Goal: Ask a question: Seek information or help from site administrators or community

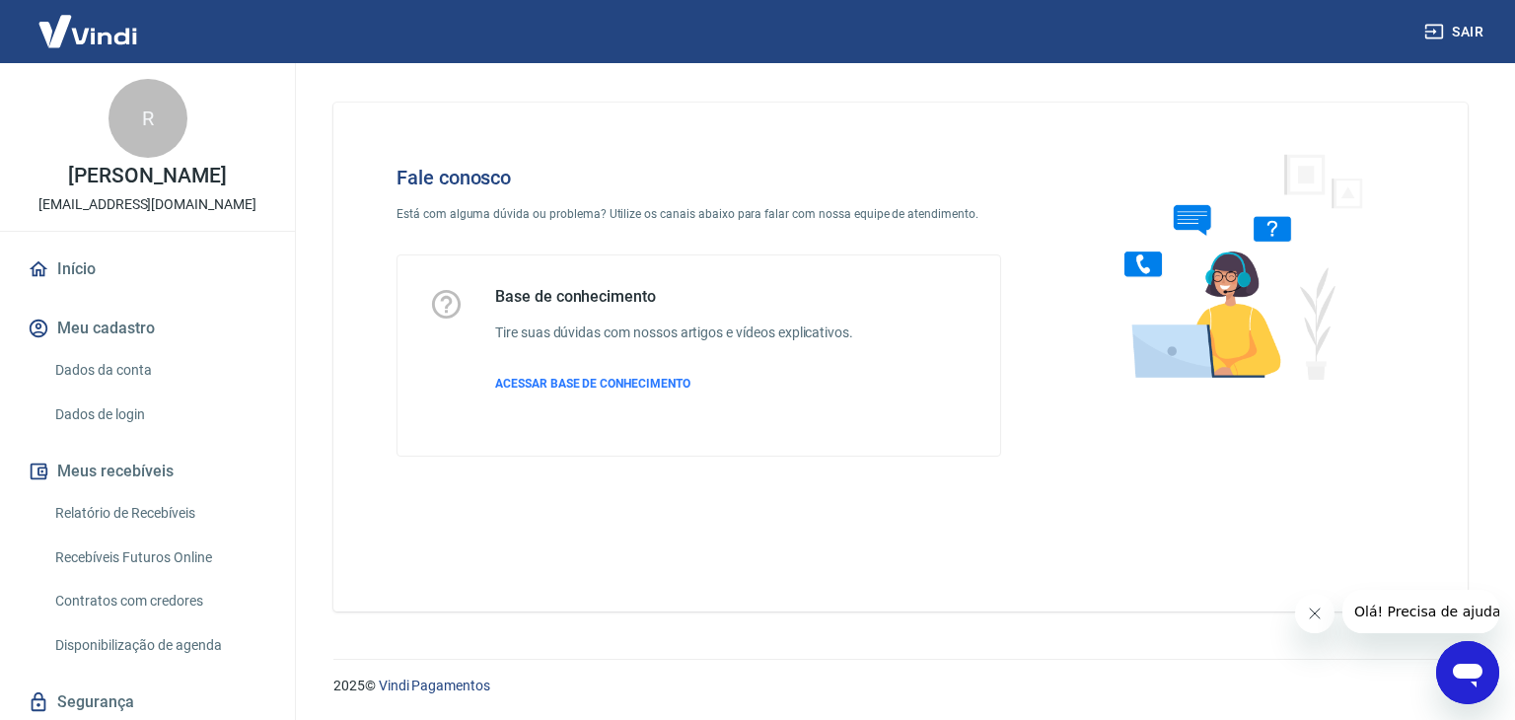
click at [1459, 682] on icon "Abrir janela de mensagens" at bounding box center [1468, 673] width 36 height 36
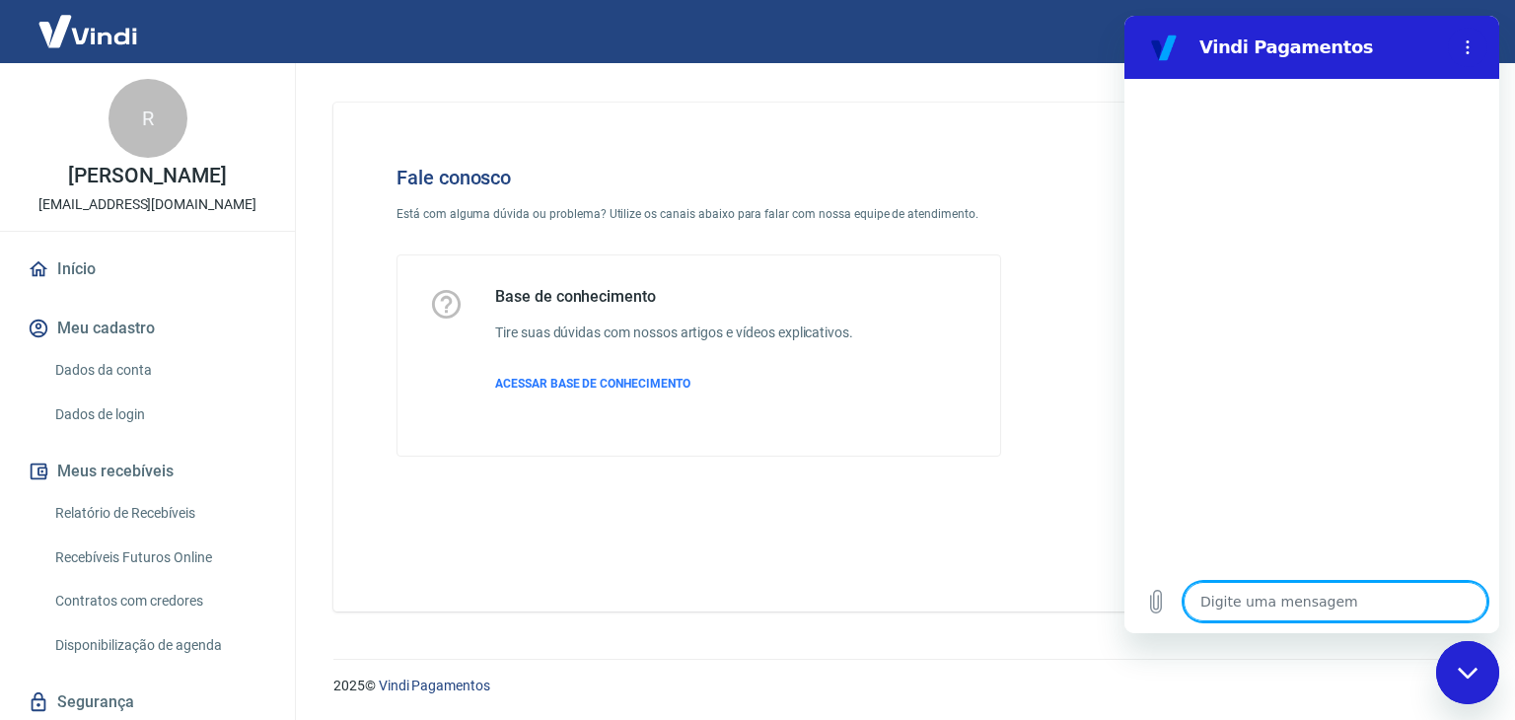
click at [1282, 606] on textarea at bounding box center [1336, 601] width 304 height 39
type textarea "V"
type textarea "x"
type textarea "Vo"
type textarea "x"
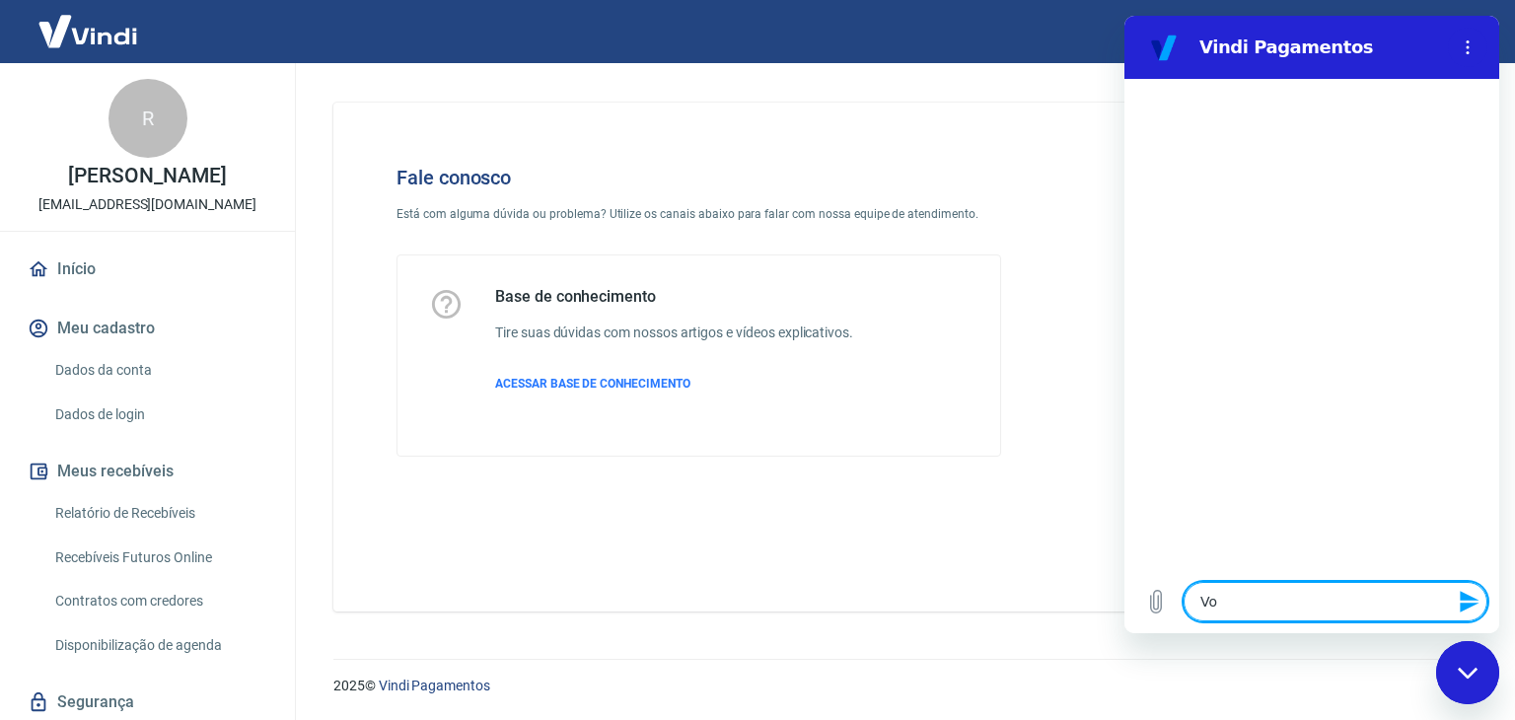
type textarea "Voc"
type textarea "x"
type textarea "Você"
type textarea "x"
type textarea "Vocês"
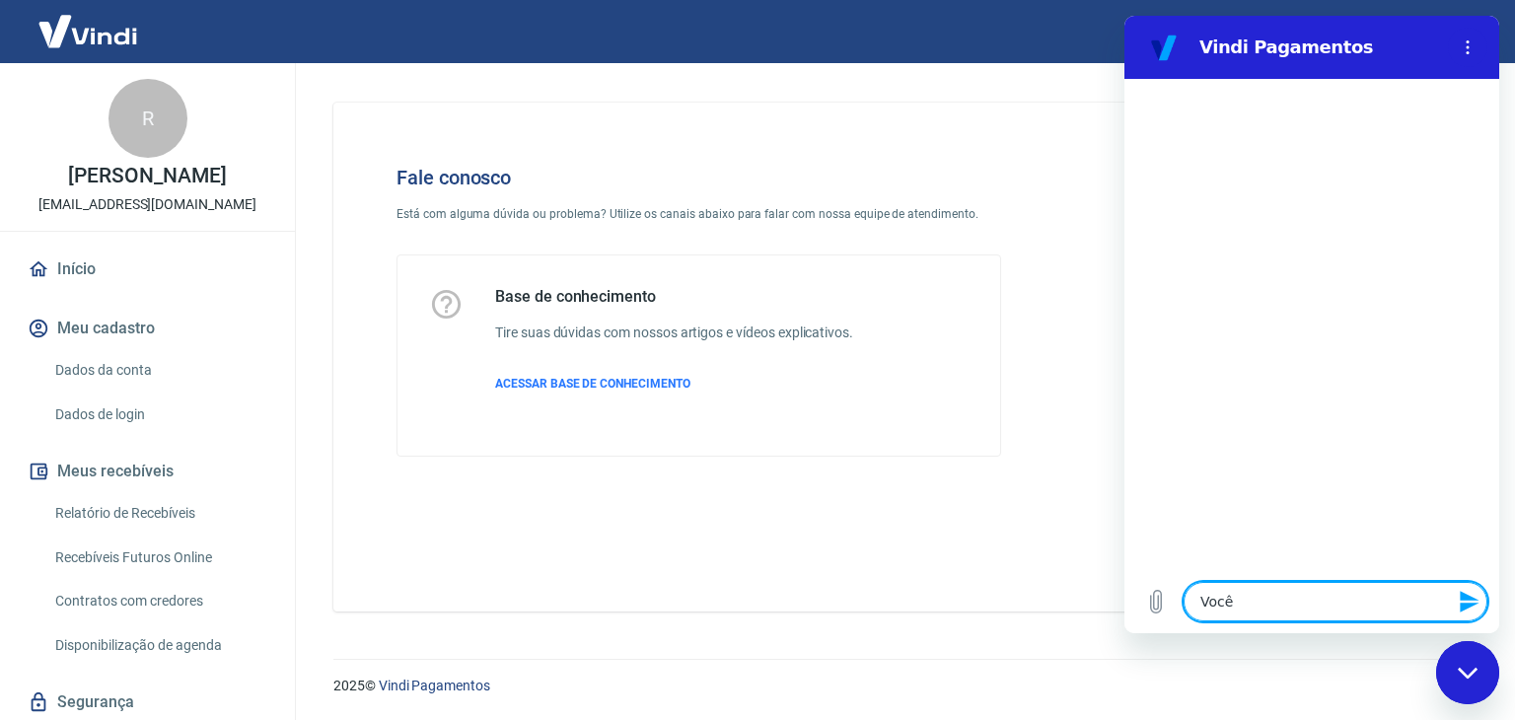
type textarea "x"
type textarea "Vocês"
type textarea "x"
type textarea "Vocês t"
type textarea "x"
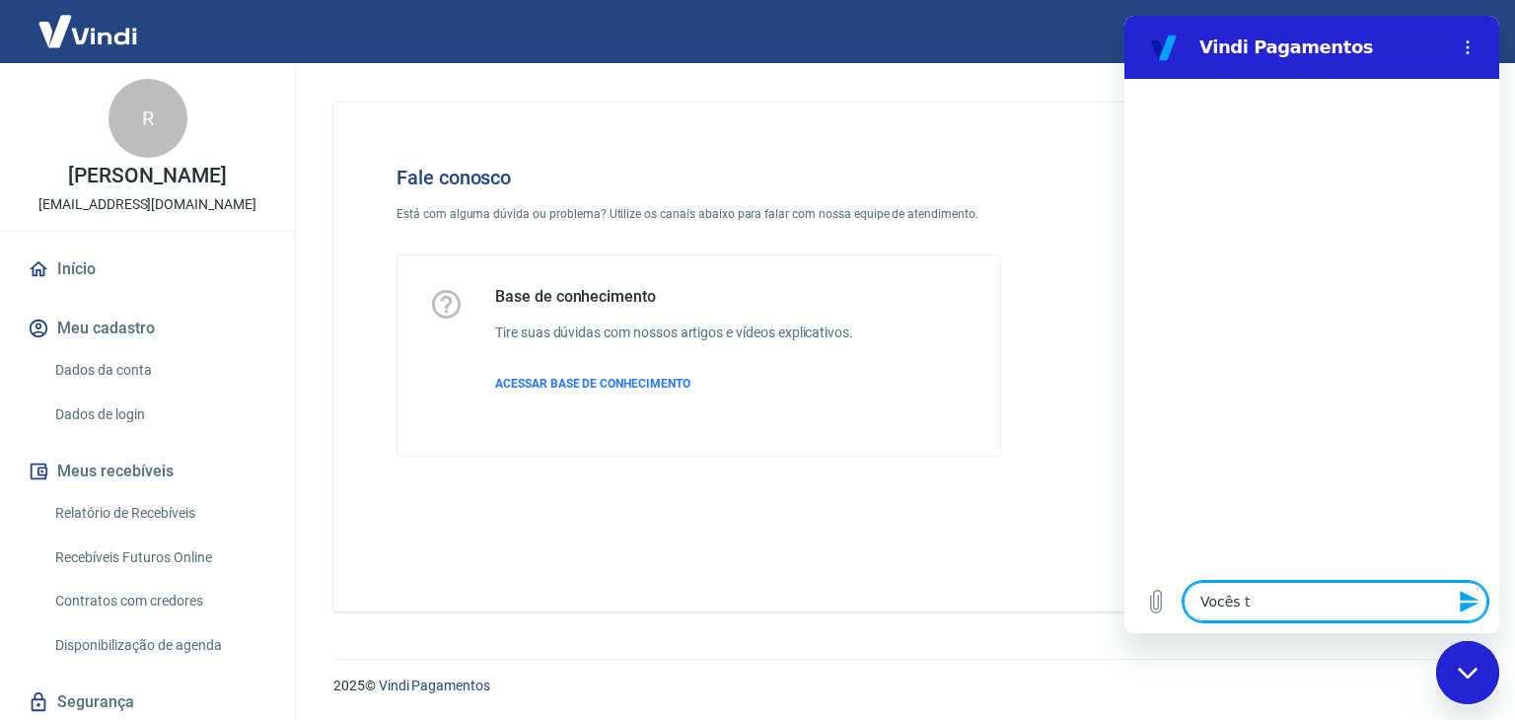
type textarea "Vocês te"
type textarea "x"
type textarea "Vocês tem"
type textarea "x"
type textarea "Vocês tem"
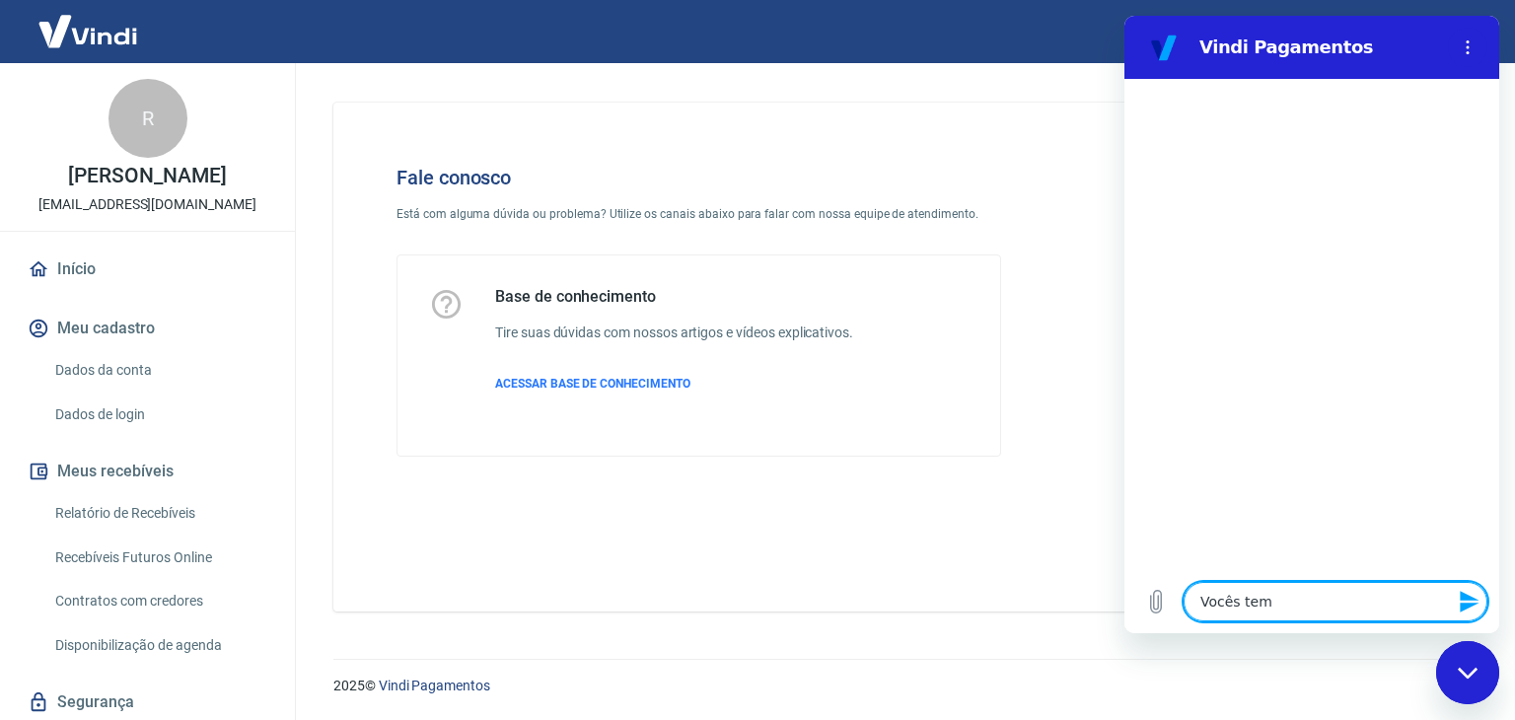
type textarea "x"
type textarea "Vocês tem i"
type textarea "x"
type textarea "Vocês tem in"
type textarea "x"
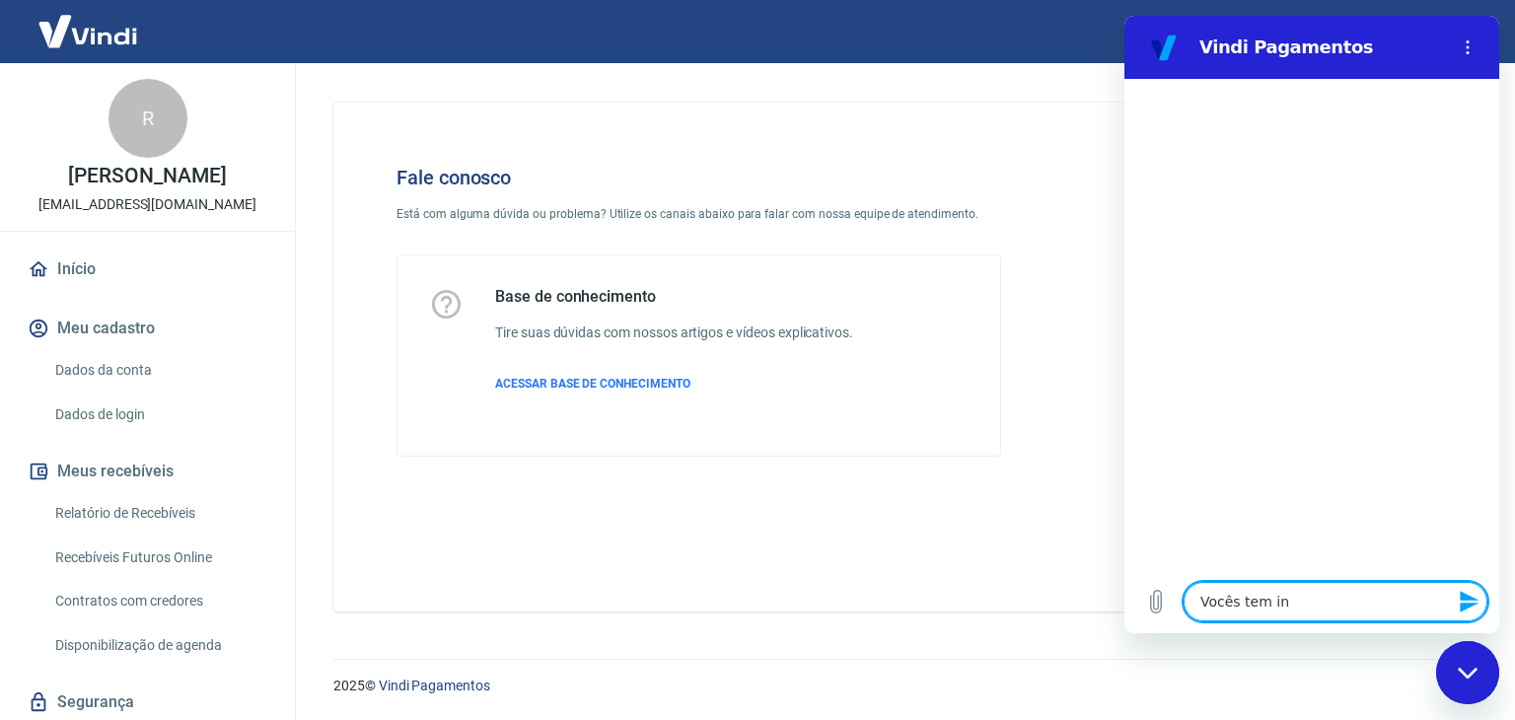
type textarea "Vocês tem int"
type textarea "x"
type textarea "Vocês tem inte"
type textarea "x"
type textarea "Vocês tem integ"
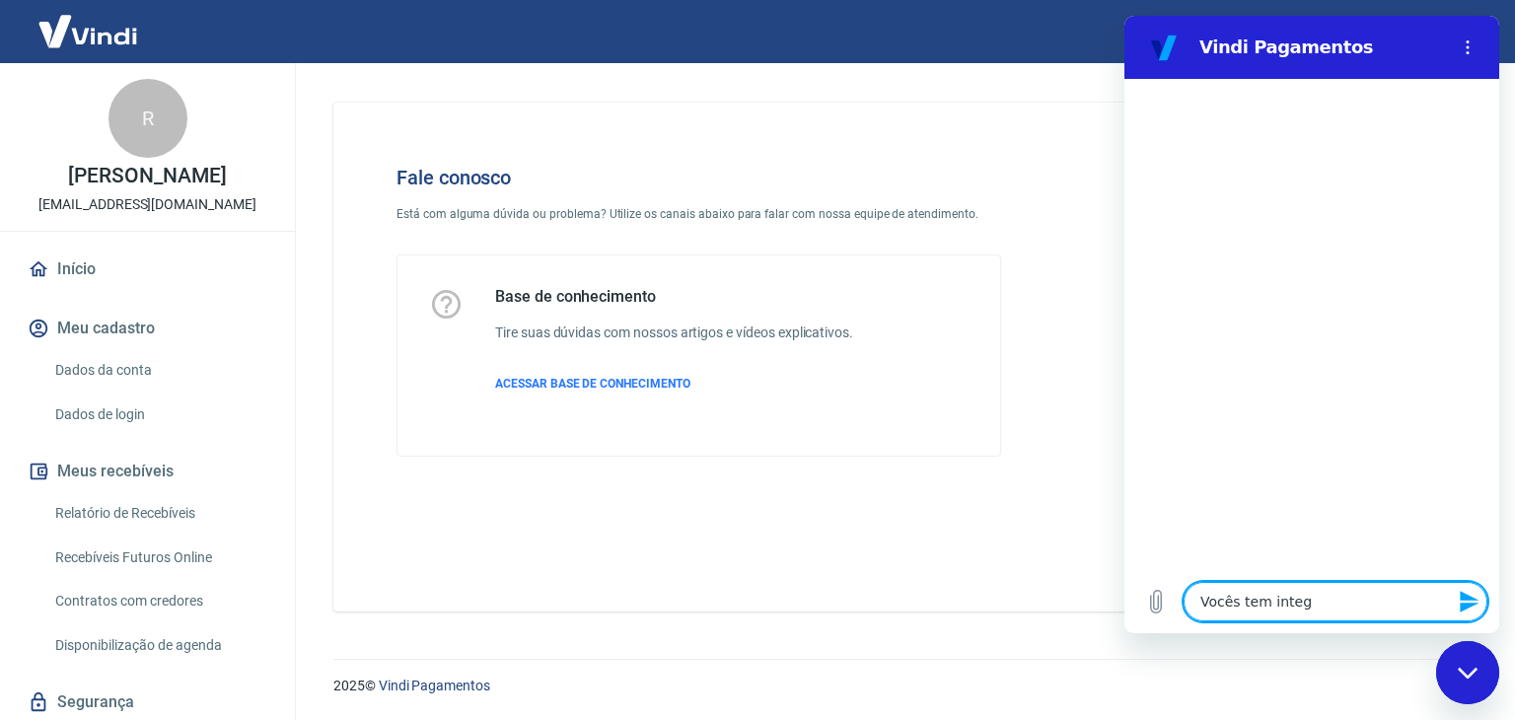
type textarea "x"
type textarea "Vocês tem integr"
type textarea "x"
type textarea "Vocês tem integra"
type textarea "x"
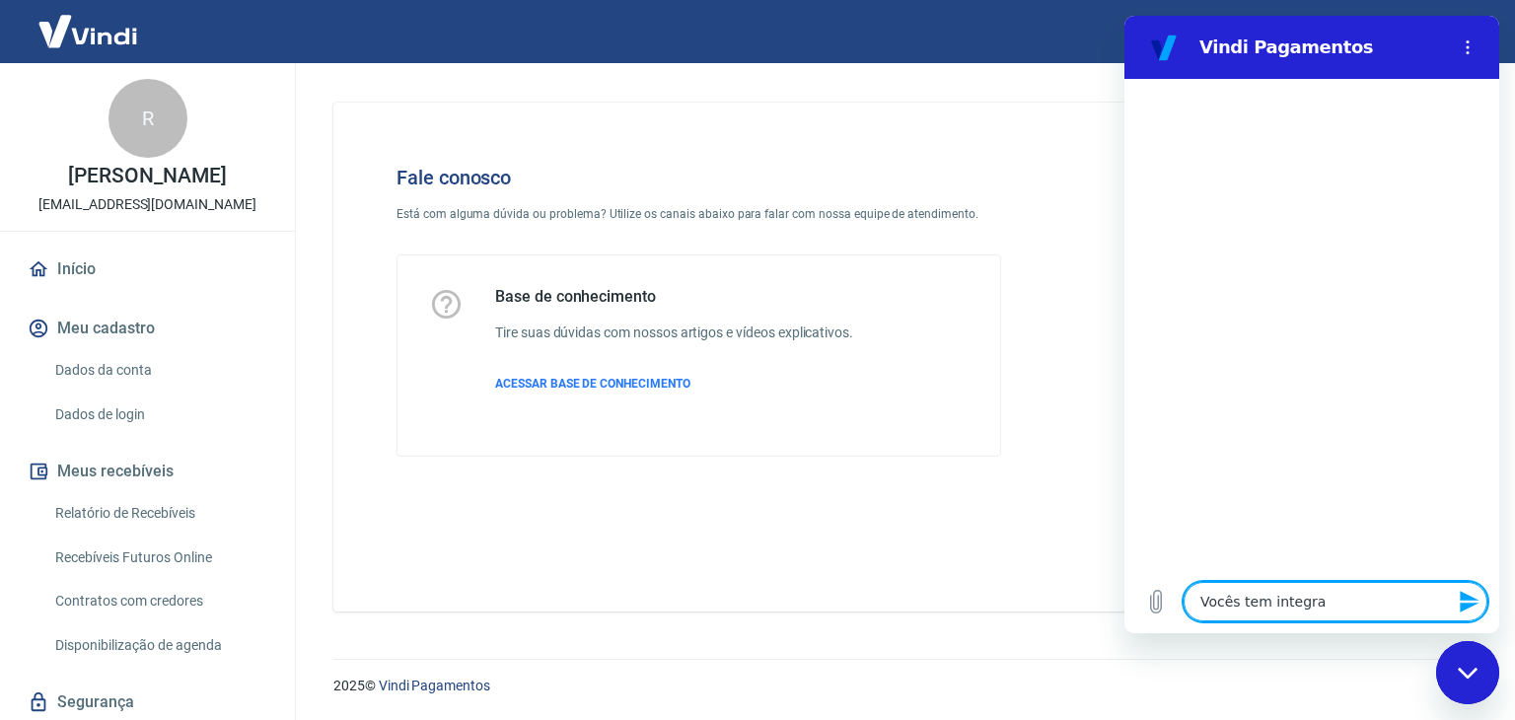
type textarea "Vocês tem integraç"
type textarea "x"
type textarea "Vocês tem integraçã"
type textarea "x"
type textarea "Vocês tem integração"
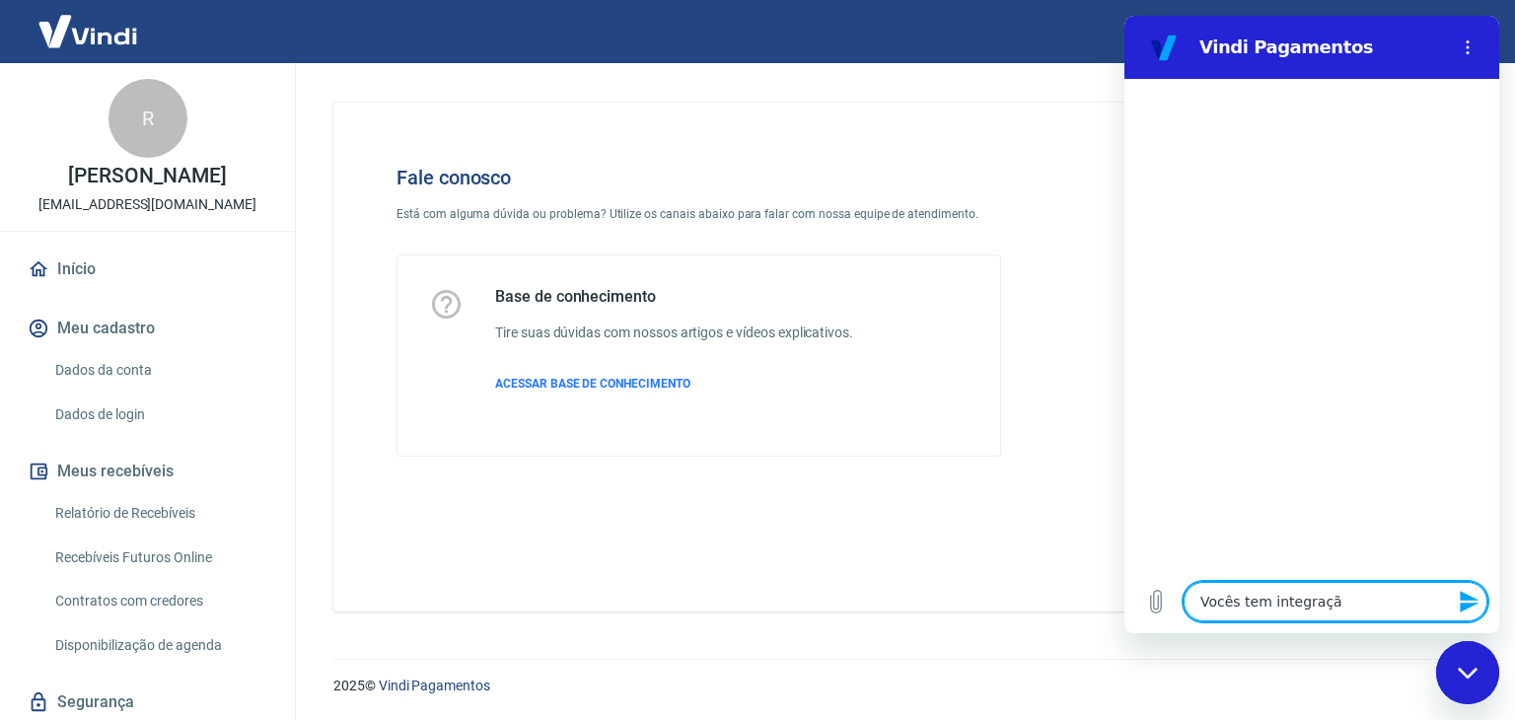
type textarea "x"
type textarea "Vocês tem integração"
type textarea "x"
type textarea "Vocês tem integração c"
type textarea "x"
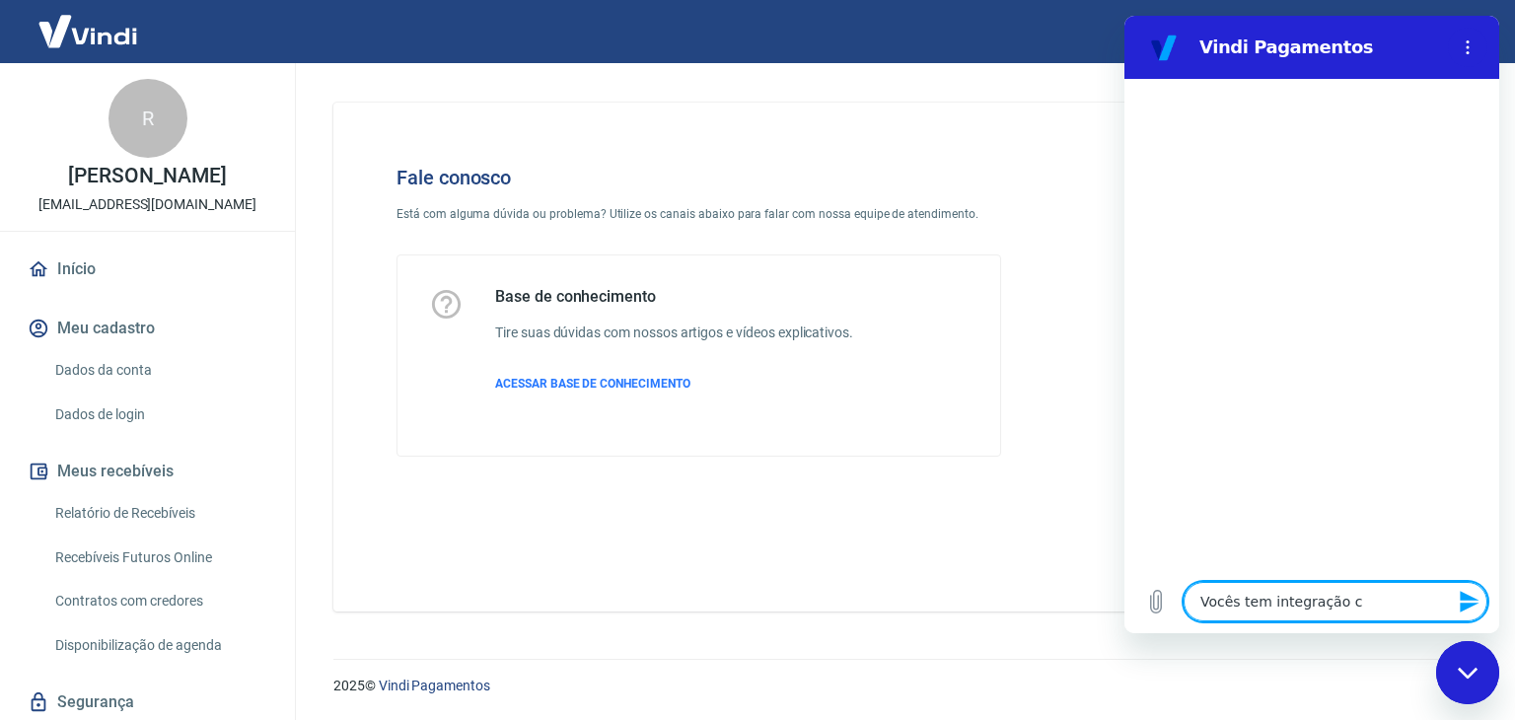
type textarea "Vocês tem integração co"
type textarea "x"
type textarea "Vocês tem integração com"
type textarea "x"
type textarea "Vocês tem integração com"
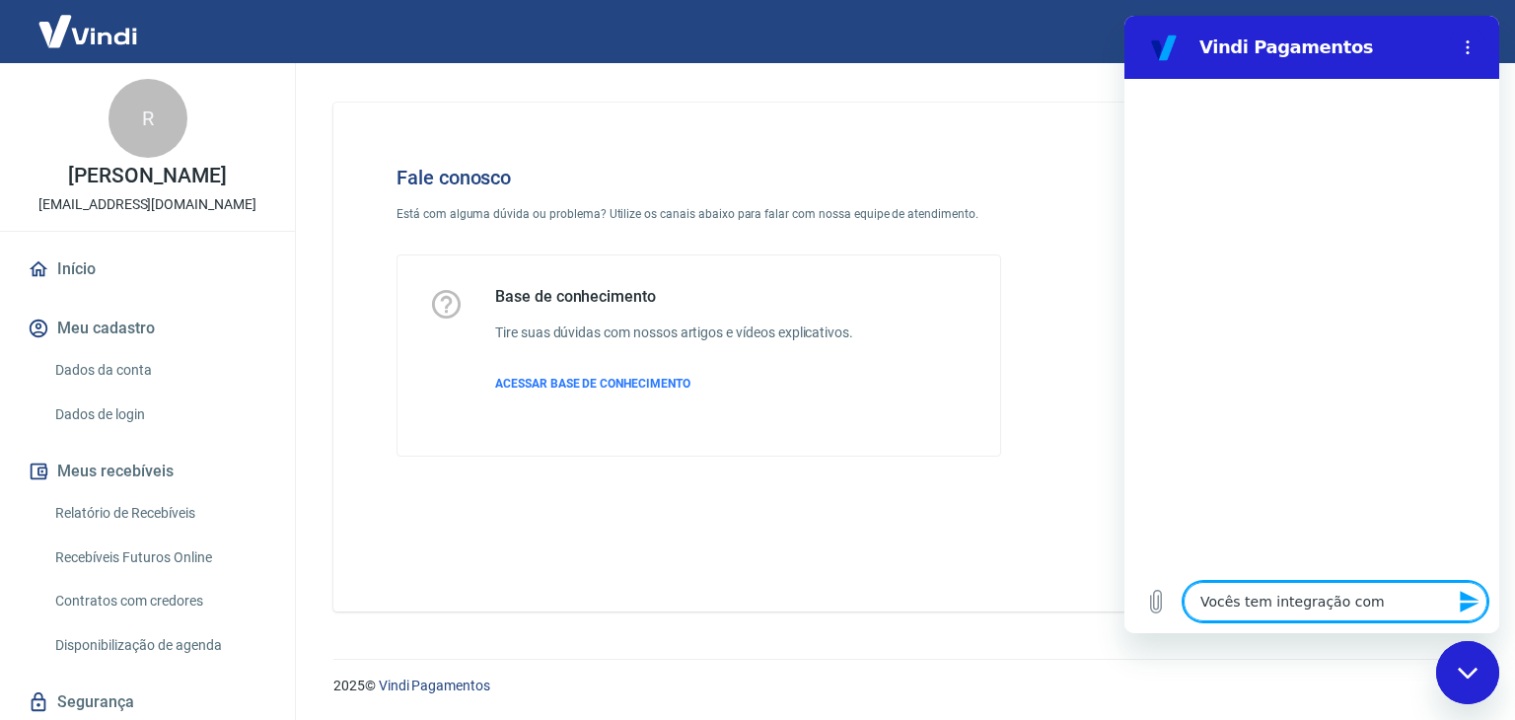
type textarea "x"
type textarea "Vocês tem integração com a"
type textarea "x"
type textarea "Vocês tem integração com a"
type textarea "x"
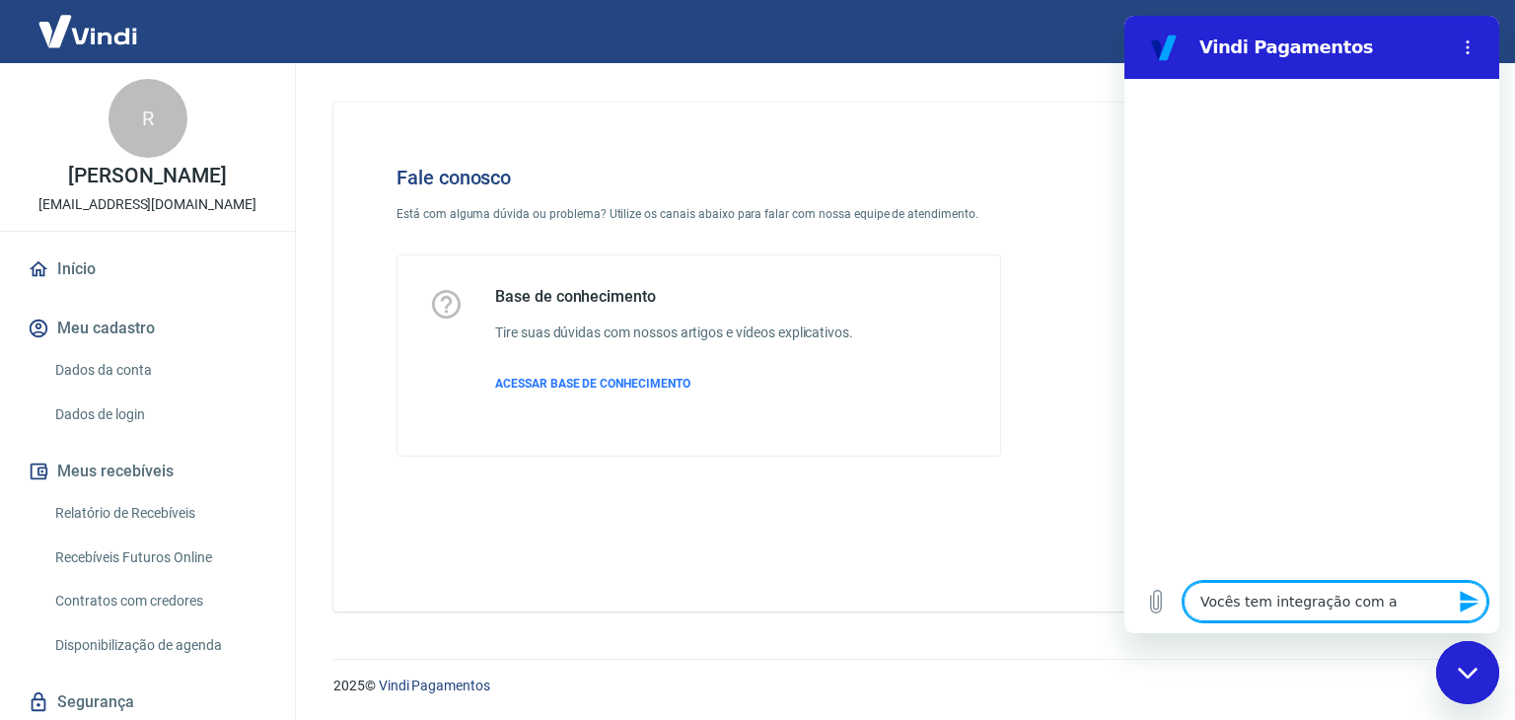
type textarea "Vocês tem integração com a s"
type textarea "x"
type textarea "Vocês tem integração com a sh"
type textarea "x"
type textarea "Vocês tem integração com a sho"
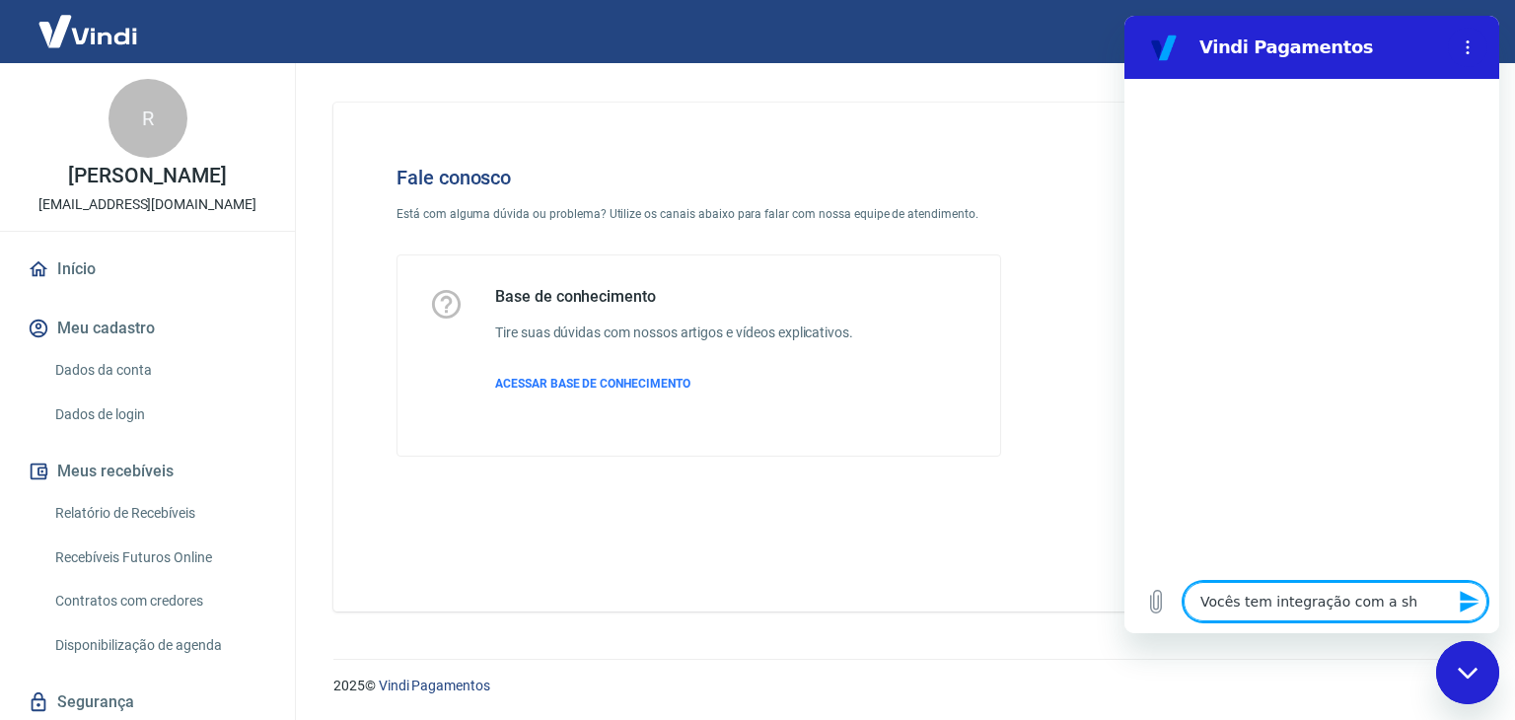
type textarea "x"
type textarea "Vocês tem integração com a shop"
type textarea "x"
type textarea "Vocês tem integração com a shopi"
type textarea "x"
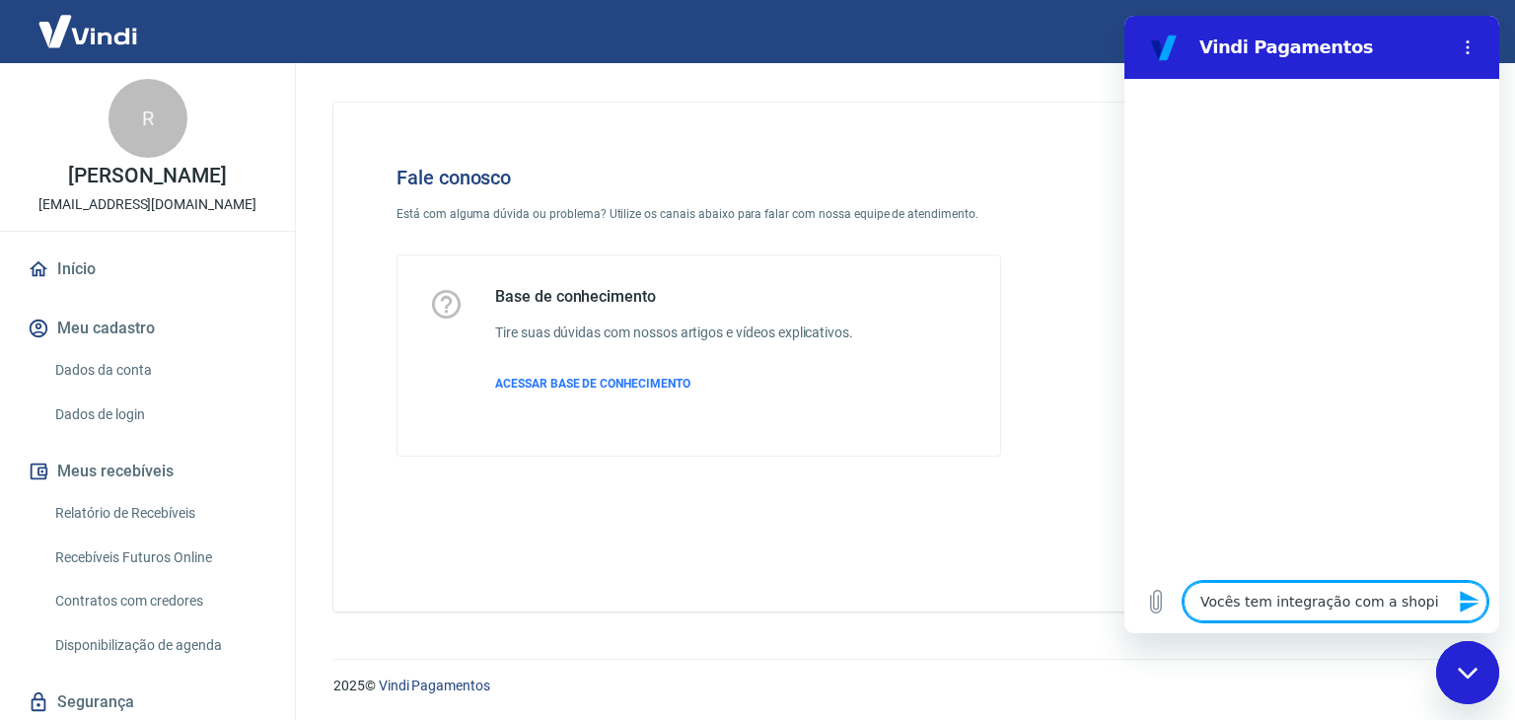
type textarea "Vocês tem integração com a shopif"
type textarea "x"
type textarea "Vocês tem integração com a shopify"
type textarea "x"
type textarea "Vocês tem integração com a shopify?"
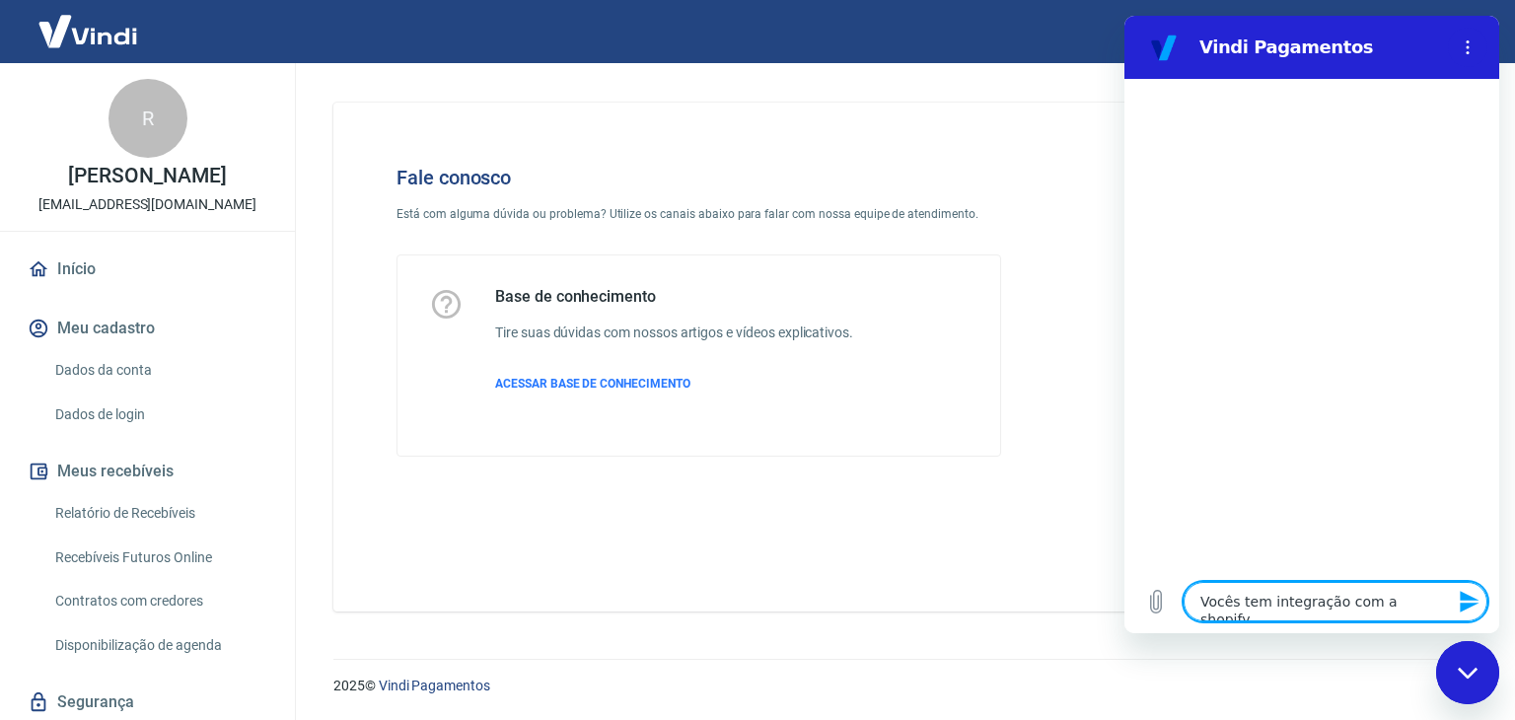
type textarea "x"
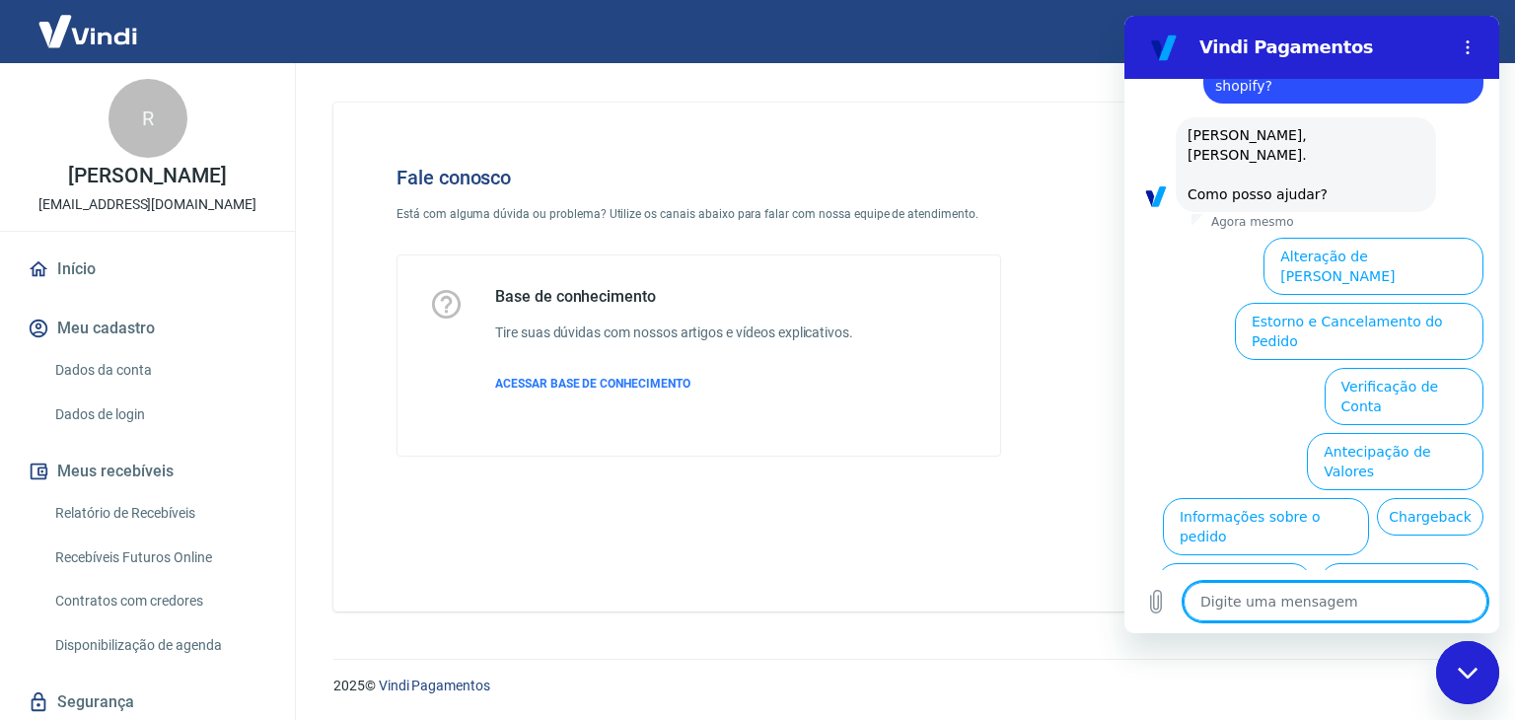
scroll to position [100, 0]
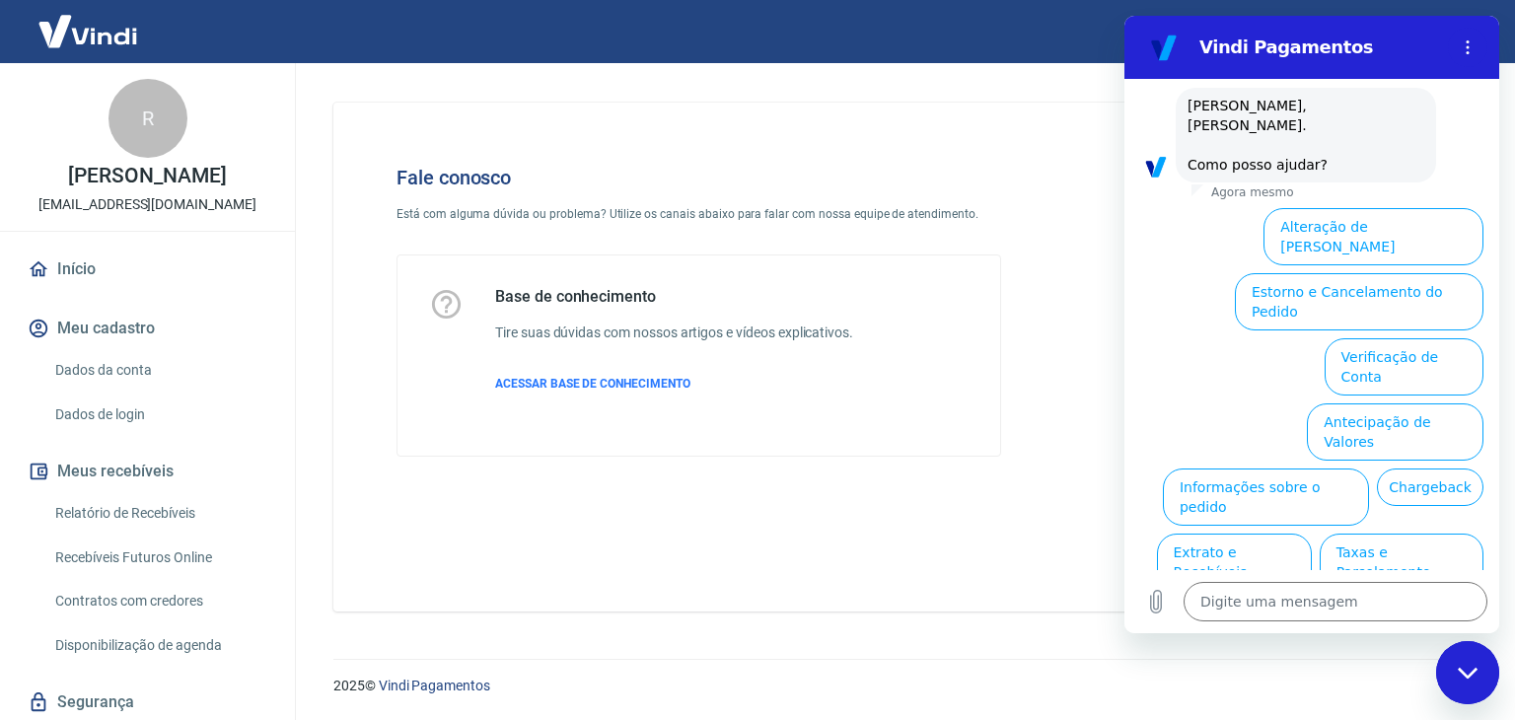
click at [1351, 208] on button "Alteração de [PERSON_NAME]" at bounding box center [1374, 236] width 220 height 57
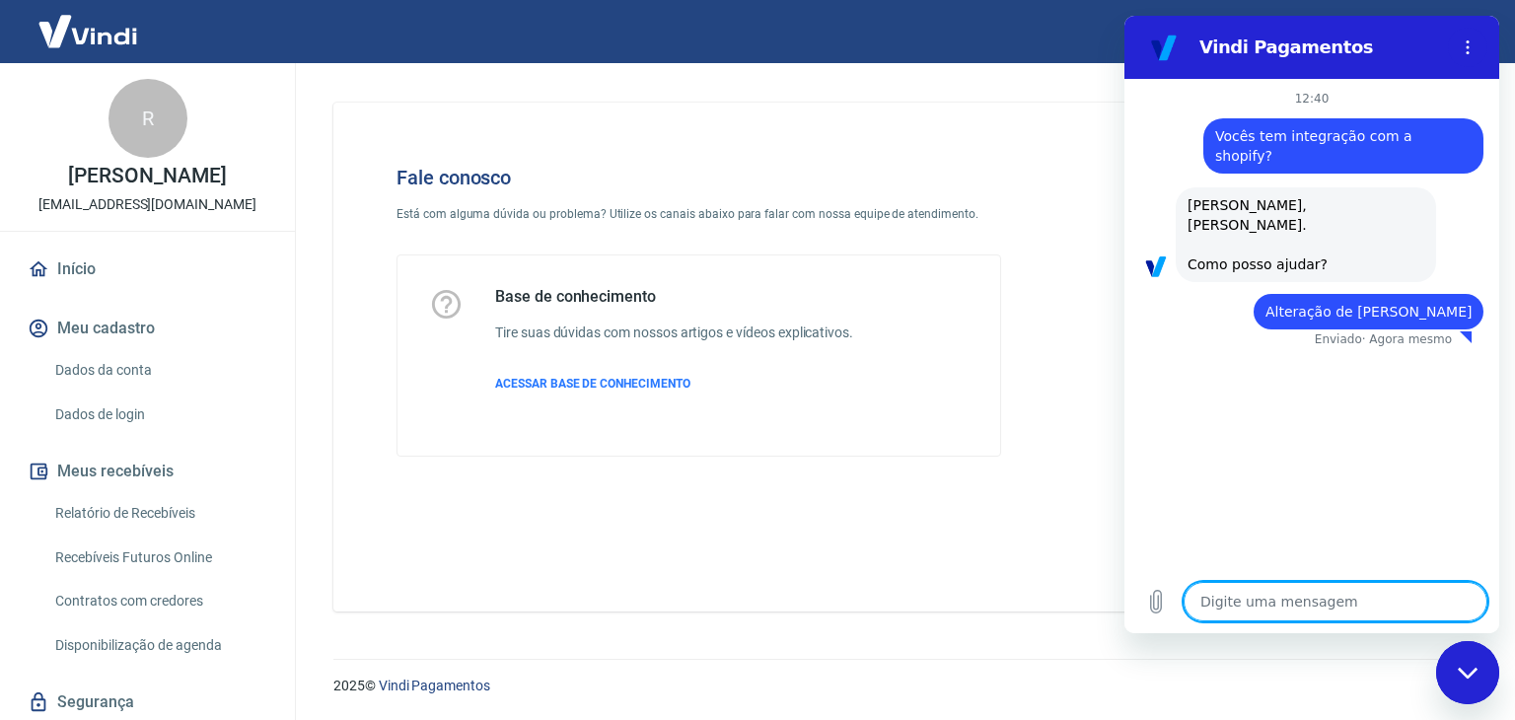
type textarea "x"
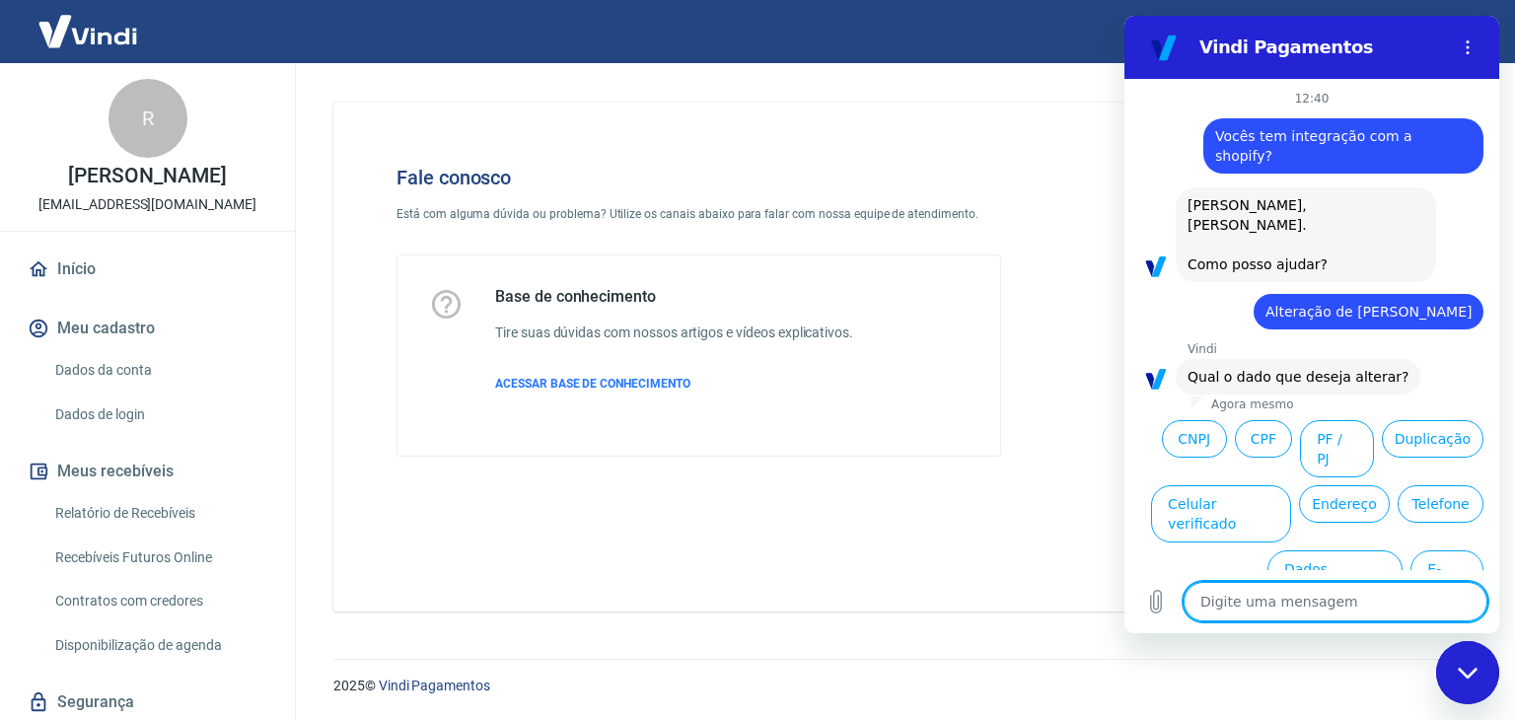
click at [1296, 605] on textarea at bounding box center [1336, 601] width 304 height 39
type textarea "a"
type textarea "x"
type textarea "at"
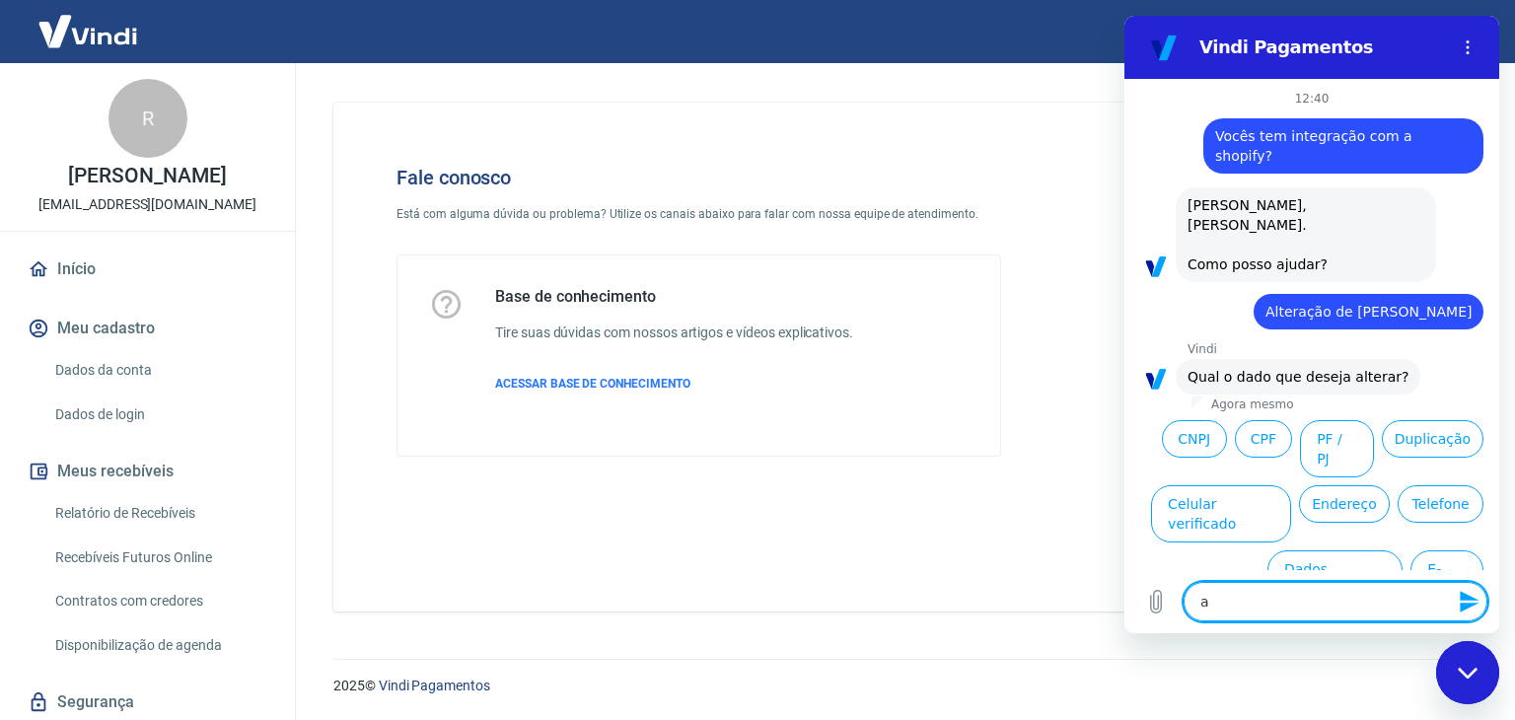
type textarea "x"
type textarea "ate"
type textarea "x"
type textarea "aten"
type textarea "x"
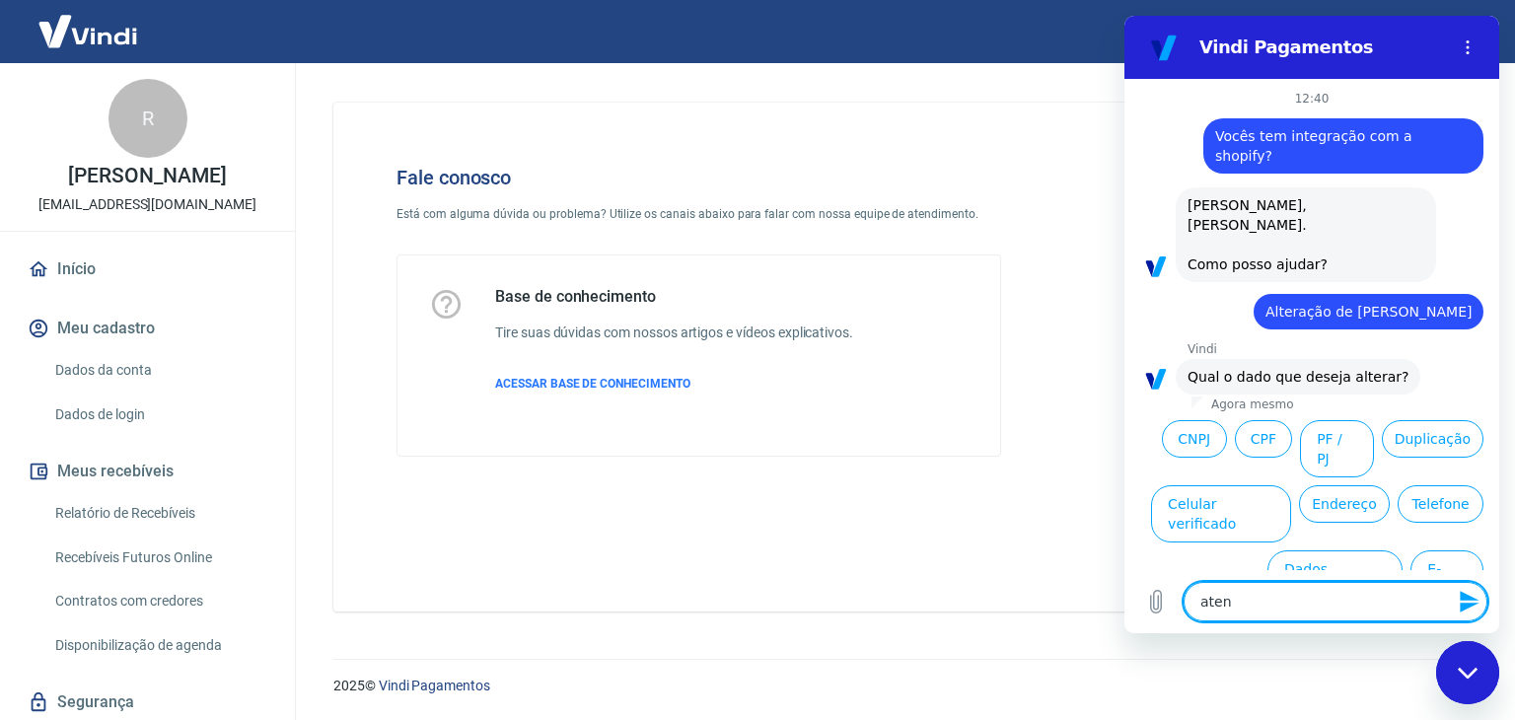
type textarea "atend"
type textarea "x"
type textarea "atendi"
type textarea "x"
type textarea "atendim"
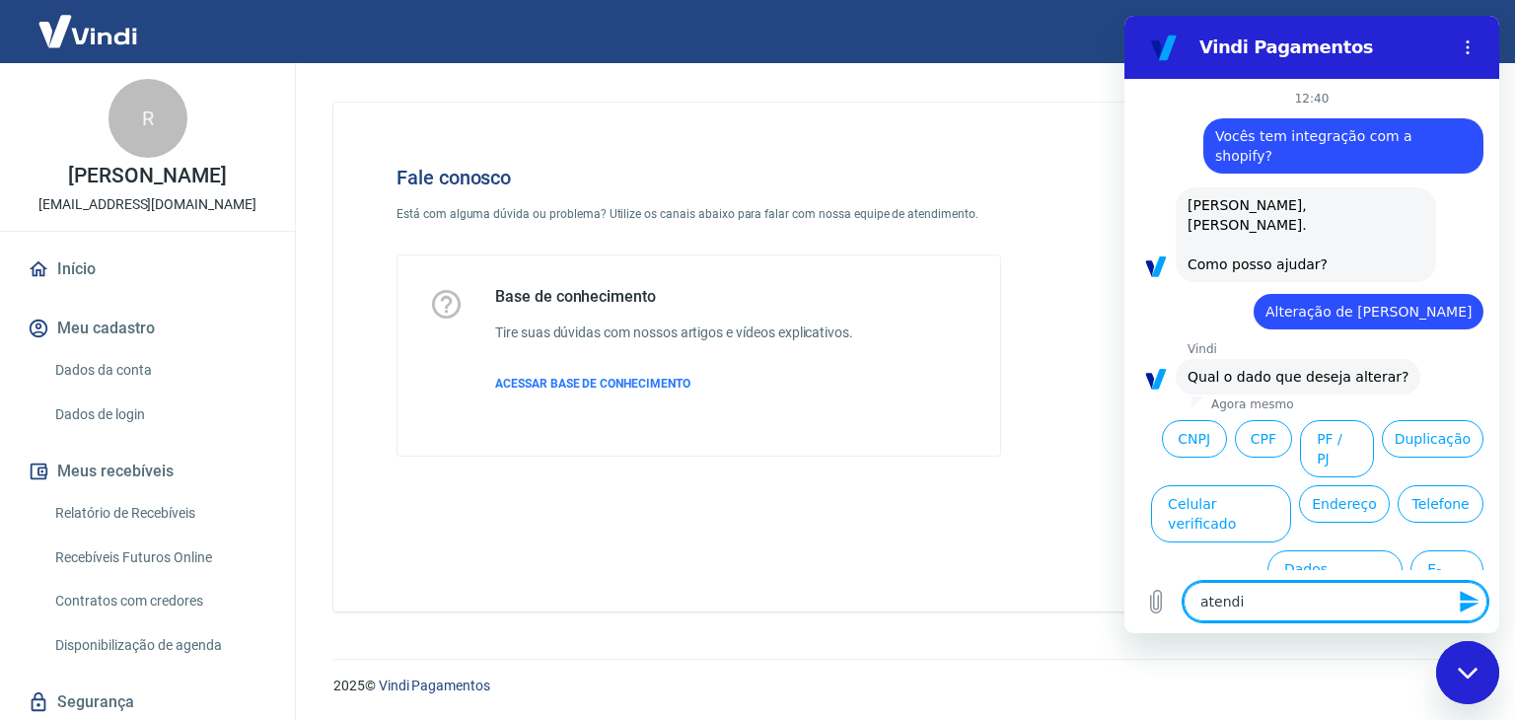
type textarea "x"
type textarea "atendime"
type textarea "x"
type textarea "atendimen"
type textarea "x"
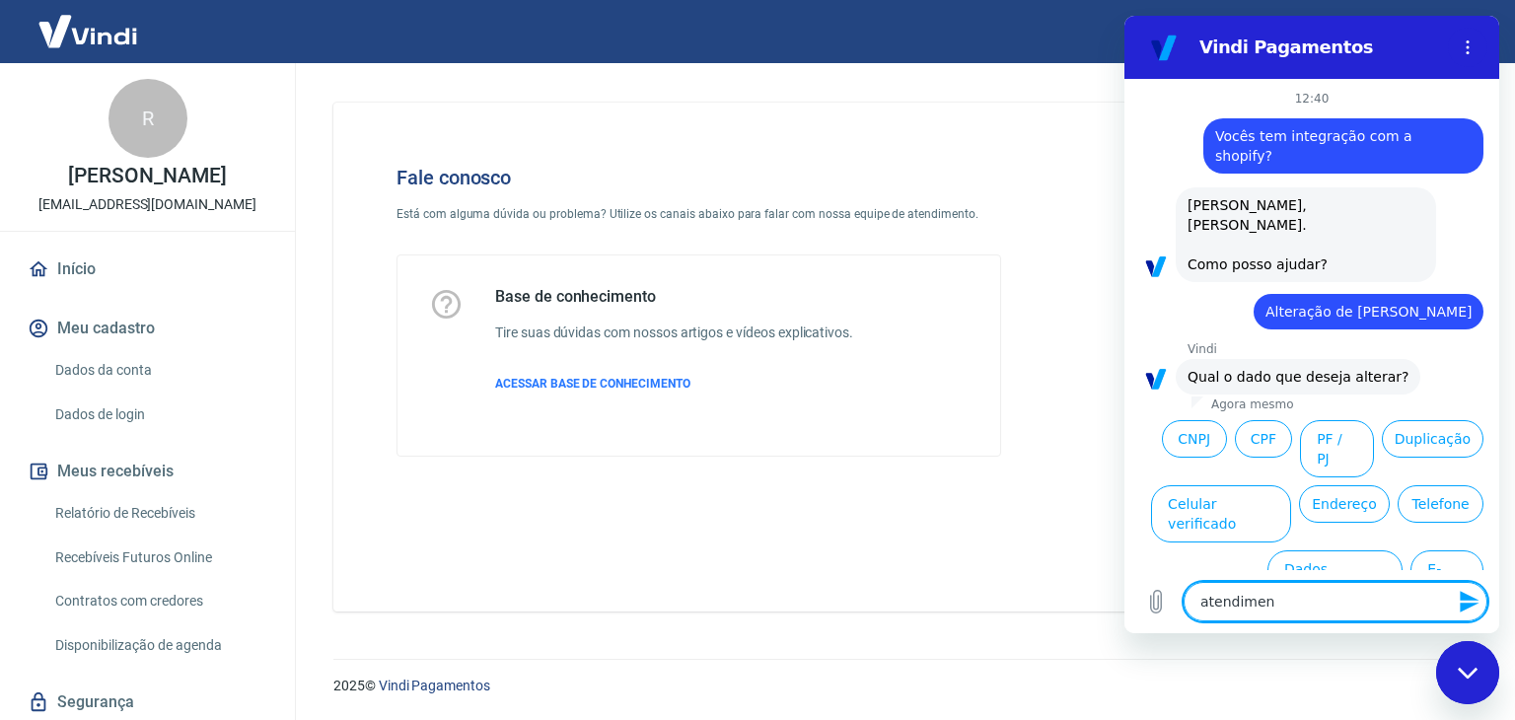
type textarea "atendiment"
type textarea "x"
type textarea "atendimento"
type textarea "x"
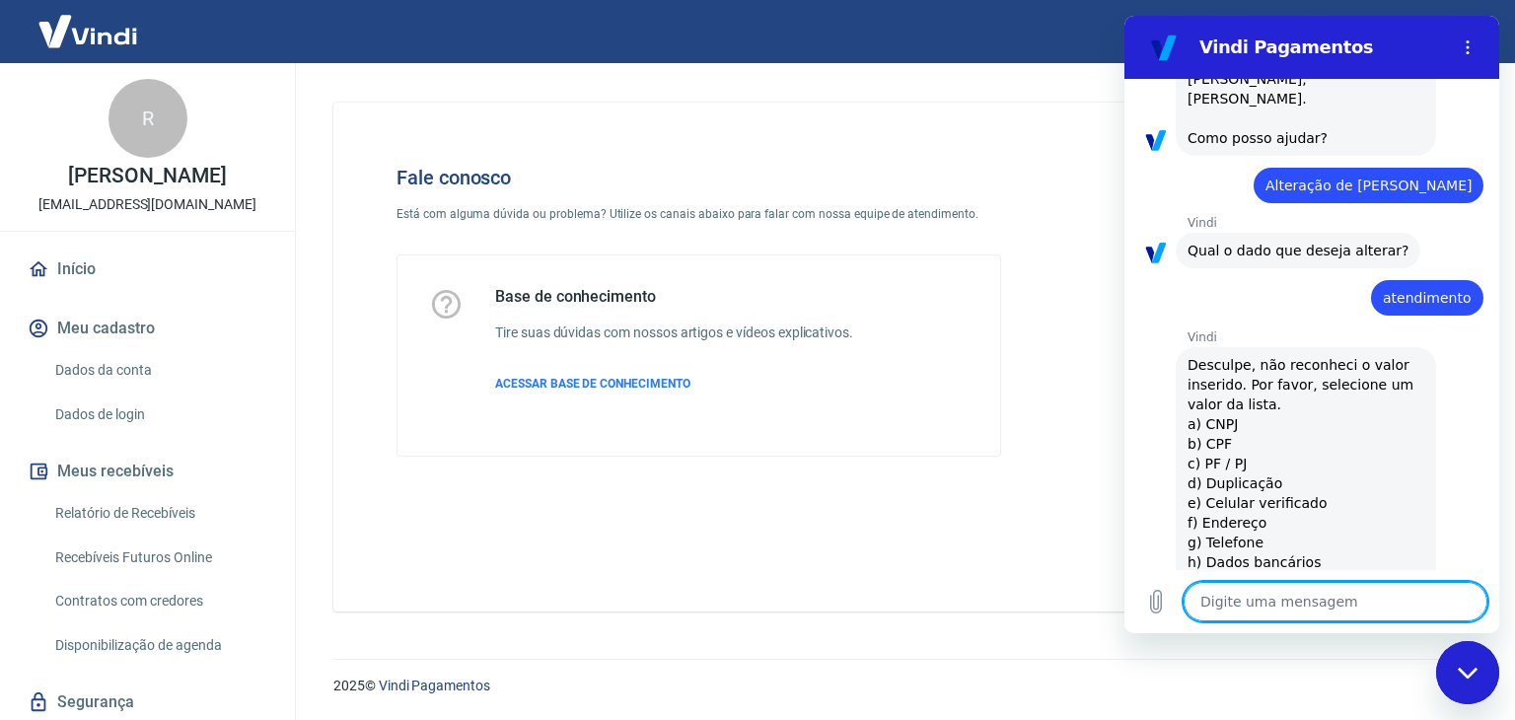
type textarea "x"
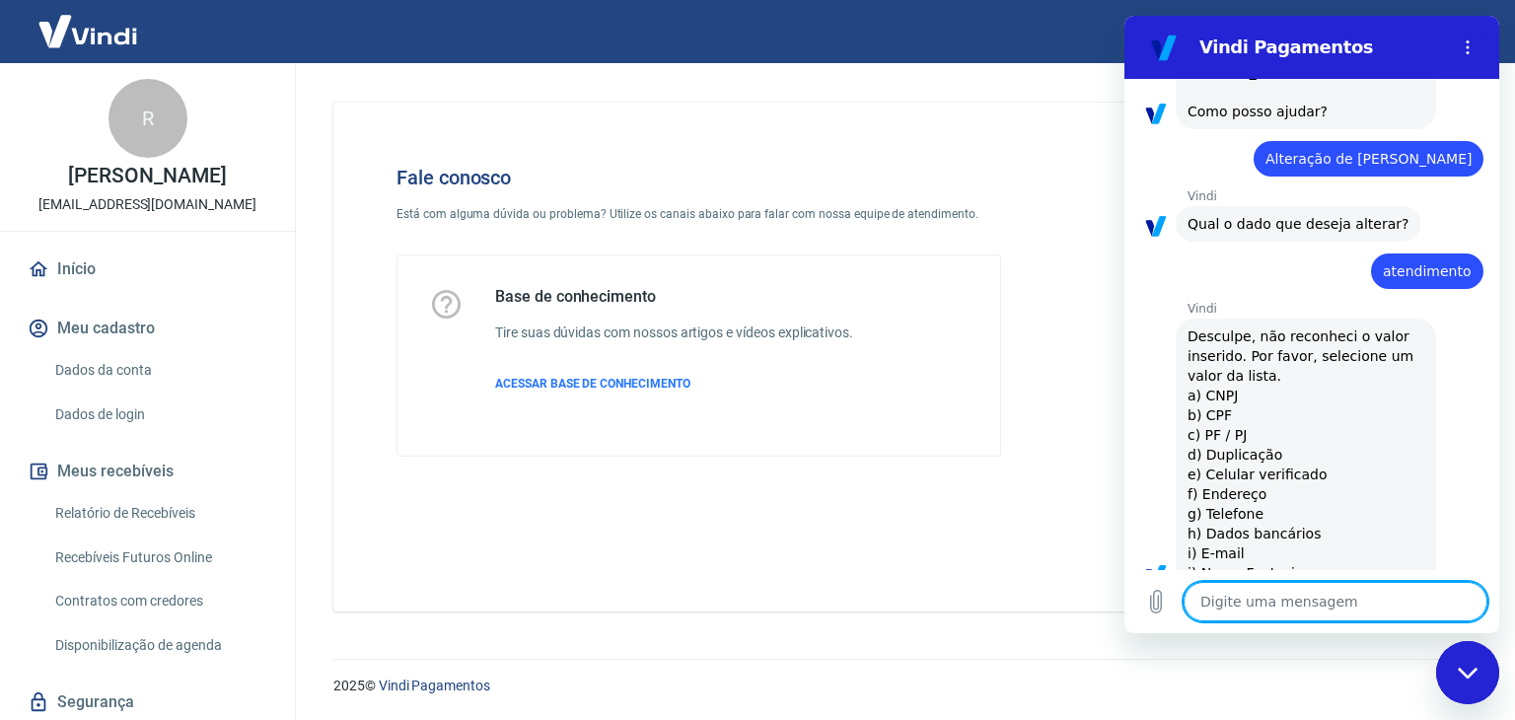
scroll to position [157, 0]
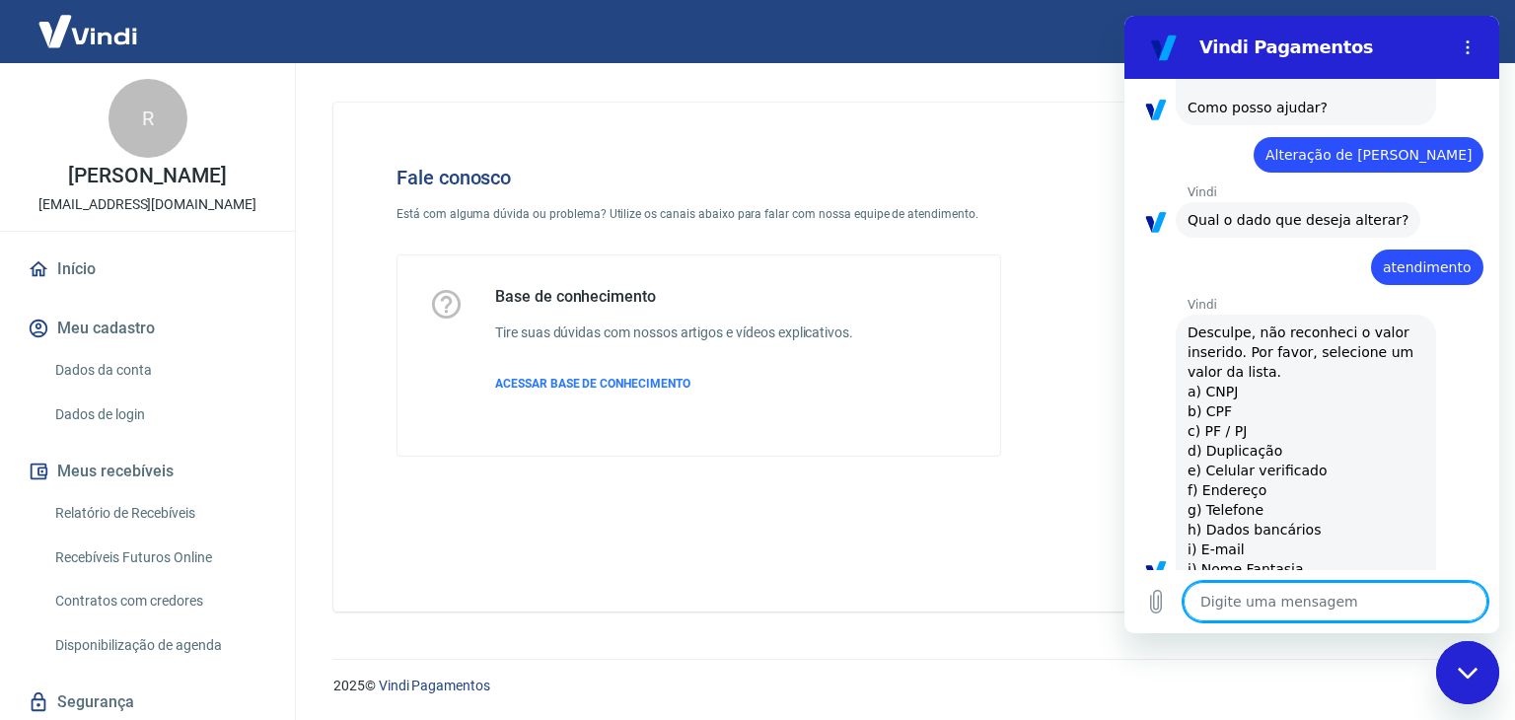
click at [1306, 434] on span "Desculpe, não reconheci o valor inserido. Por favor, selecione um valor da list…" at bounding box center [1303, 451] width 231 height 253
click at [1282, 601] on textarea at bounding box center [1336, 601] width 304 height 39
type textarea "n"
type textarea "x"
type textarea "ne"
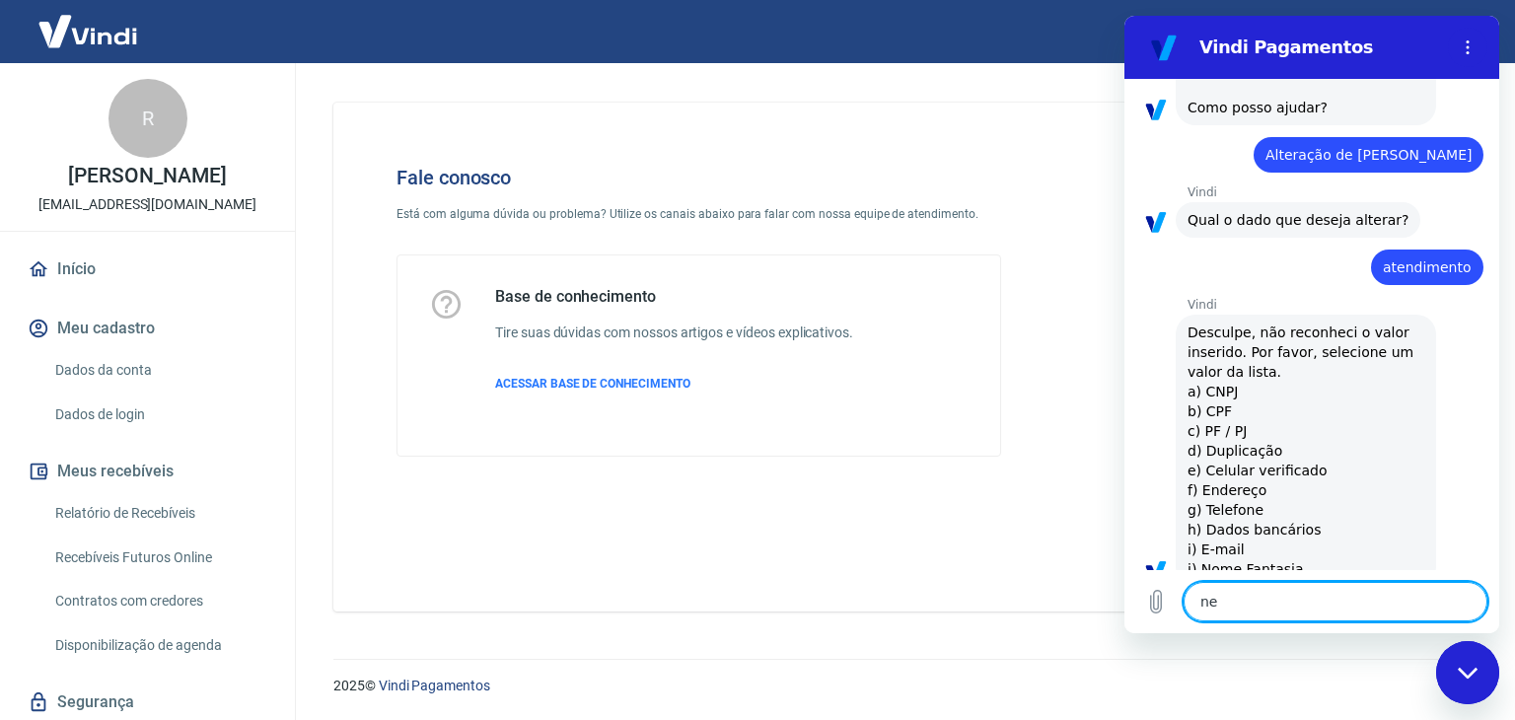
type textarea "x"
type textarea "nen"
type textarea "x"
type textarea "nenh"
type textarea "x"
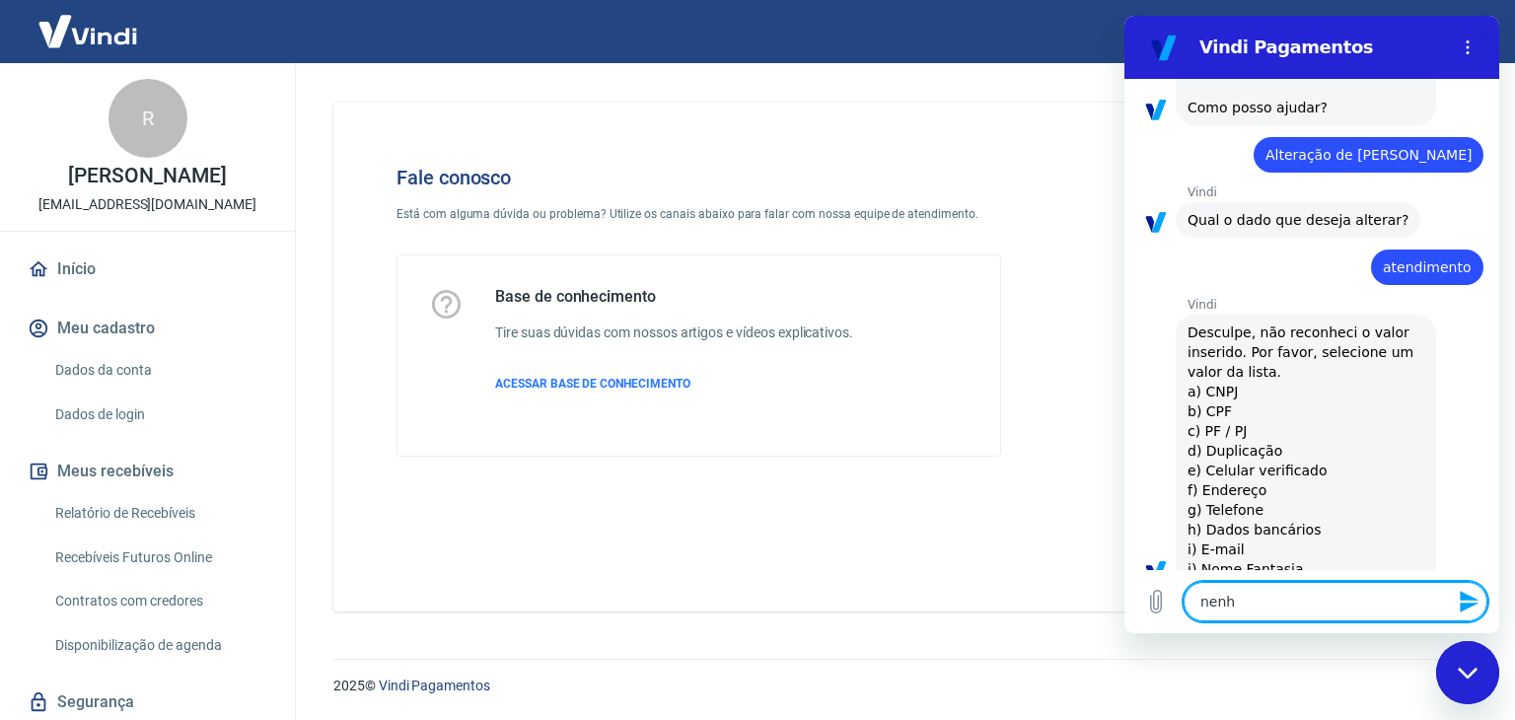
type textarea "nenhu"
type textarea "x"
type textarea "nenhum"
type textarea "x"
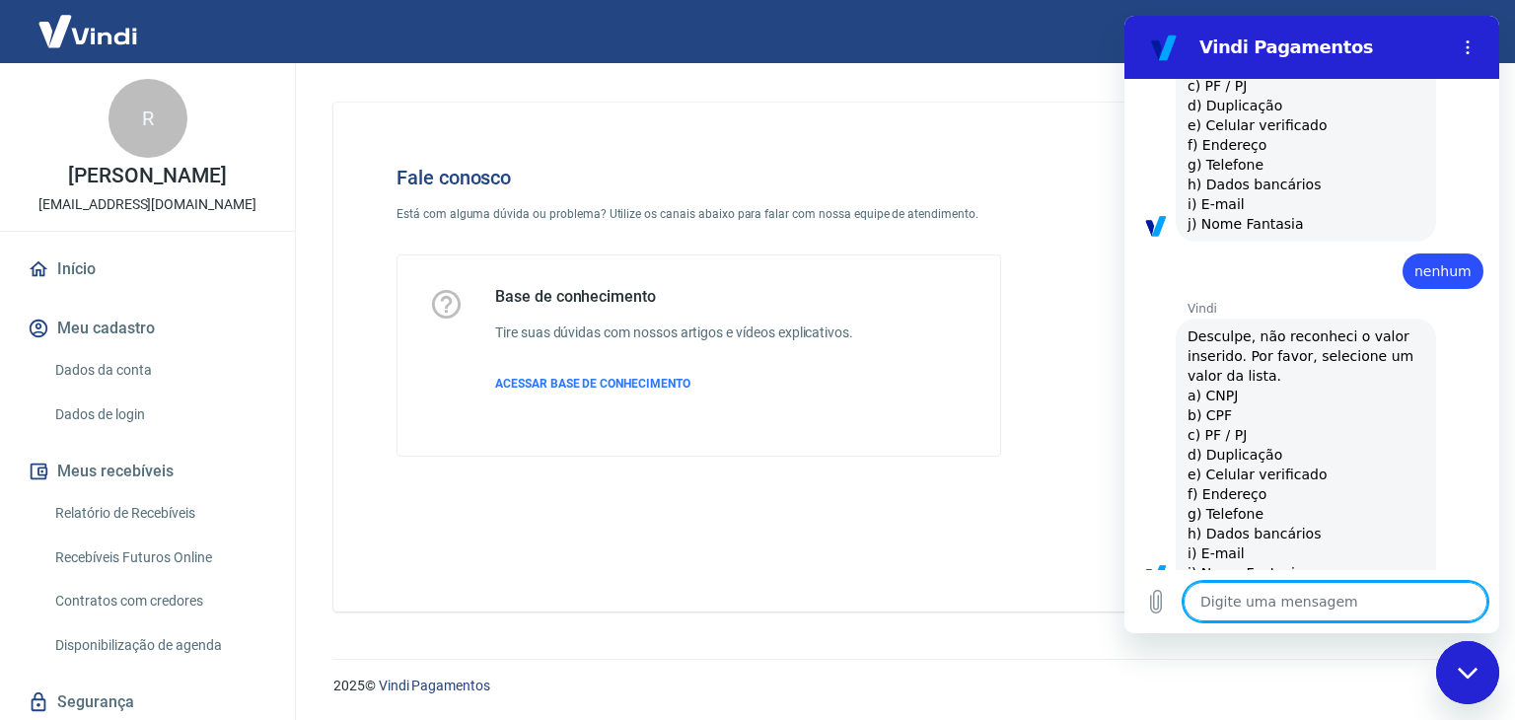
scroll to position [506, 0]
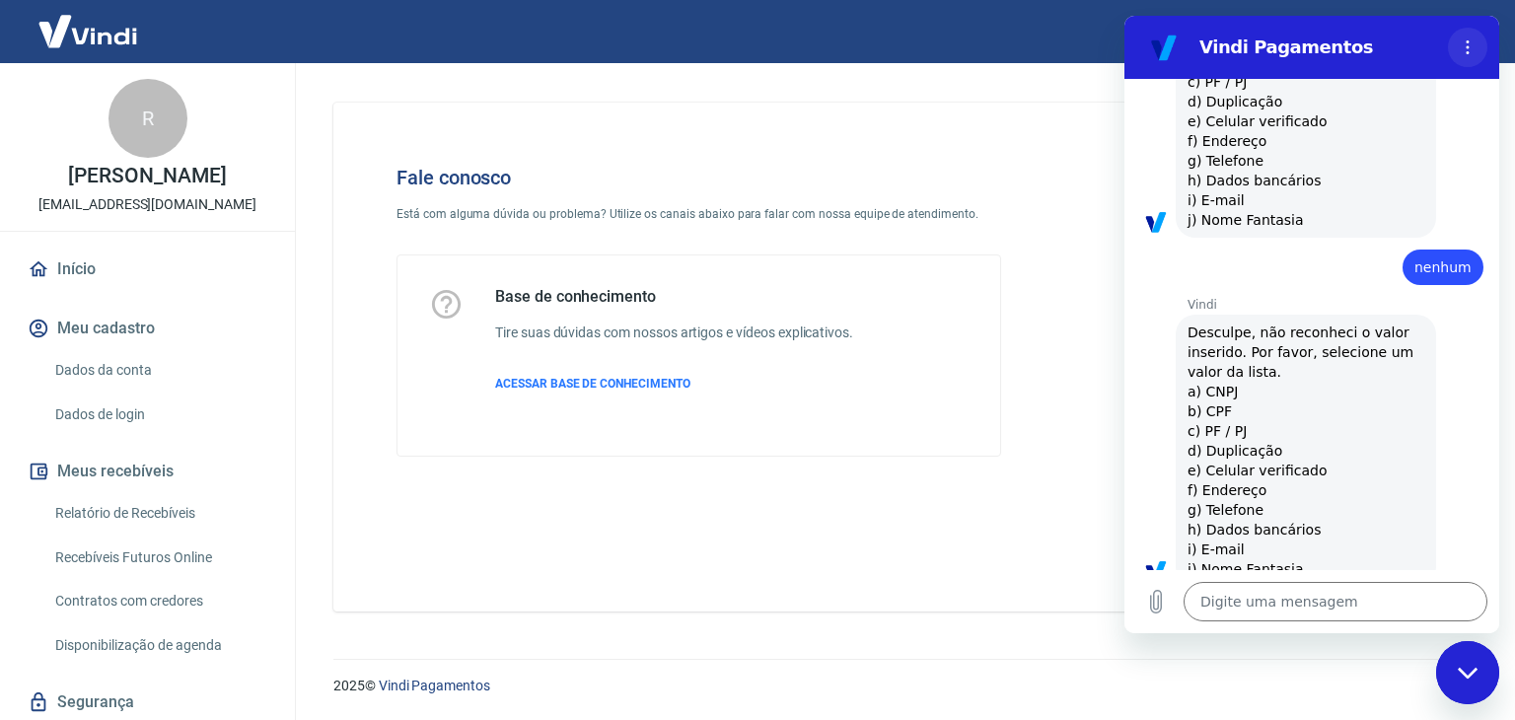
click at [1464, 52] on icon "Menu de opções" at bounding box center [1468, 47] width 16 height 16
click at [1473, 678] on icon "Fechar janela de mensagens" at bounding box center [1468, 673] width 21 height 13
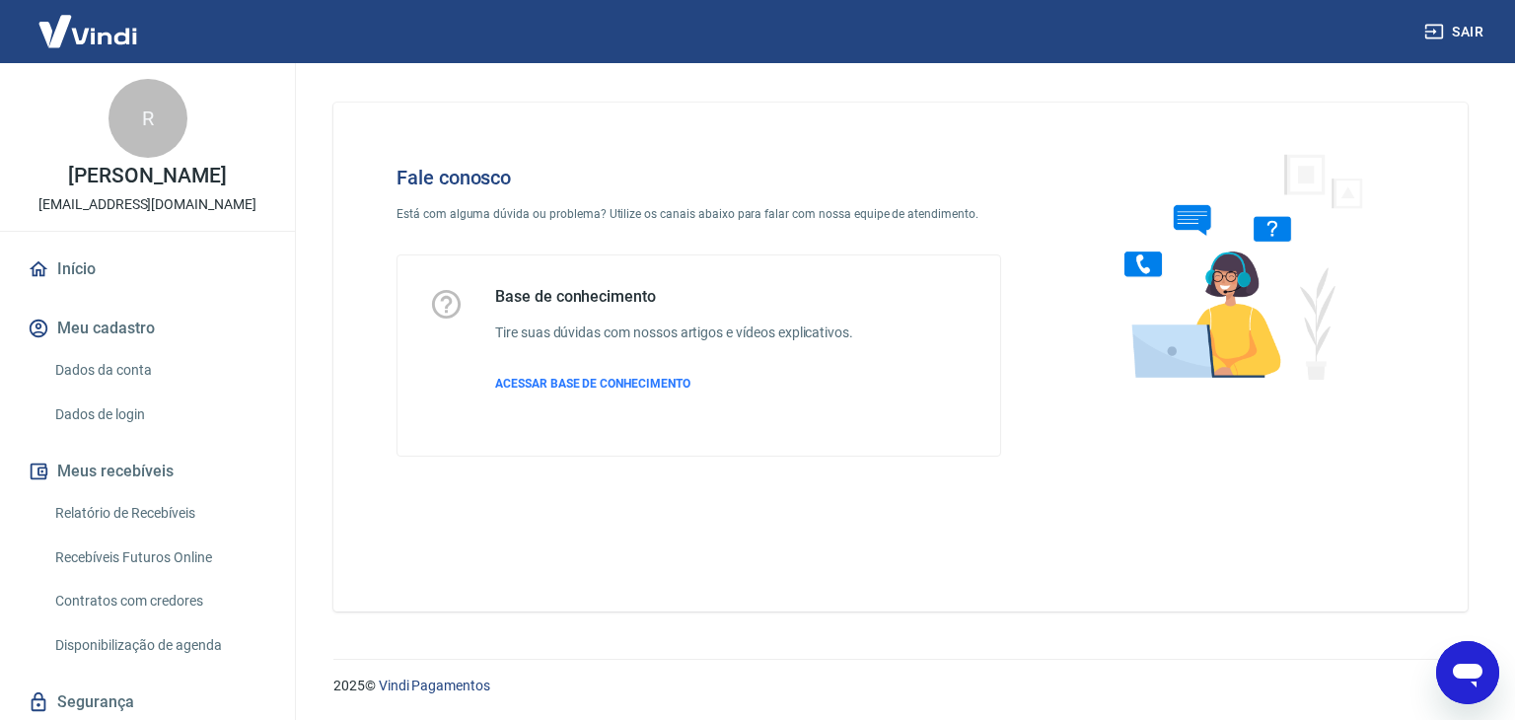
click at [1473, 678] on icon "Abrir janela de mensagens" at bounding box center [1468, 673] width 36 height 36
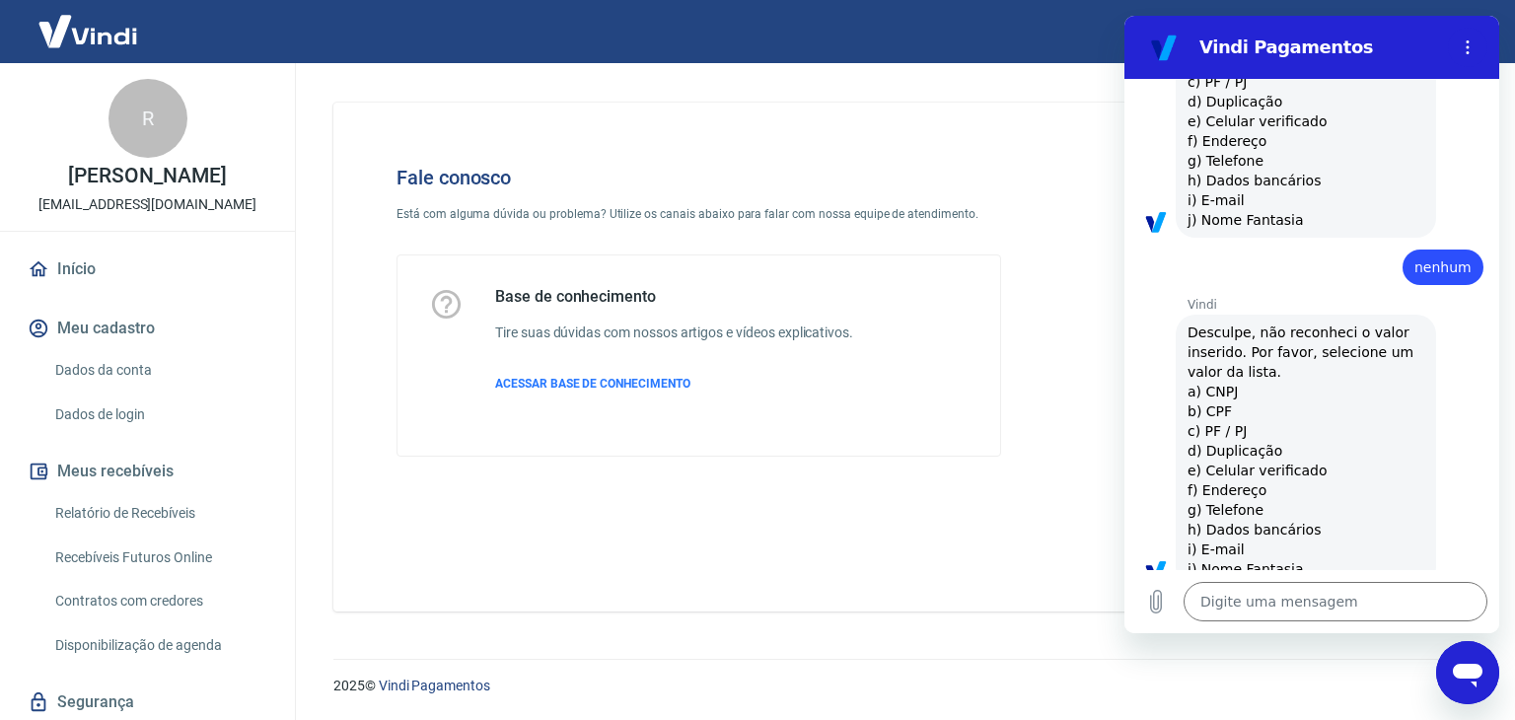
scroll to position [0, 0]
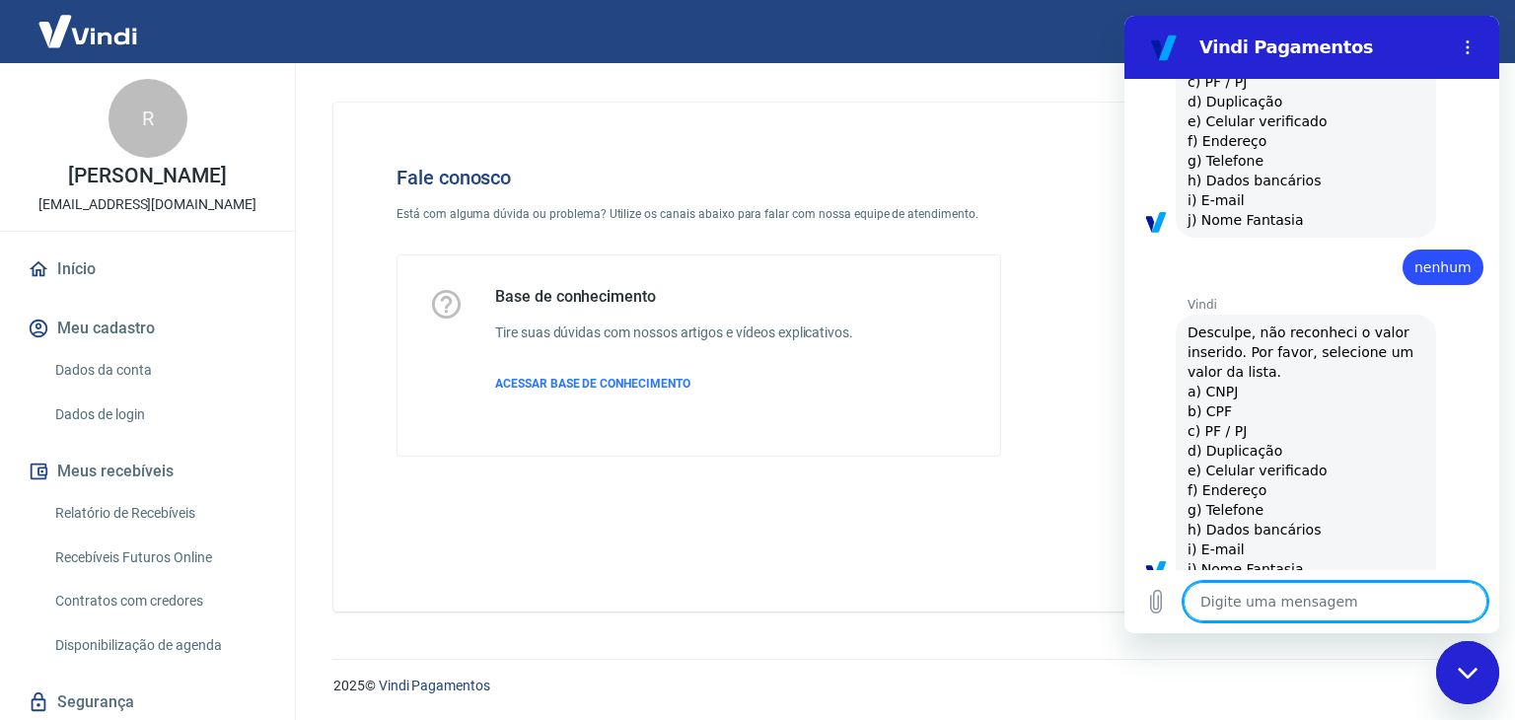
click at [1272, 601] on textarea at bounding box center [1336, 601] width 304 height 39
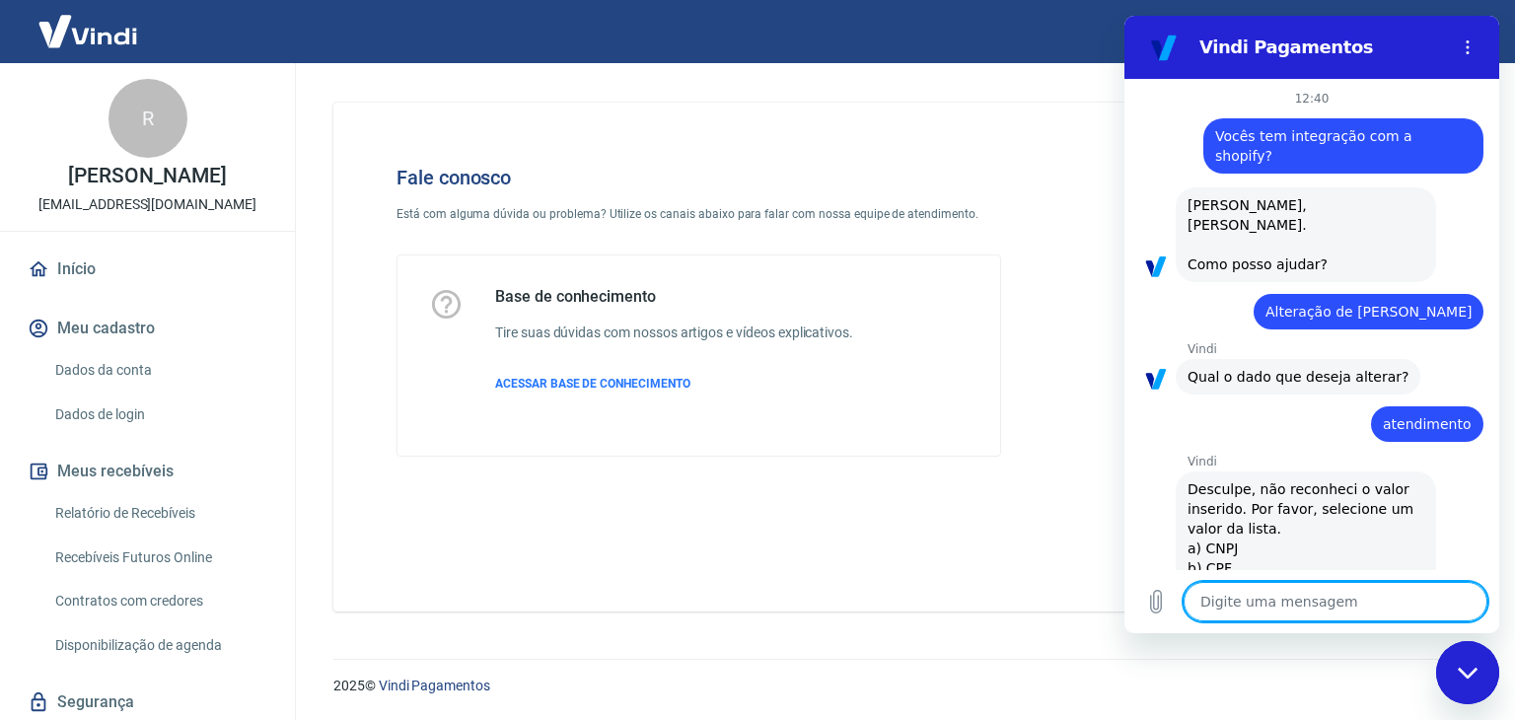
type textarea "x"
click at [1286, 597] on textarea at bounding box center [1336, 601] width 304 height 39
type textarea "q"
type textarea "x"
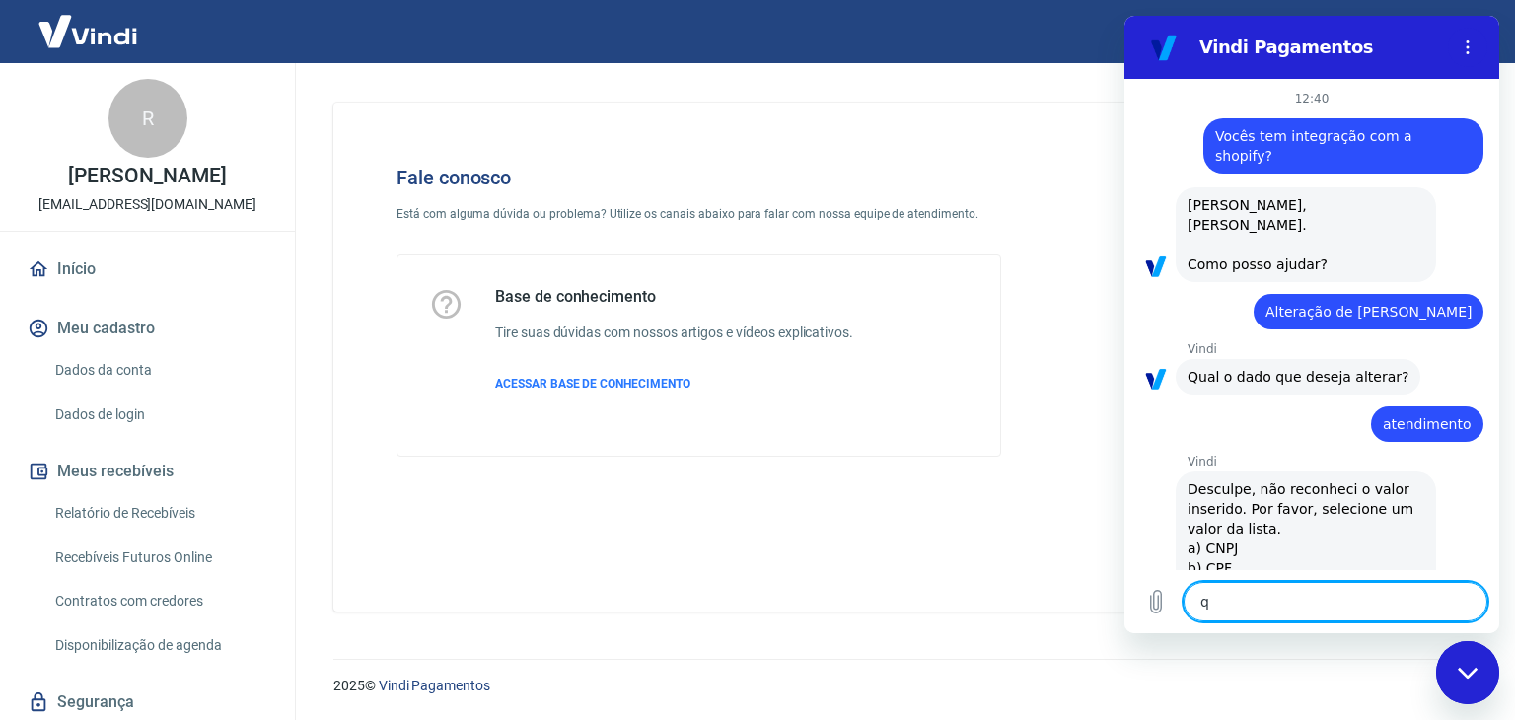
type textarea "qu"
type textarea "x"
type textarea "que"
type textarea "x"
type textarea "quer"
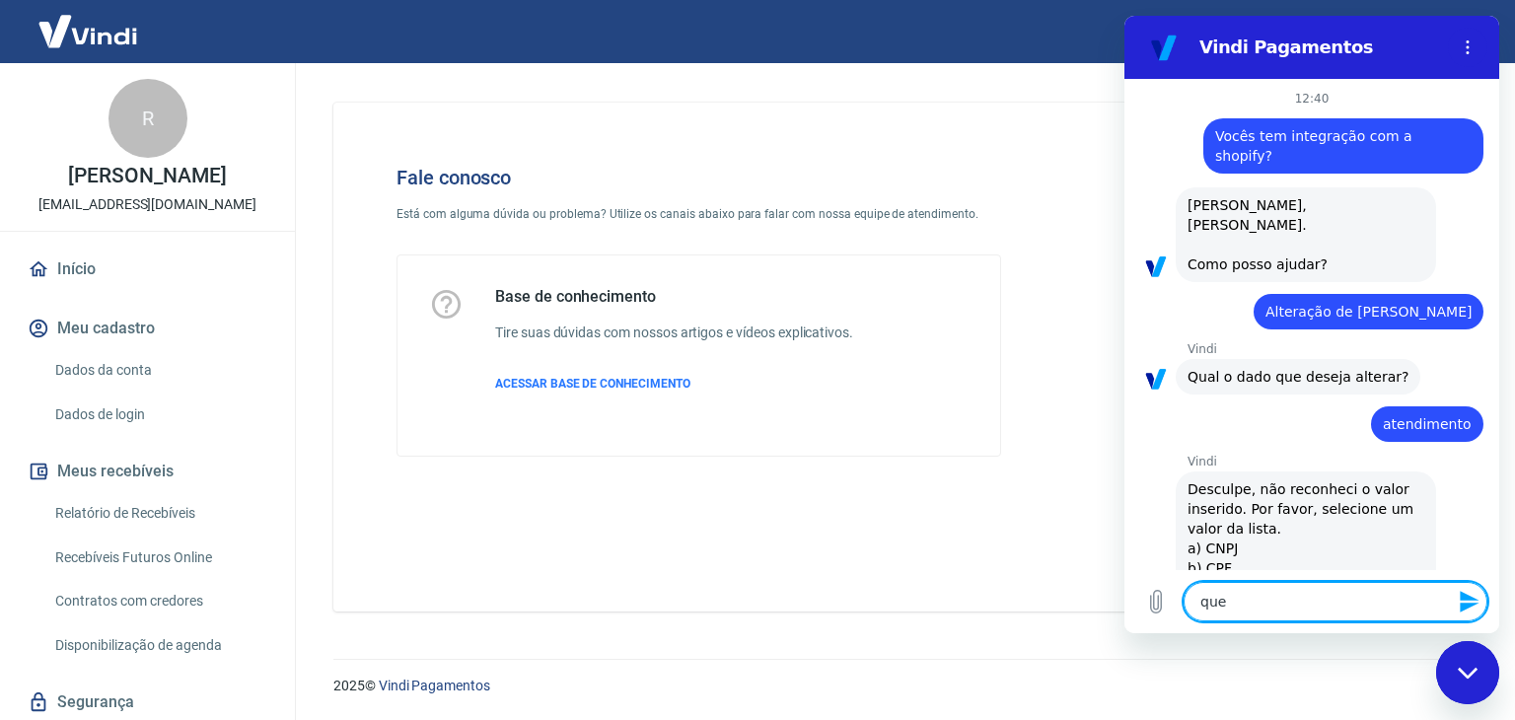
type textarea "x"
type textarea "quero"
type textarea "x"
type textarea "quero"
type textarea "x"
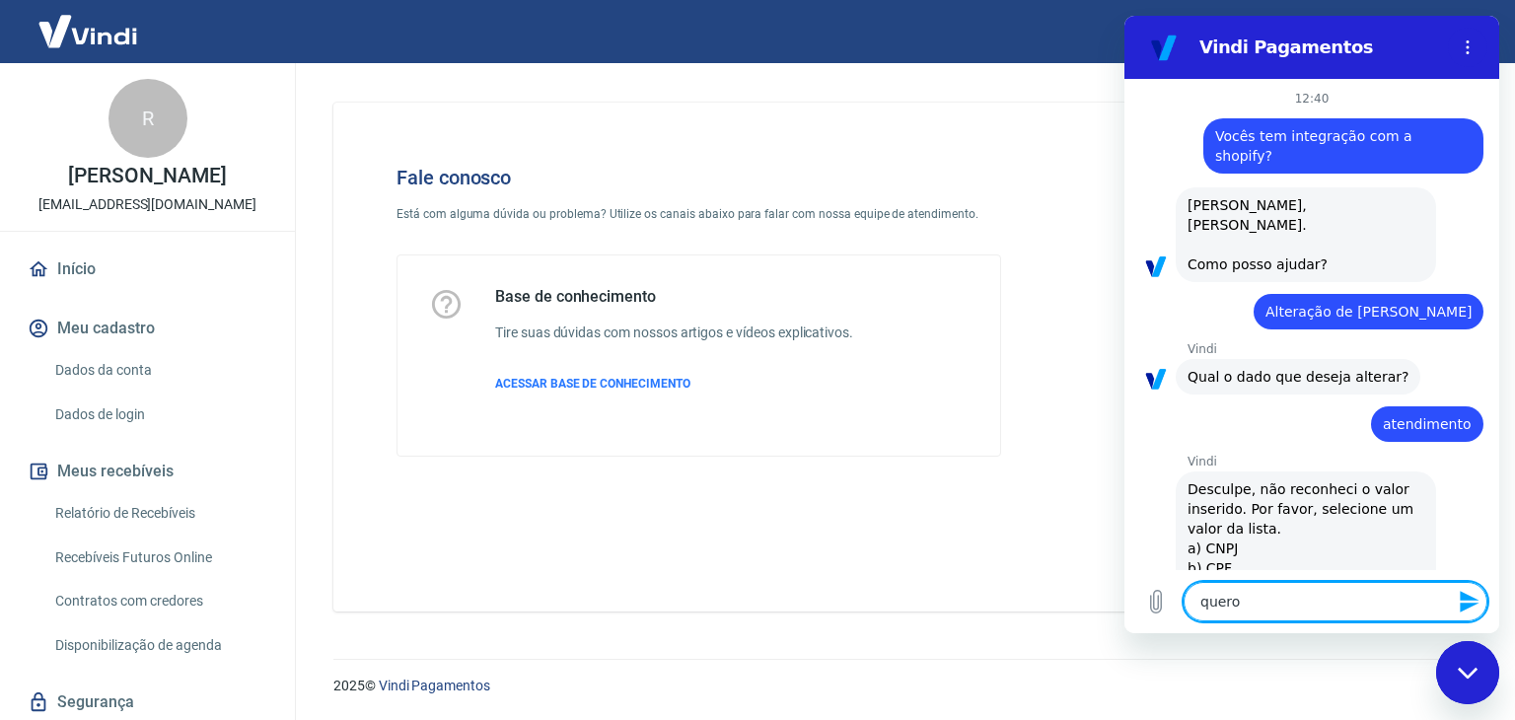
type textarea "quero f"
type textarea "x"
type textarea "quero fa"
type textarea "x"
type textarea "quero fal"
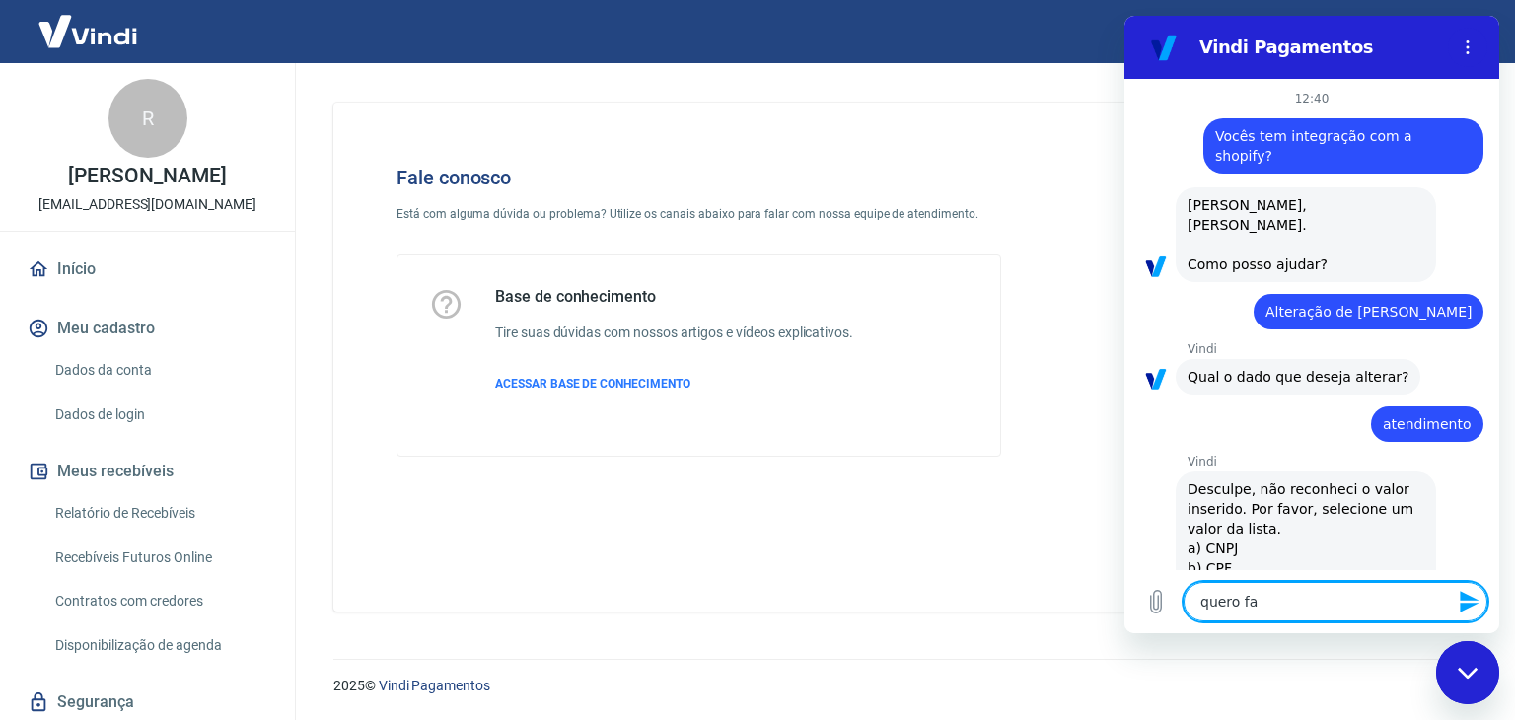
type textarea "x"
type textarea "quero fala"
type textarea "x"
type textarea "quero falar"
type textarea "x"
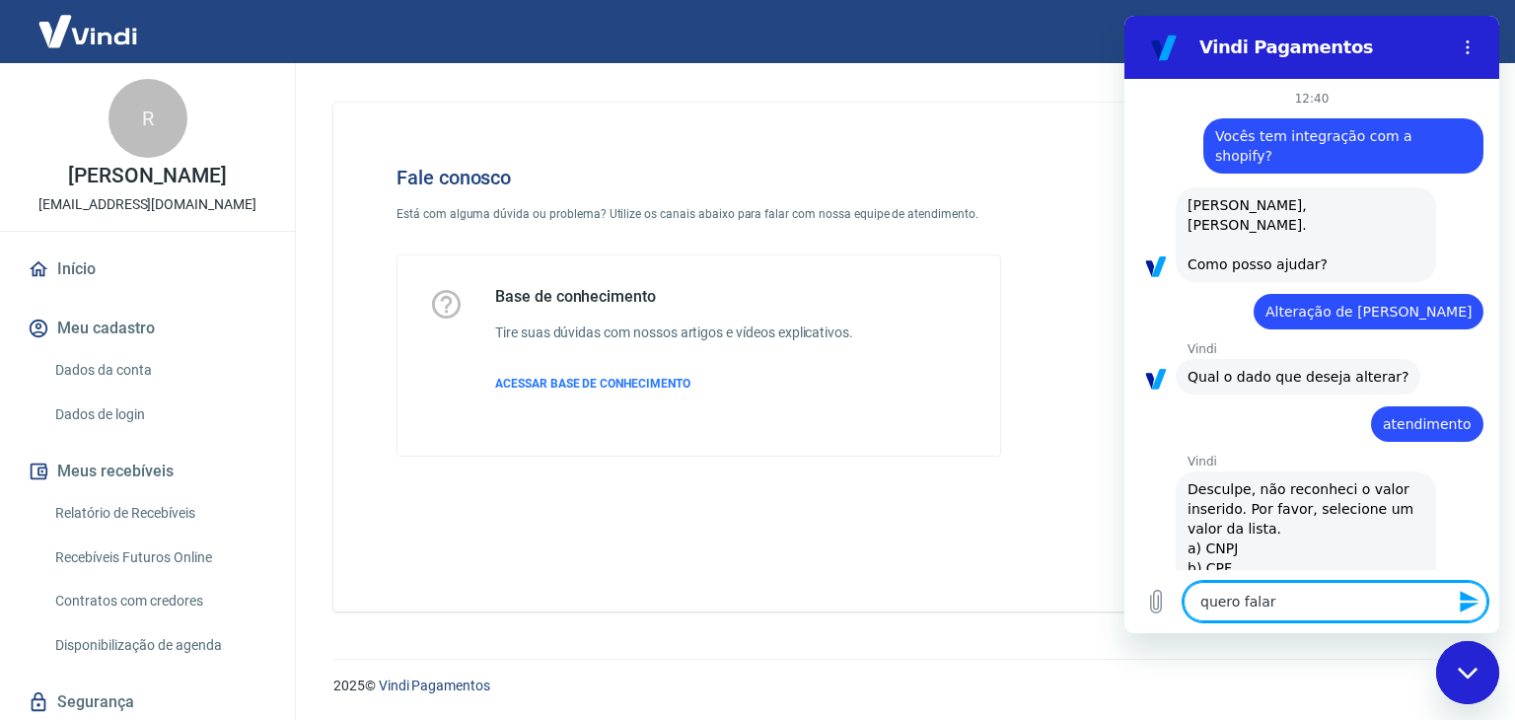
type textarea "quero falar"
type textarea "x"
type textarea "quero falar c"
type textarea "x"
type textarea "quero falar co"
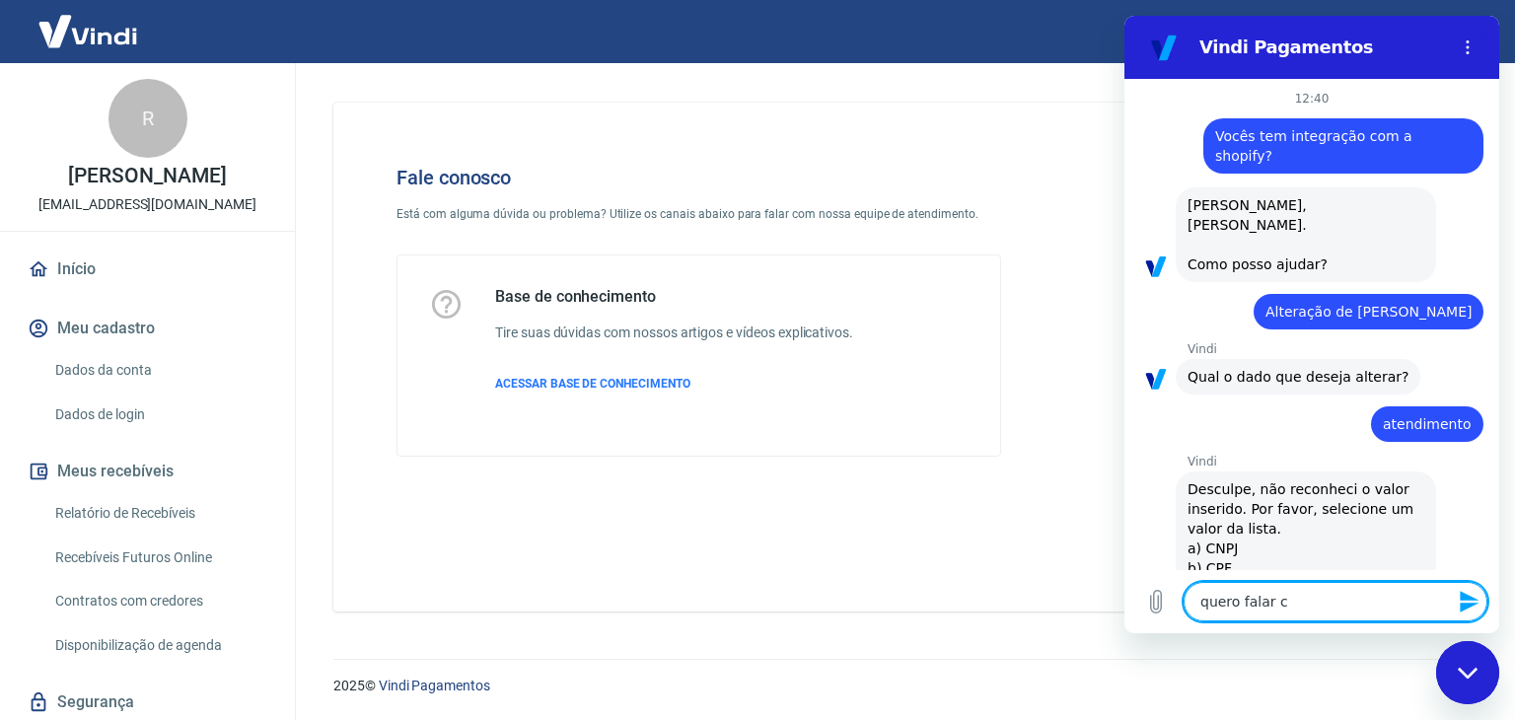
type textarea "x"
type textarea "quero falar com"
type textarea "x"
type textarea "quero falar com"
type textarea "x"
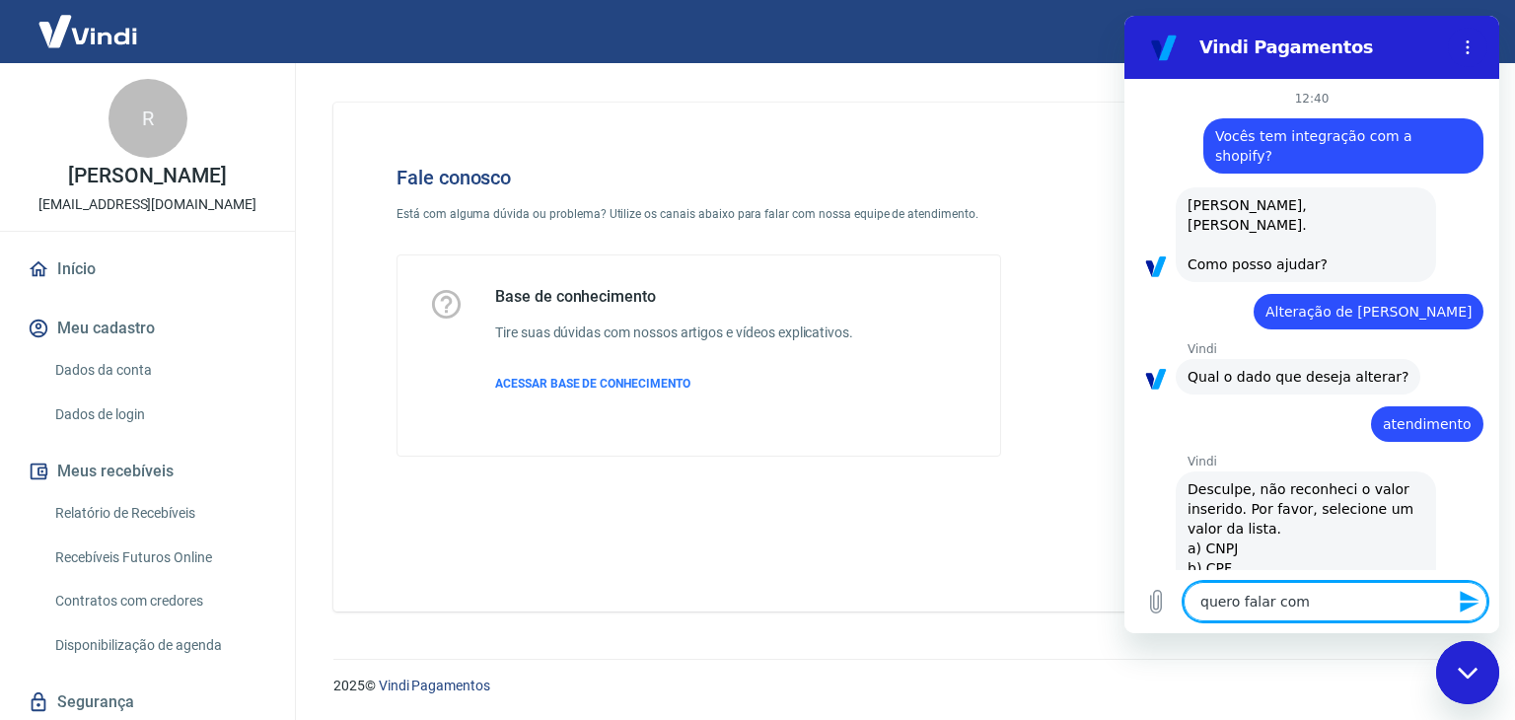
type textarea "quero falar com u"
type textarea "x"
type textarea "quero falar com um"
type textarea "x"
type textarea "quero falar com um"
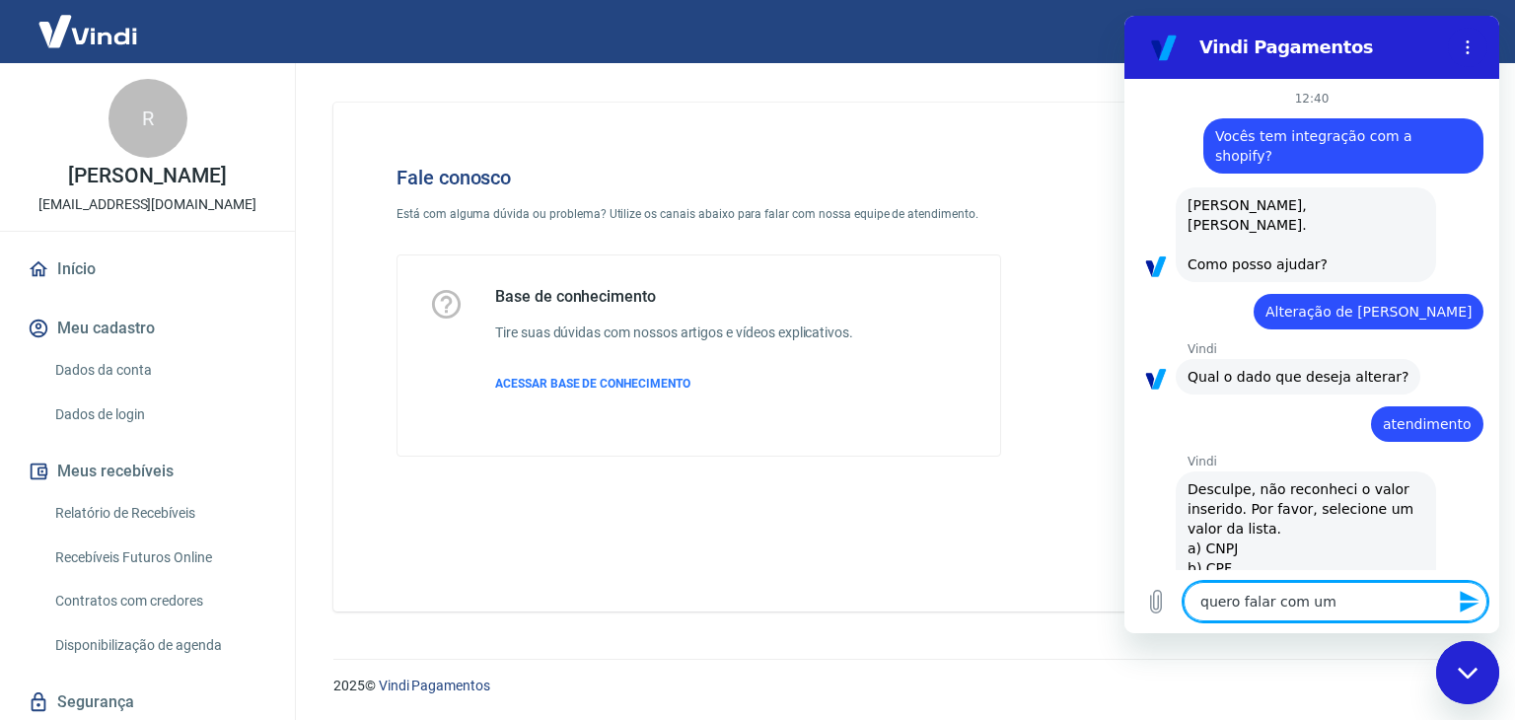
type textarea "x"
type textarea "quero falar com um a"
type textarea "x"
type textarea "quero falar com um ae"
type textarea "x"
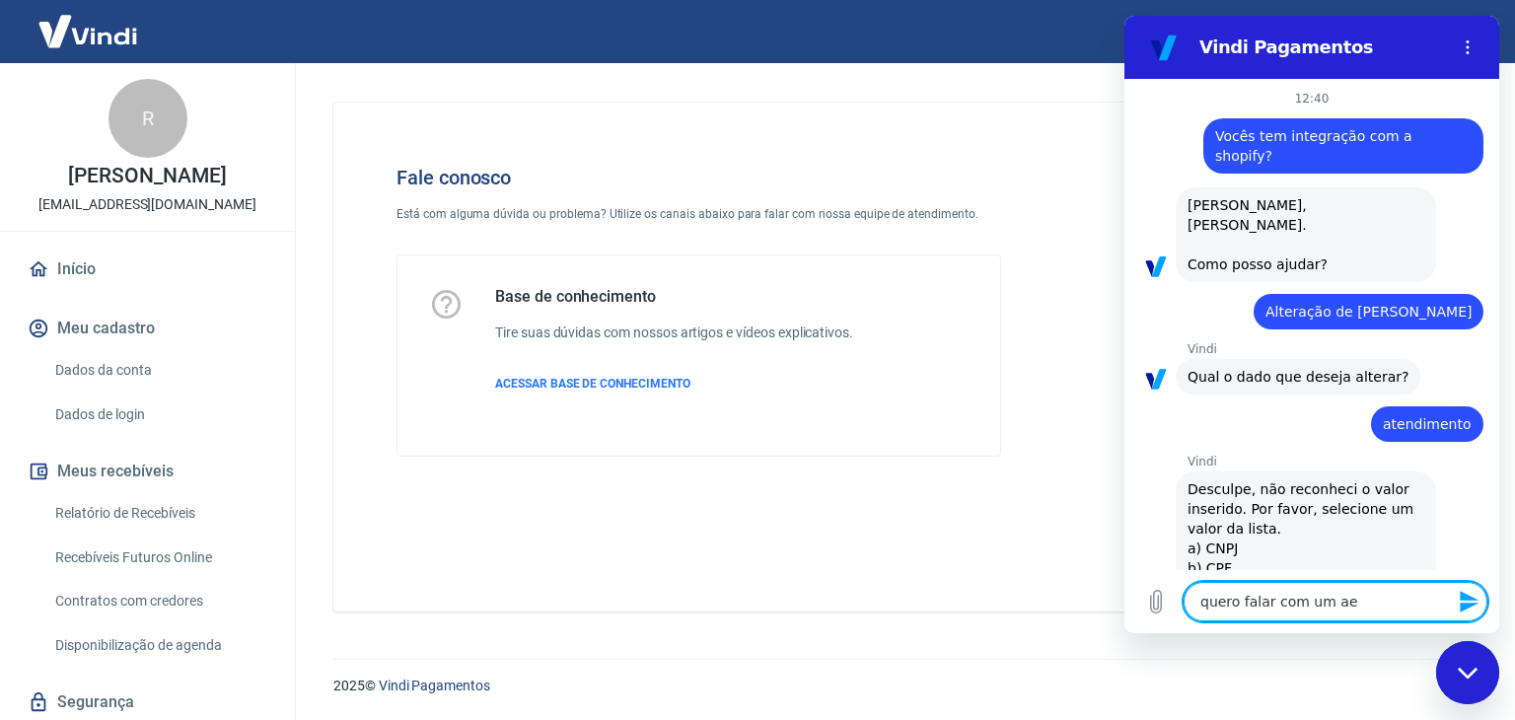
type textarea "quero falar com um aen"
type textarea "x"
type textarea "quero falar com um ae"
type textarea "x"
type textarea "quero falar com um a"
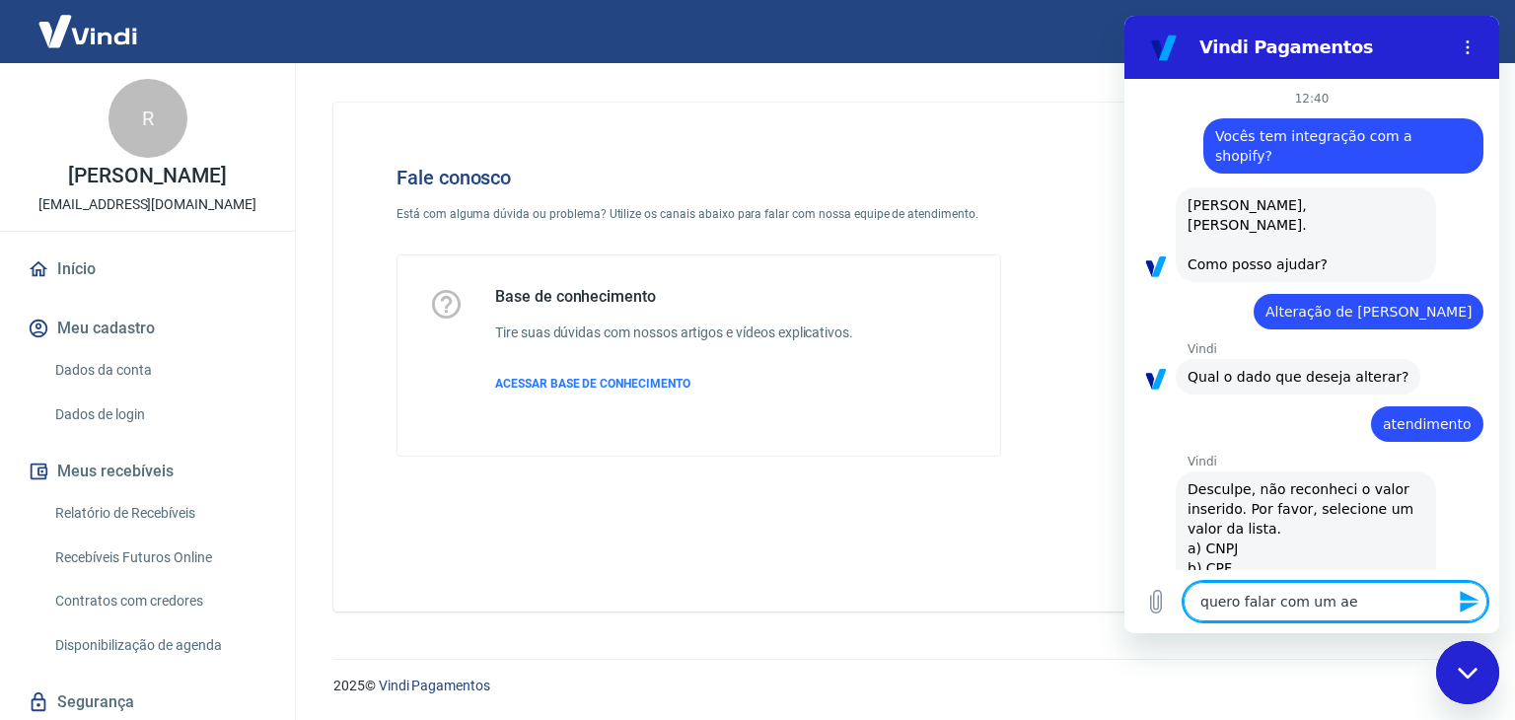
type textarea "x"
type textarea "quero falar com um at"
type textarea "x"
type textarea "quero falar com um [GEOGRAPHIC_DATA]"
type textarea "x"
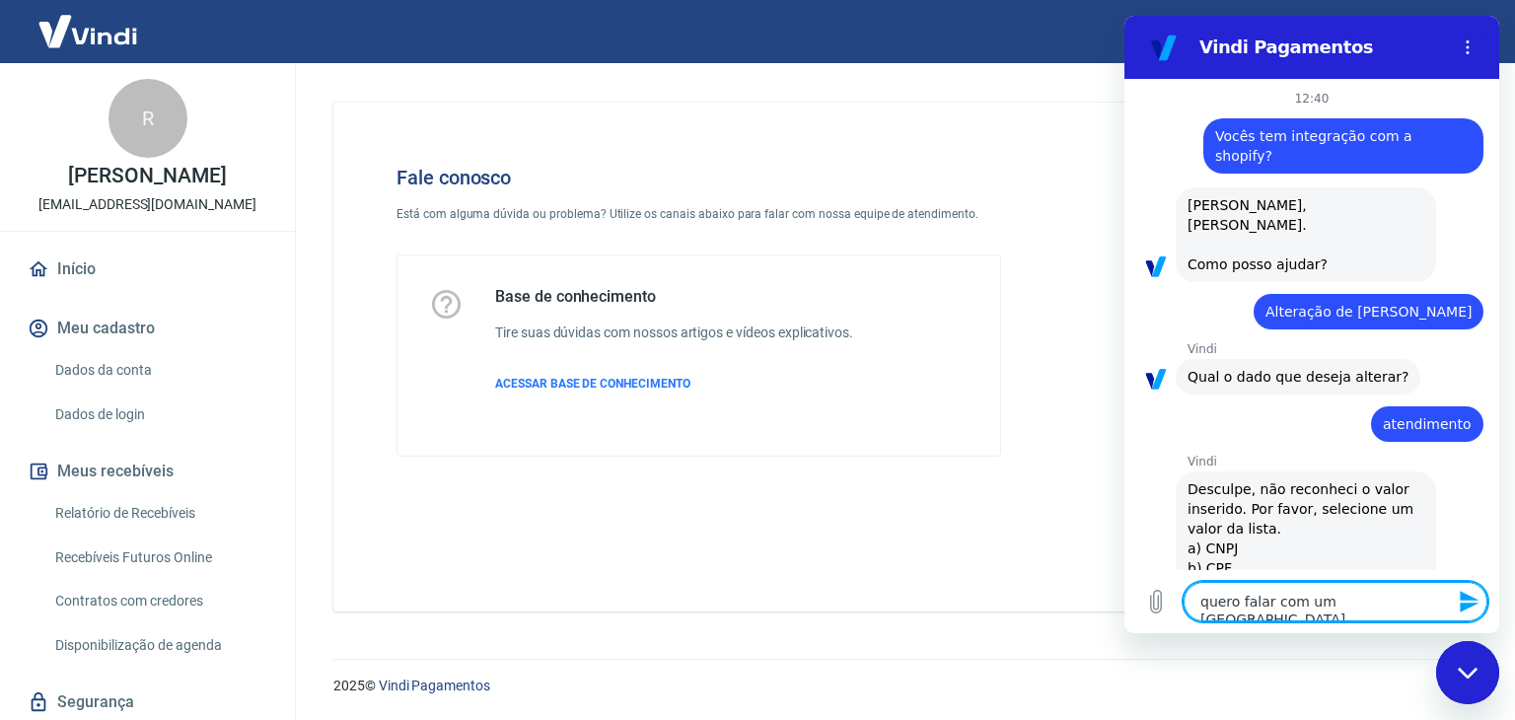
type textarea "quero falar com um atend"
type textarea "x"
type textarea "quero falar com um atendn"
type textarea "x"
type textarea "quero falar com um atend"
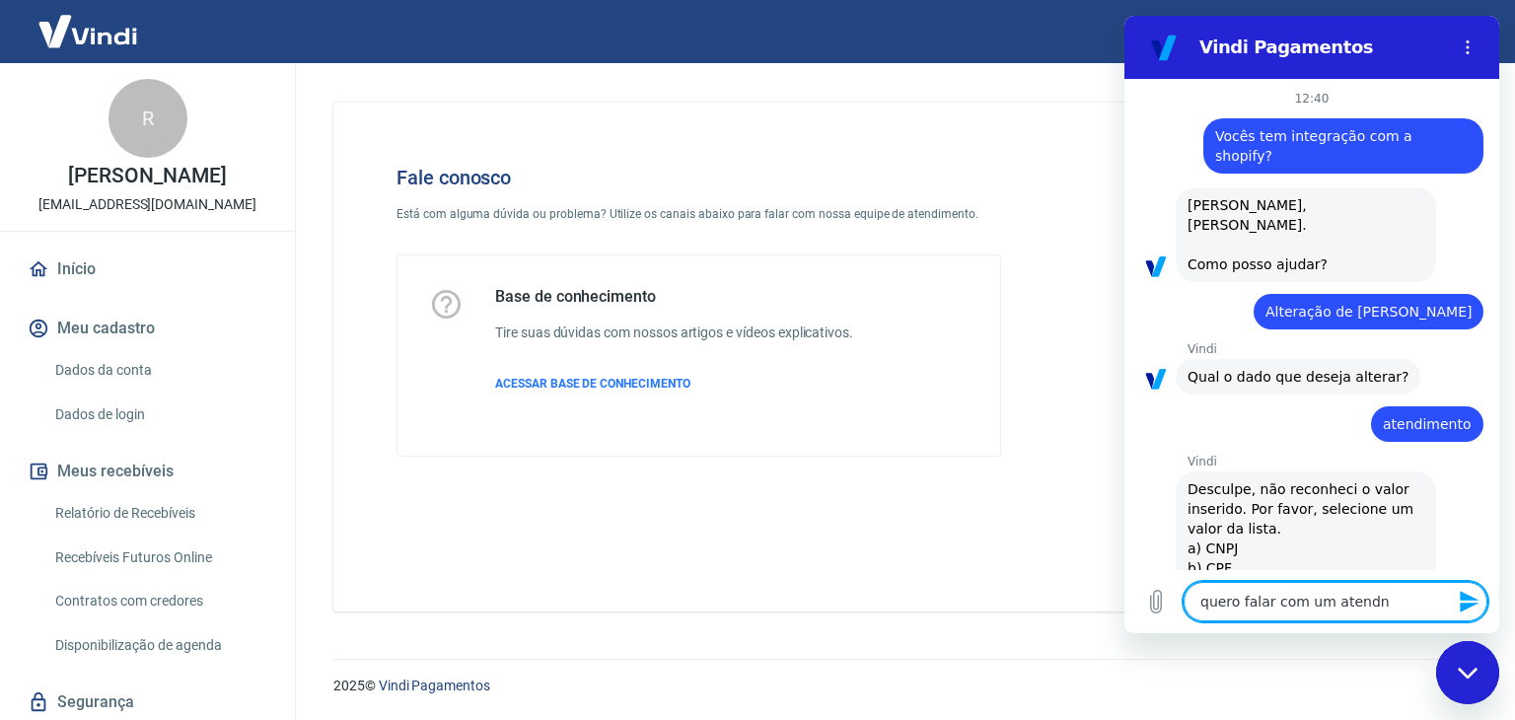
type textarea "x"
type textarea "quero falar com um atende"
type textarea "x"
type textarea "quero falar com um atenden"
type textarea "x"
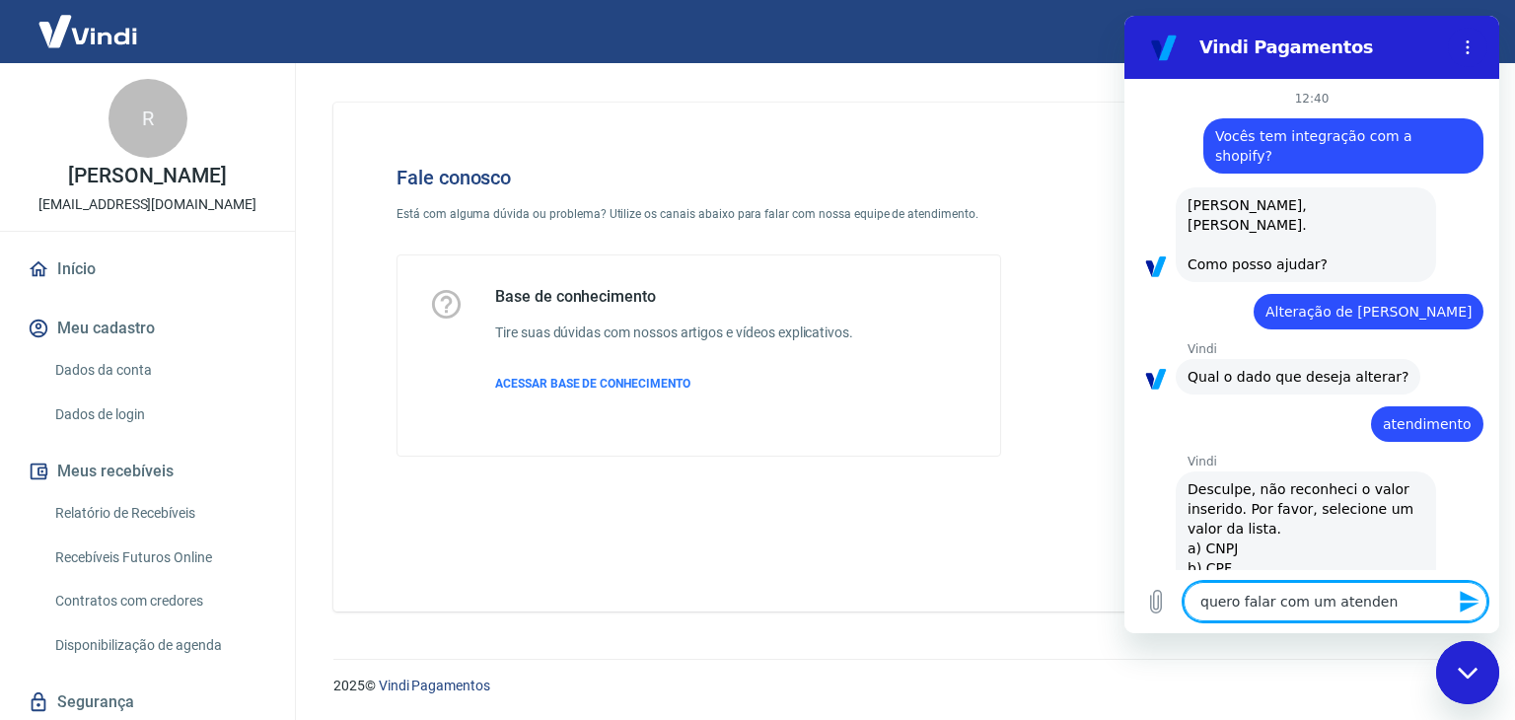
type textarea "quero falar com um atendent"
type textarea "x"
type textarea "quero falar com um atendente"
type textarea "x"
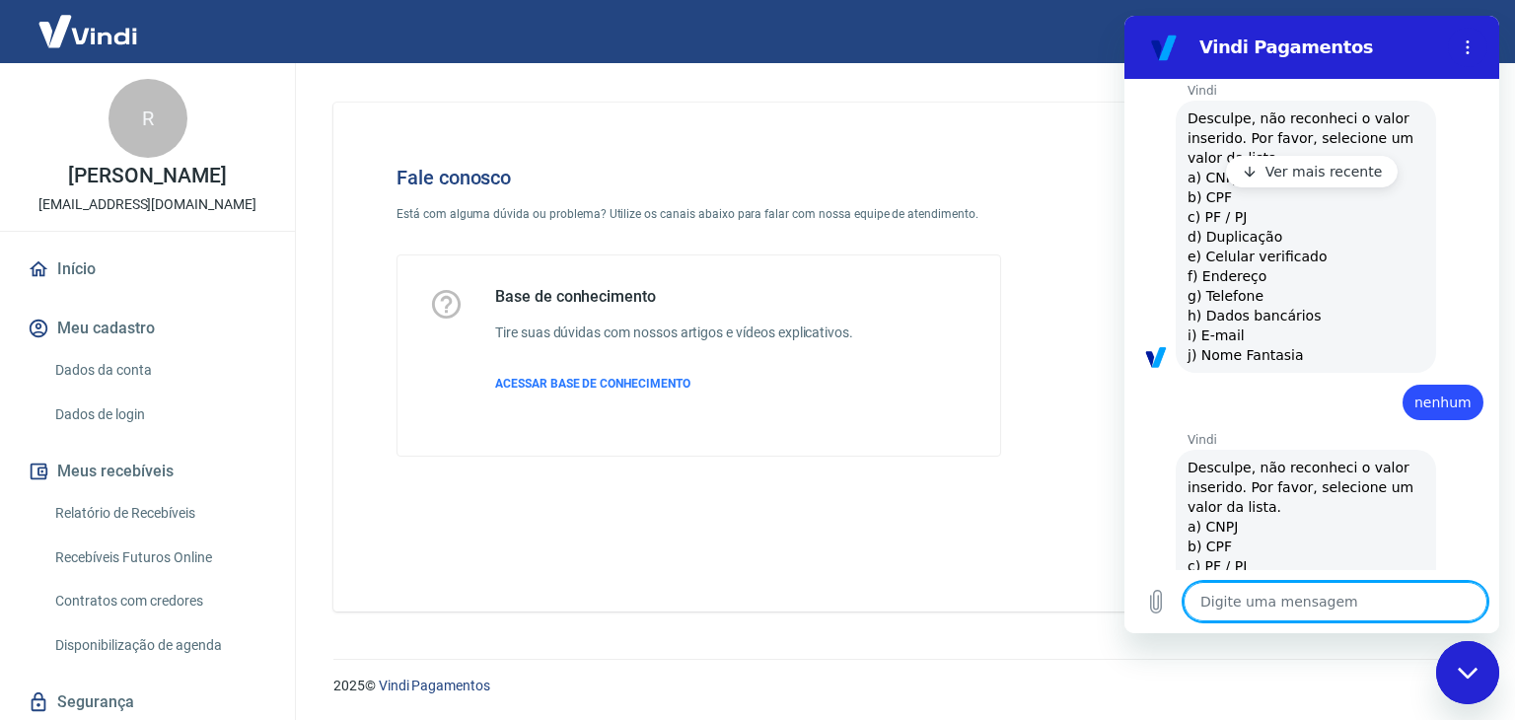
type textarea "x"
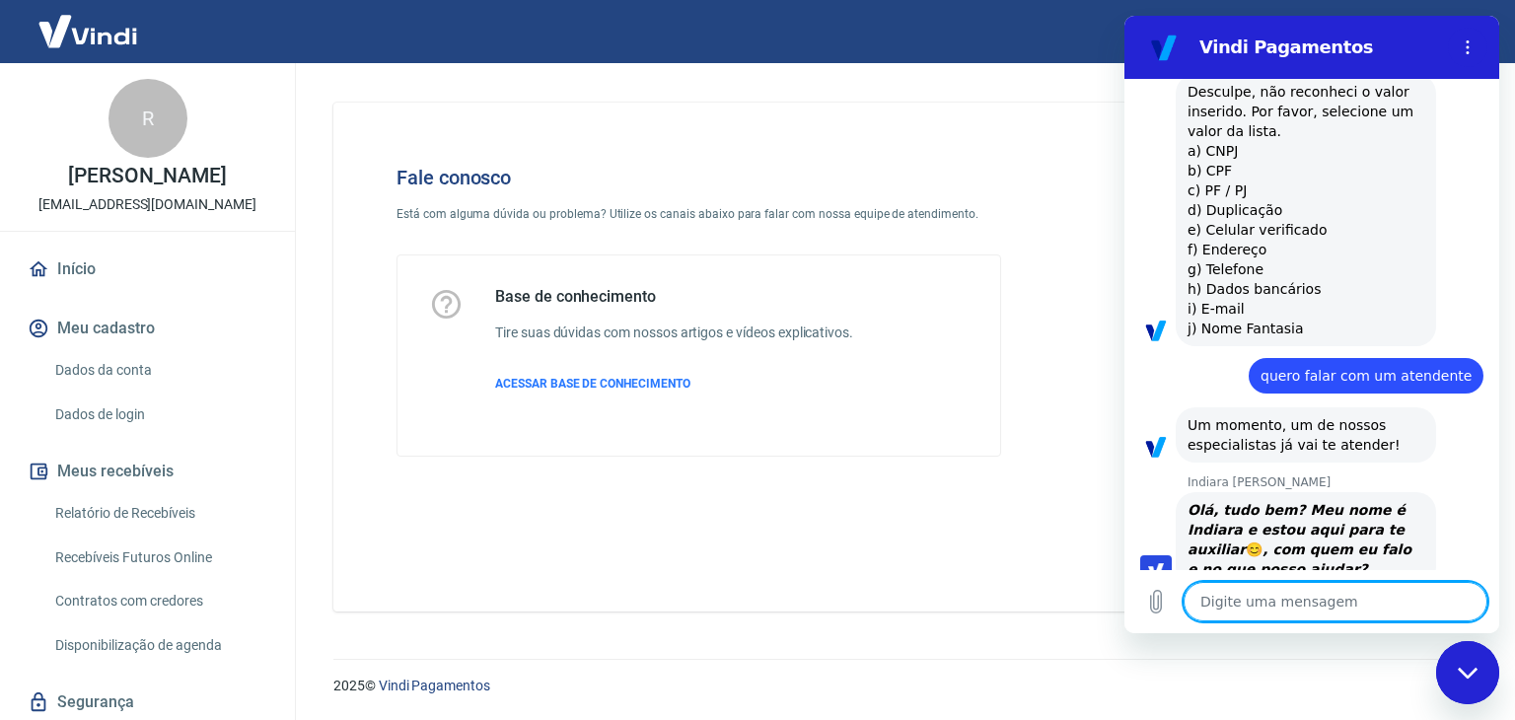
click at [1270, 582] on textarea at bounding box center [1336, 601] width 304 height 39
type textarea "r"
type textarea "x"
type textarea "re"
type textarea "x"
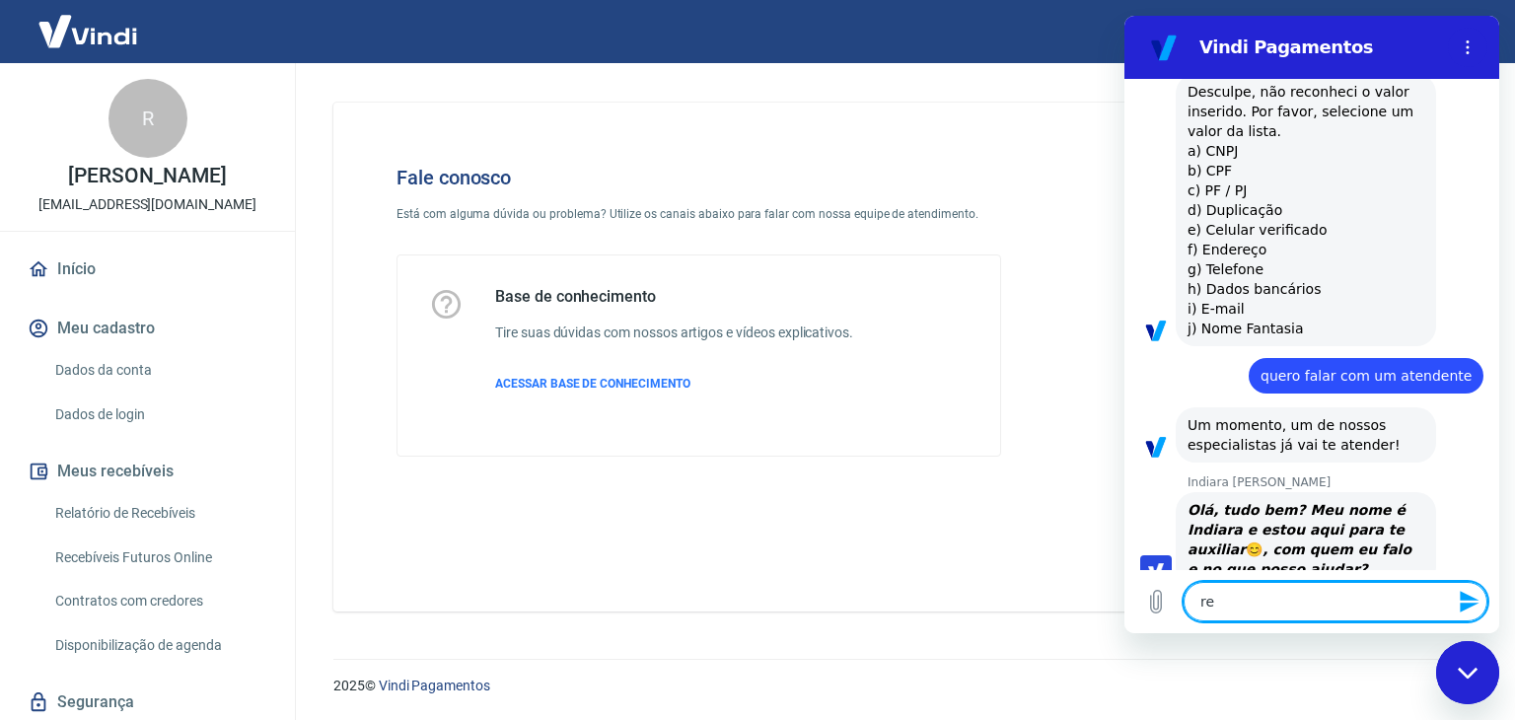
type textarea "re"
type textarea "x"
type textarea "re as"
type textarea "x"
type textarea "re a"
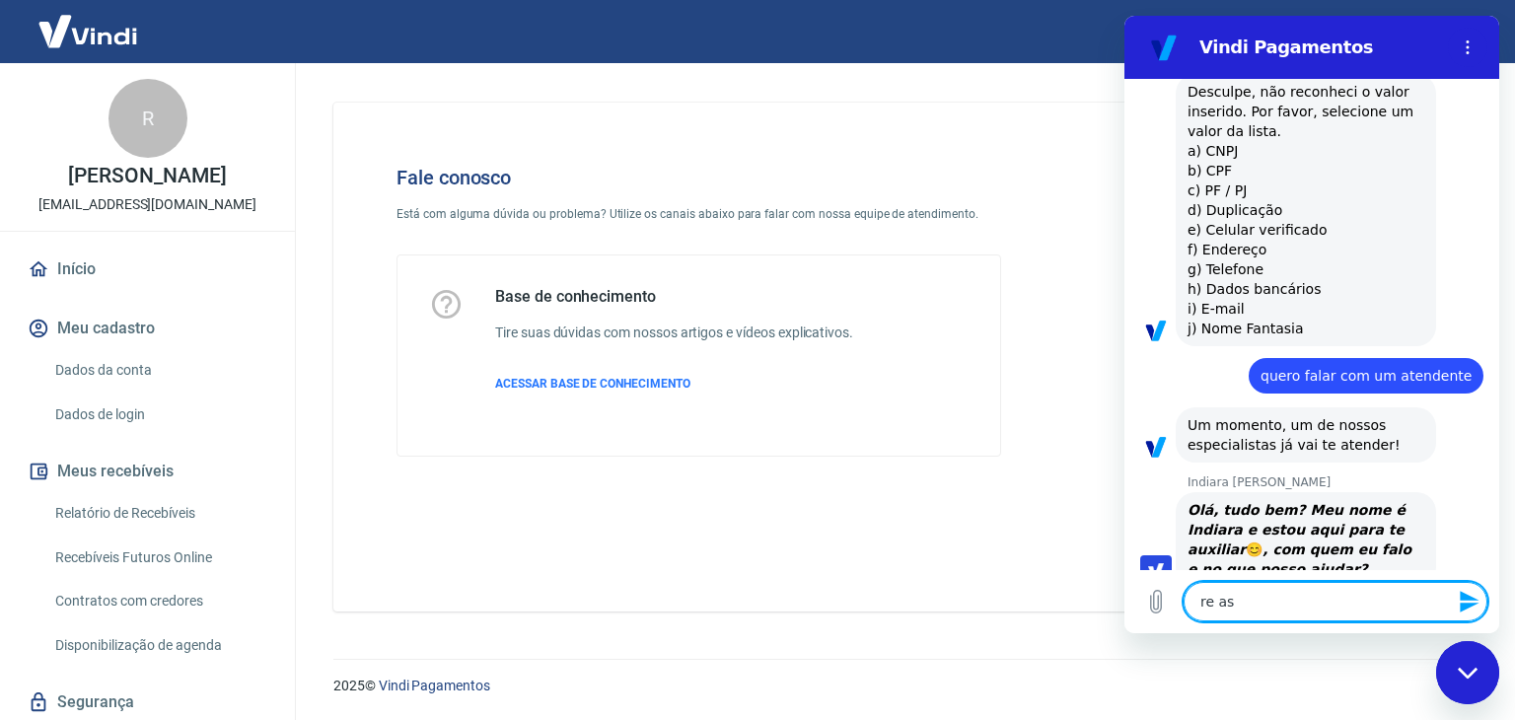
type textarea "x"
type textarea "re"
type textarea "x"
type textarea "re"
type textarea "x"
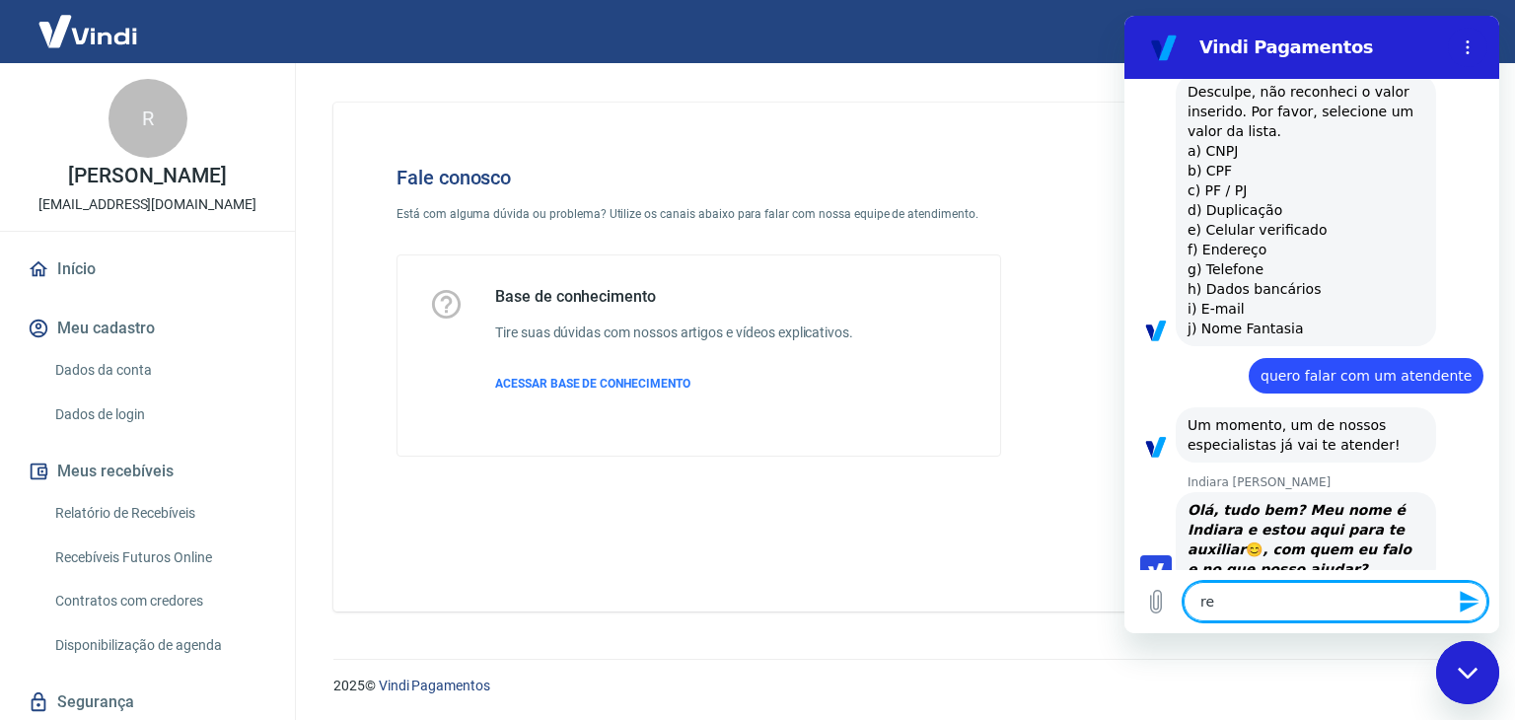
type textarea "ren"
type textarea "x"
type textarea "rena"
type textarea "x"
type textarea "renat"
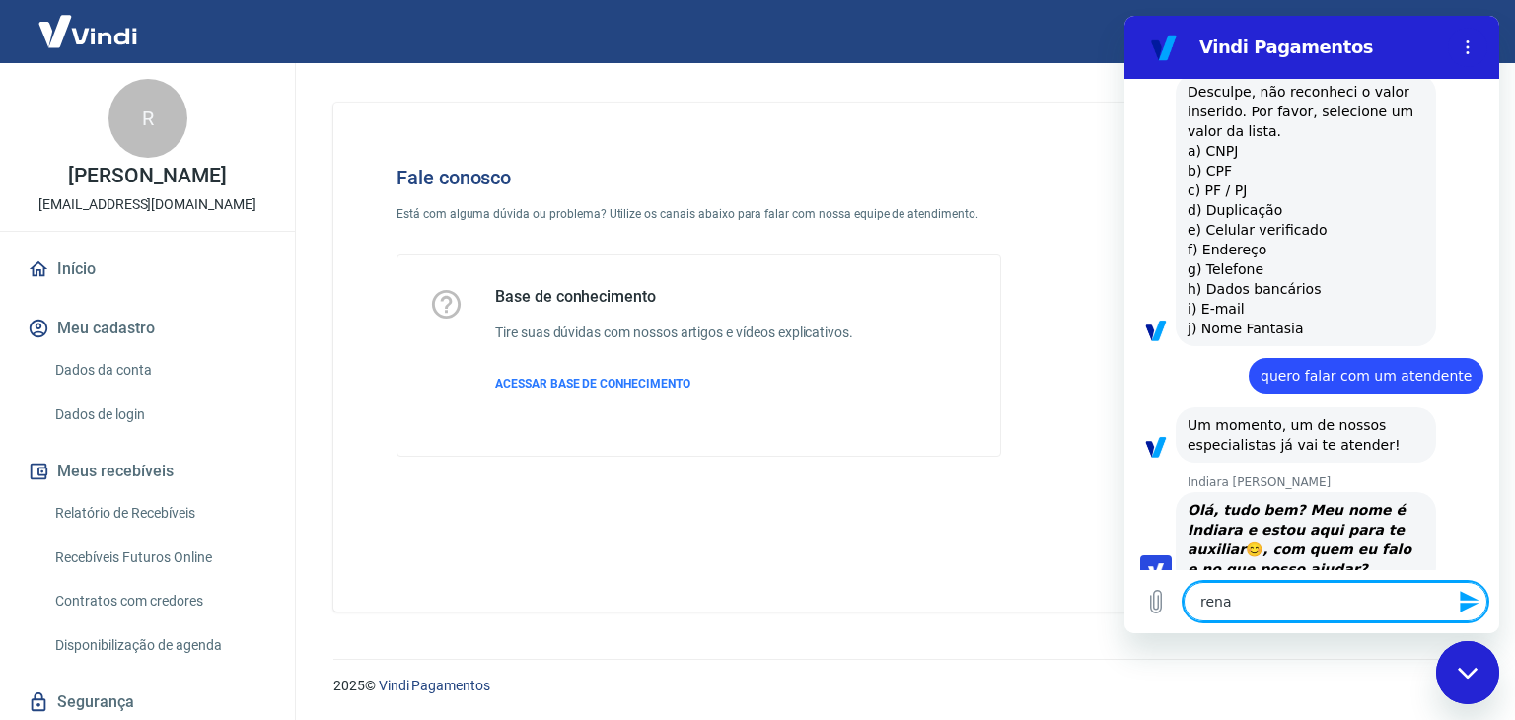
type textarea "x"
type textarea "[PERSON_NAME]"
type textarea "x"
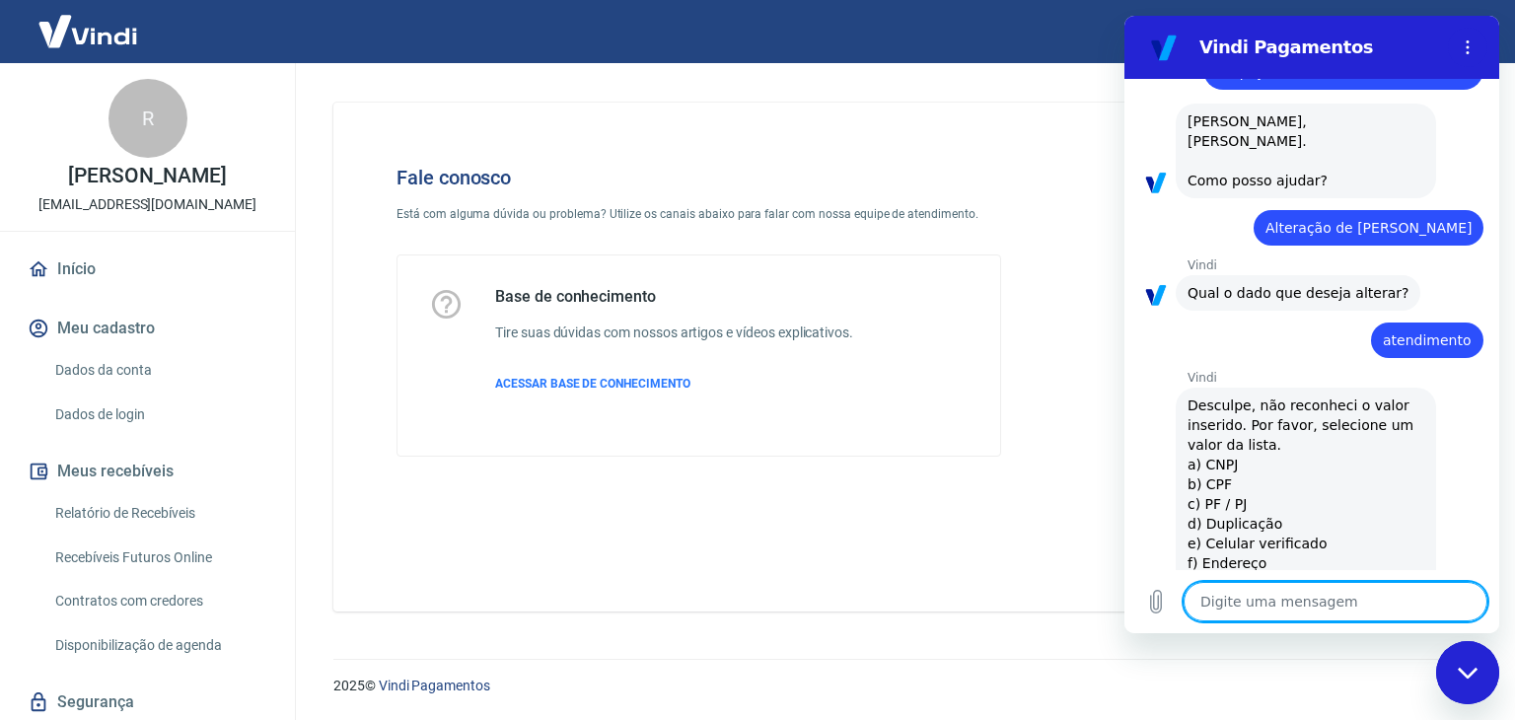
scroll to position [0, 0]
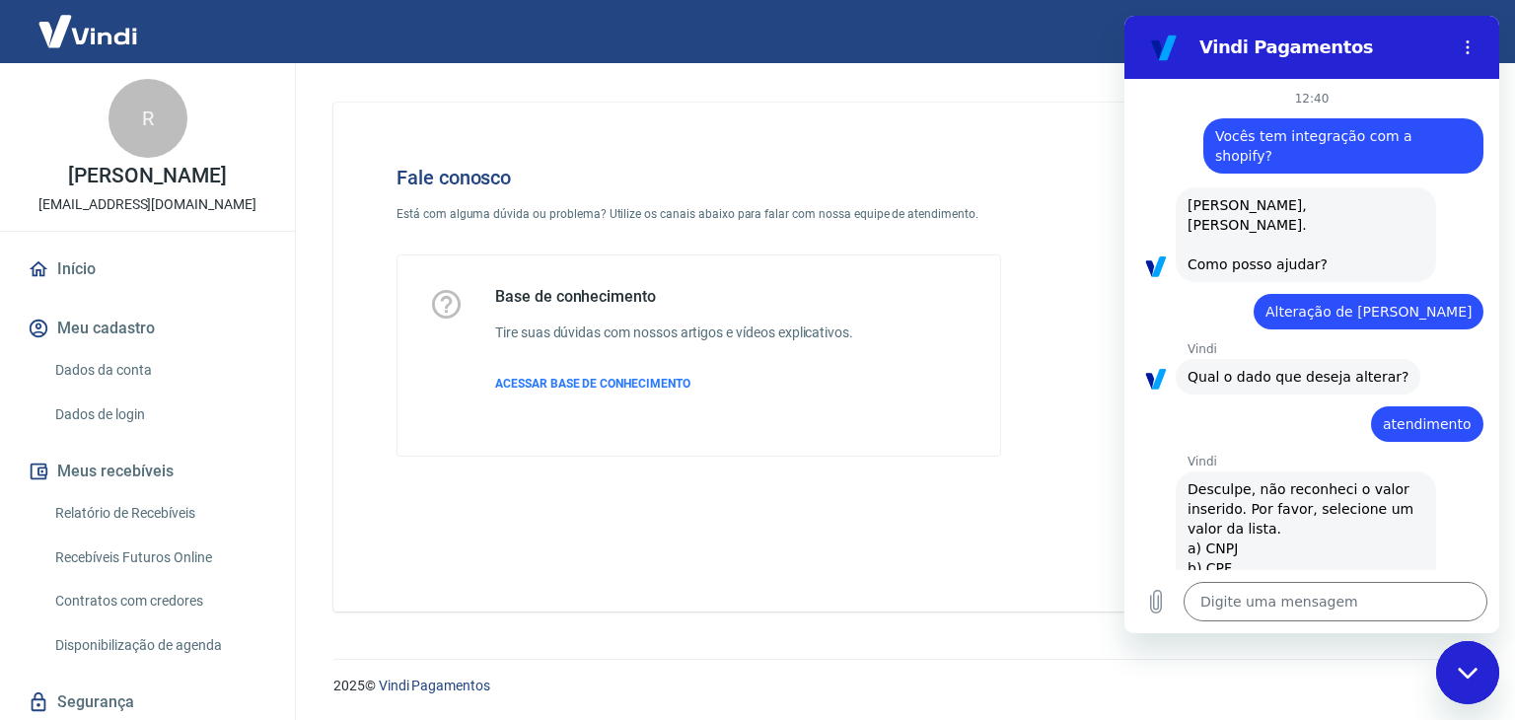
click at [1296, 141] on span "Vocês tem integração com a shopify?" at bounding box center [1315, 146] width 201 height 36
copy span "Vocês tem integração com a shopify?"
click at [1242, 597] on textarea at bounding box center [1336, 601] width 304 height 39
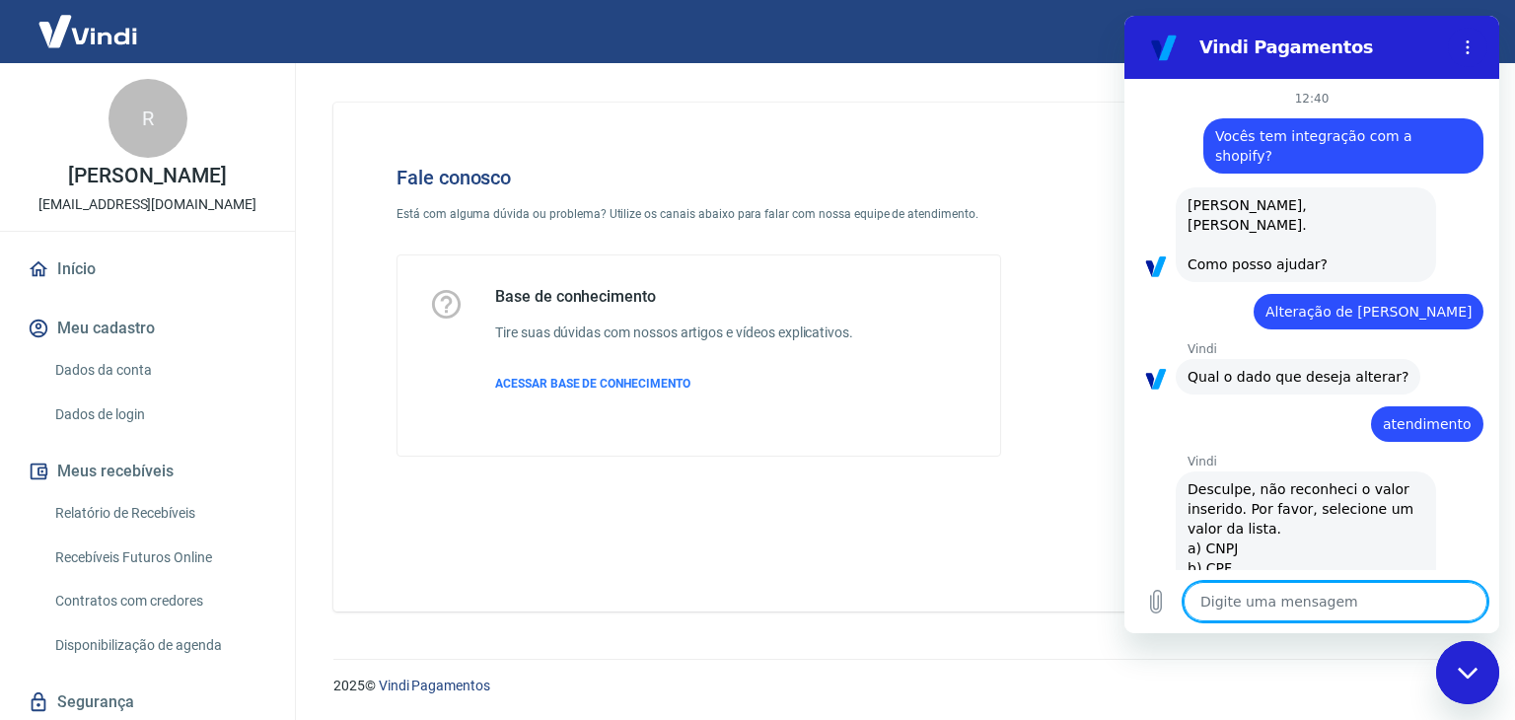
paste textarea "Vocês tem integração com a shopify?"
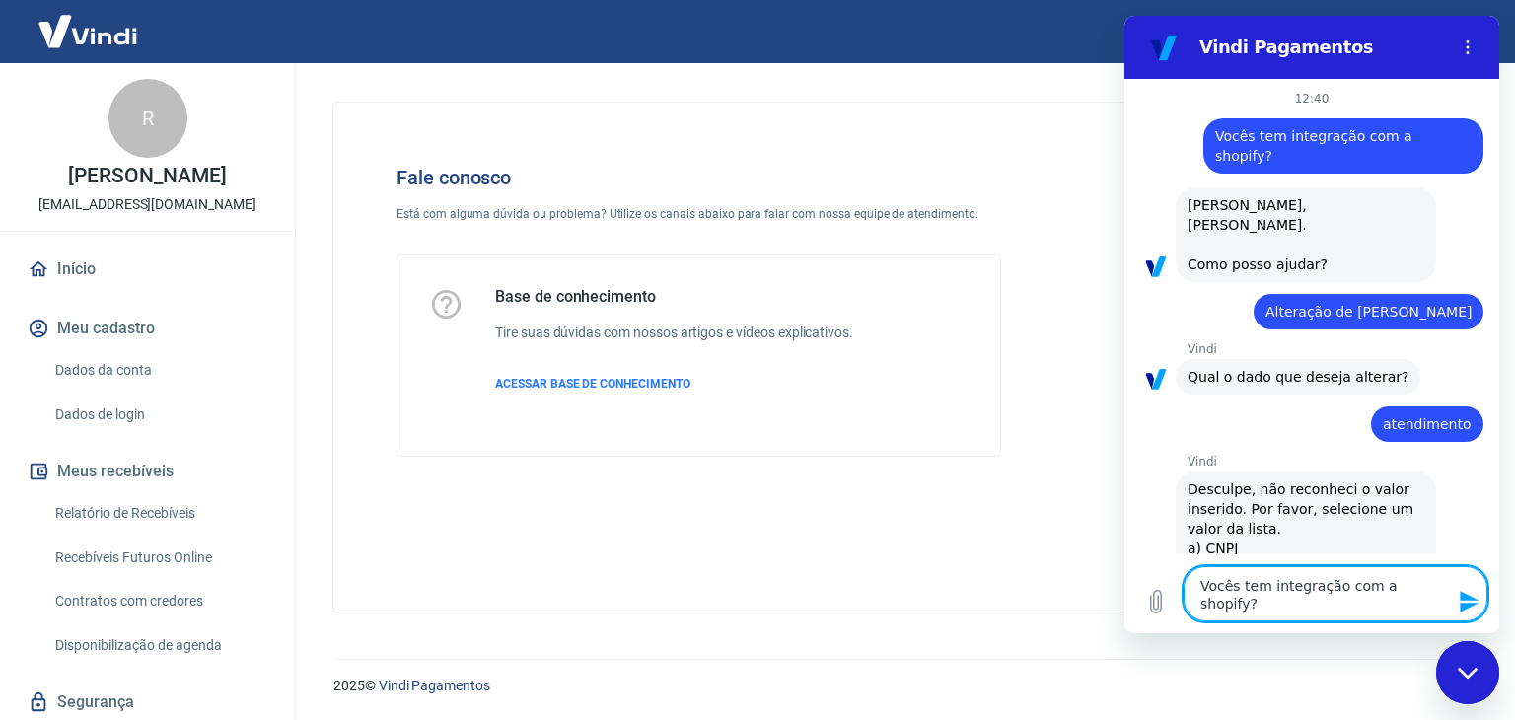
click at [1337, 581] on textarea "Vocês tem integração com a shopify?" at bounding box center [1336, 593] width 304 height 55
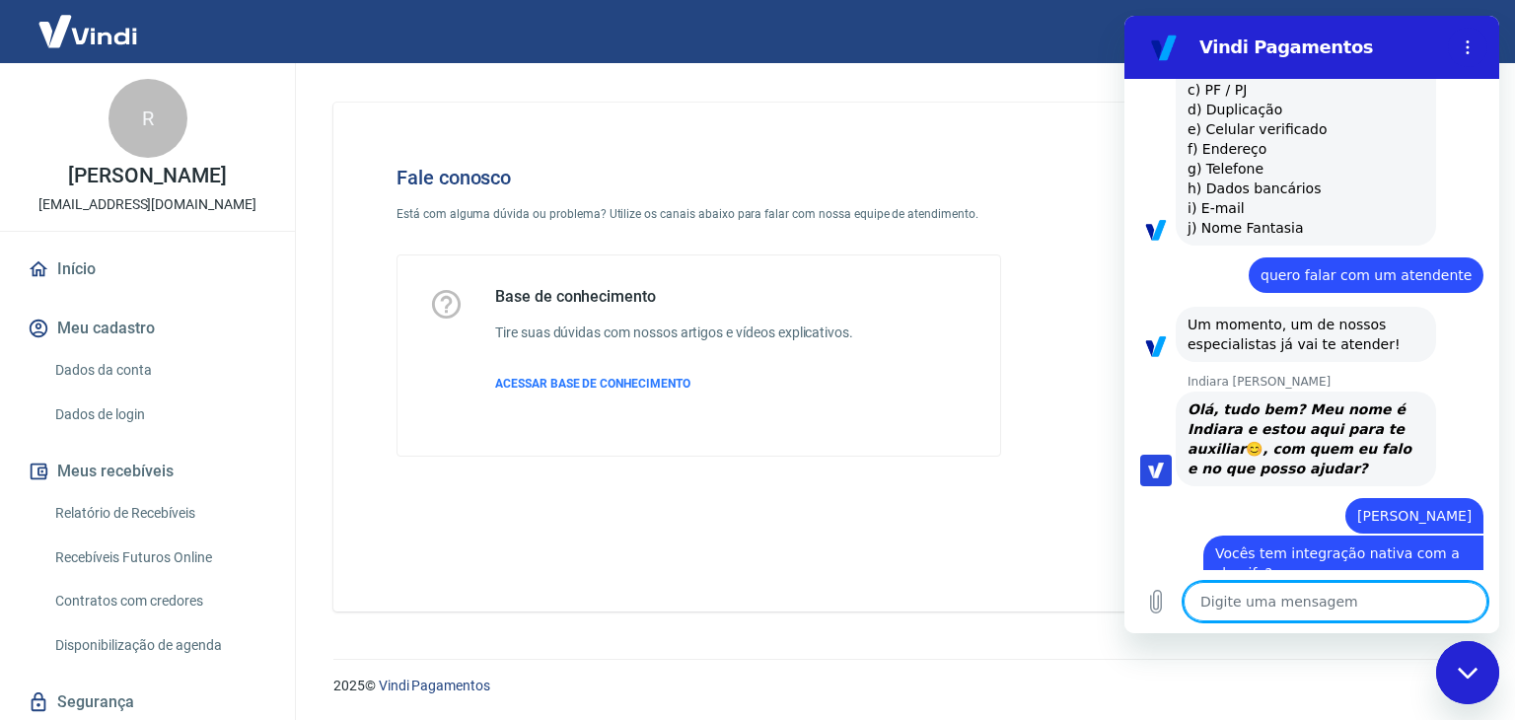
scroll to position [851, 0]
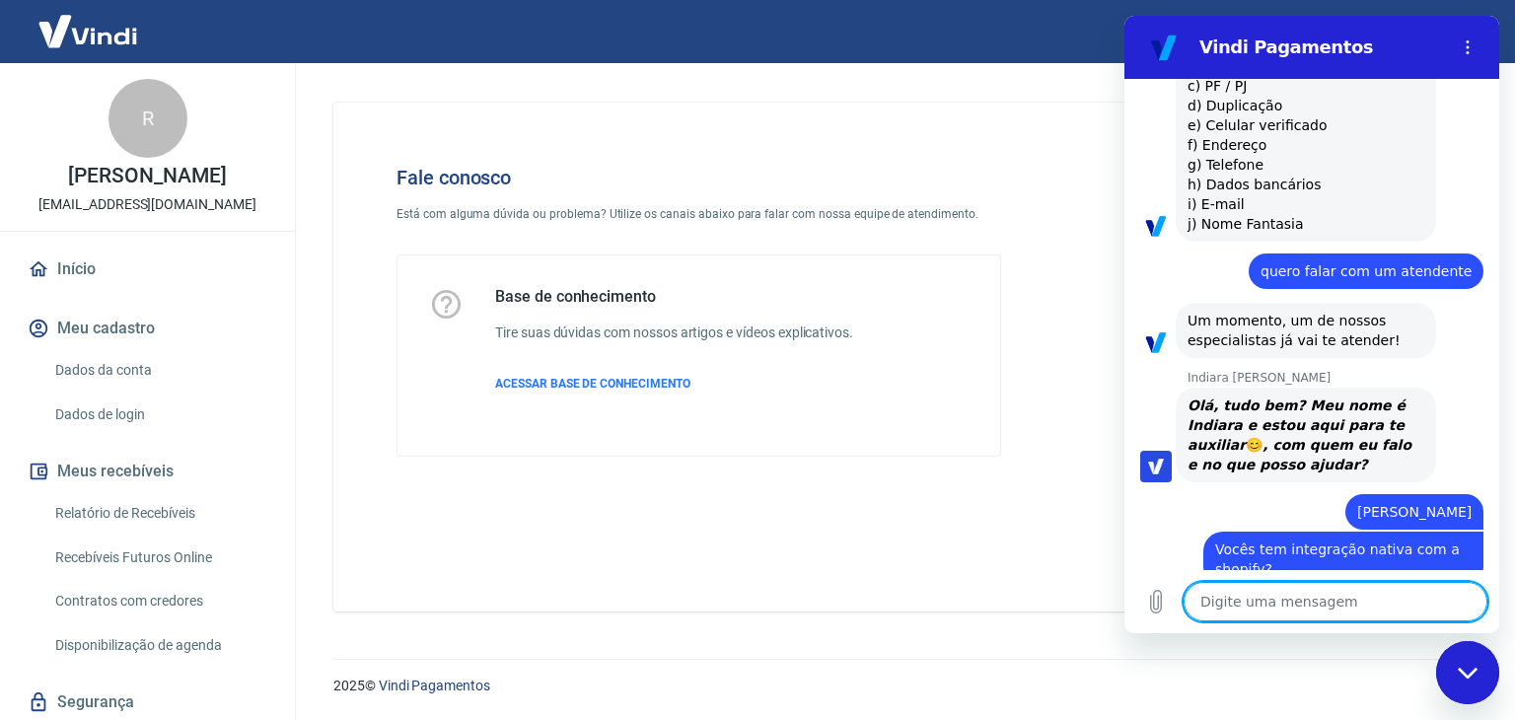
drag, startPoint x: 1485, startPoint y: 689, endPoint x: 1469, endPoint y: 651, distance: 42.0
click at [1485, 688] on div "Fechar janela de mensagens" at bounding box center [1467, 672] width 59 height 59
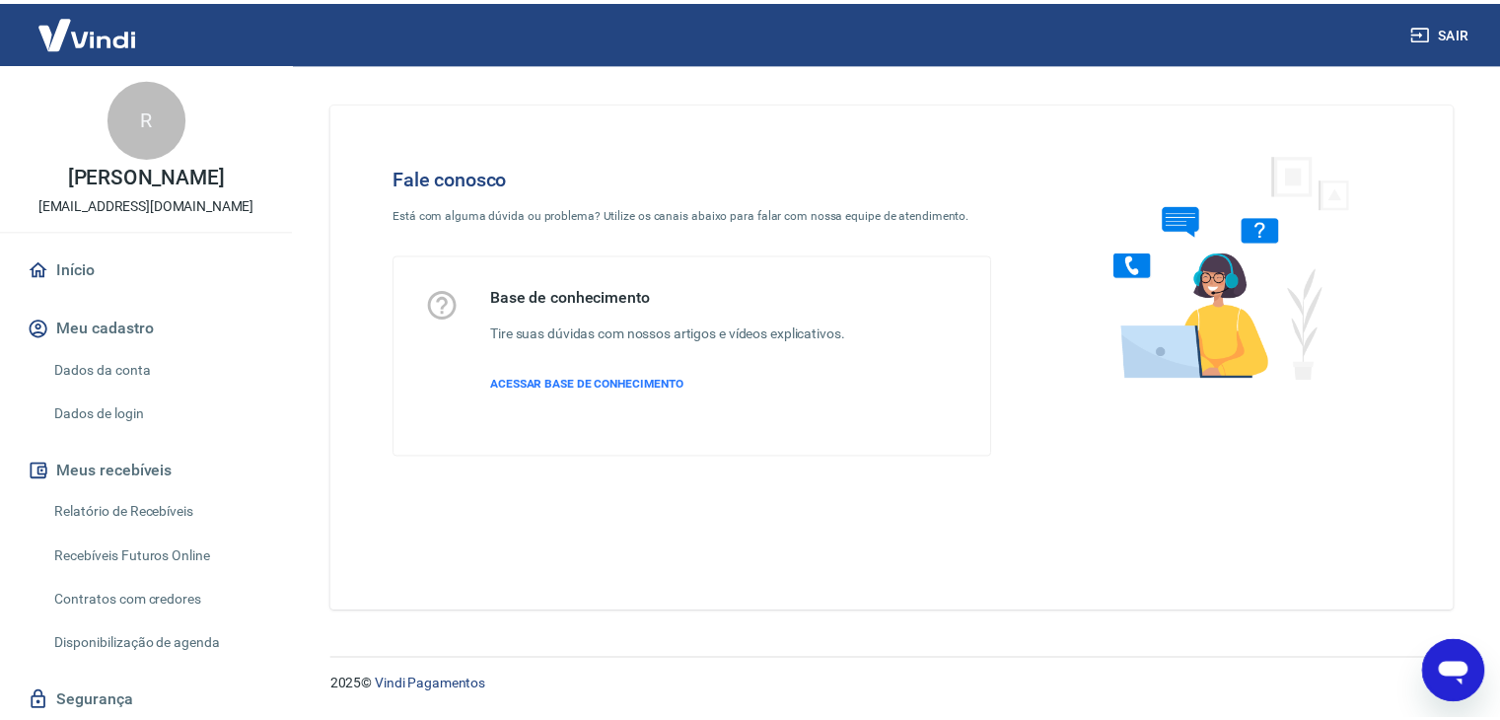
scroll to position [891, 0]
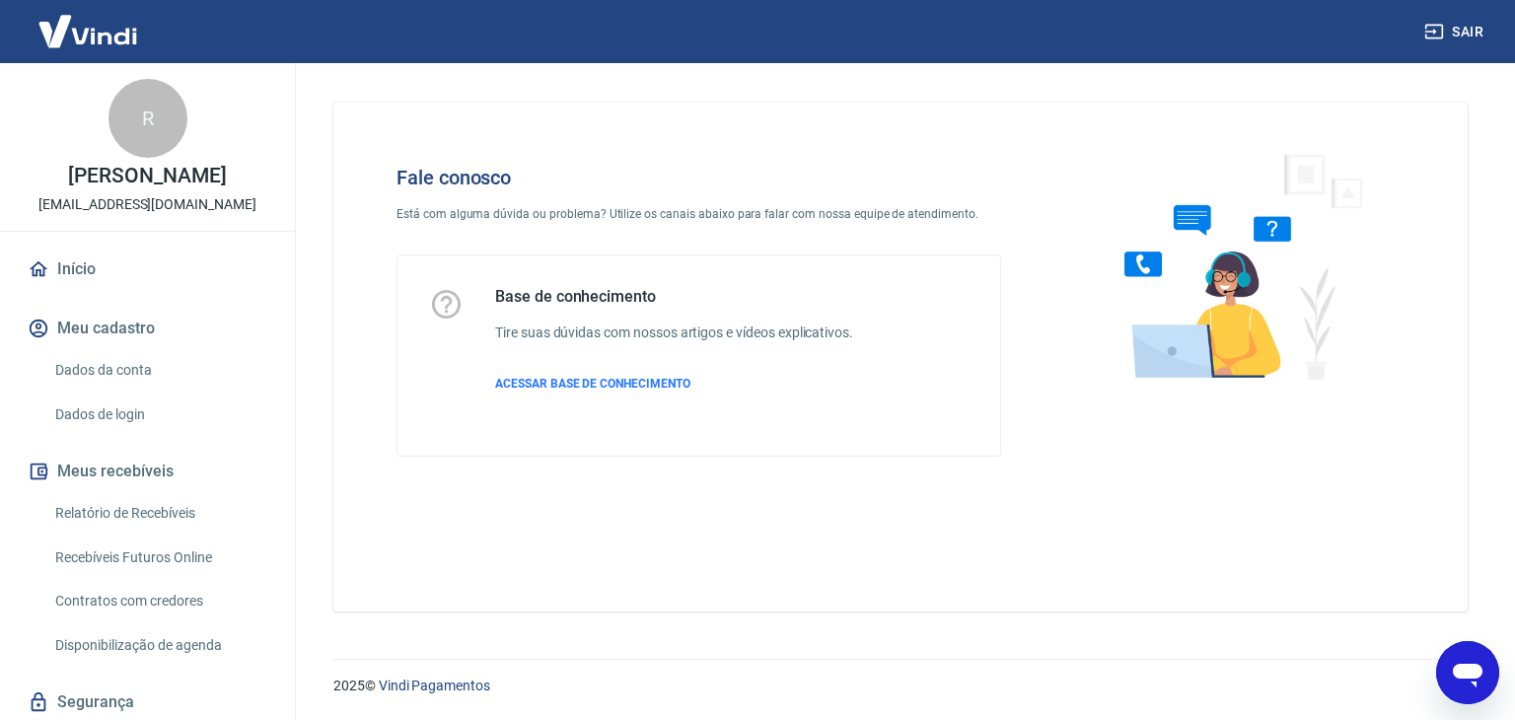
click at [89, 40] on img at bounding box center [88, 31] width 128 height 60
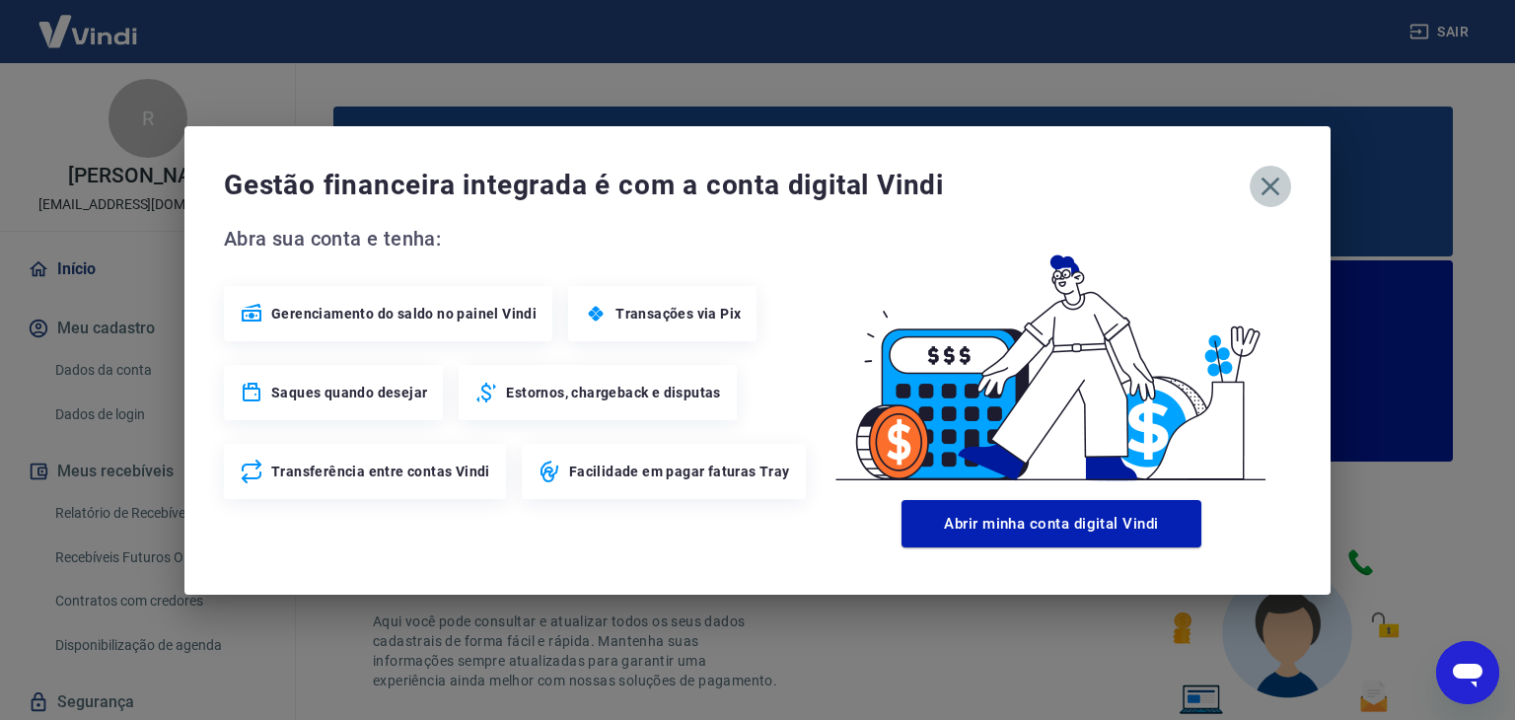
click at [1264, 180] on icon "button" at bounding box center [1271, 186] width 19 height 19
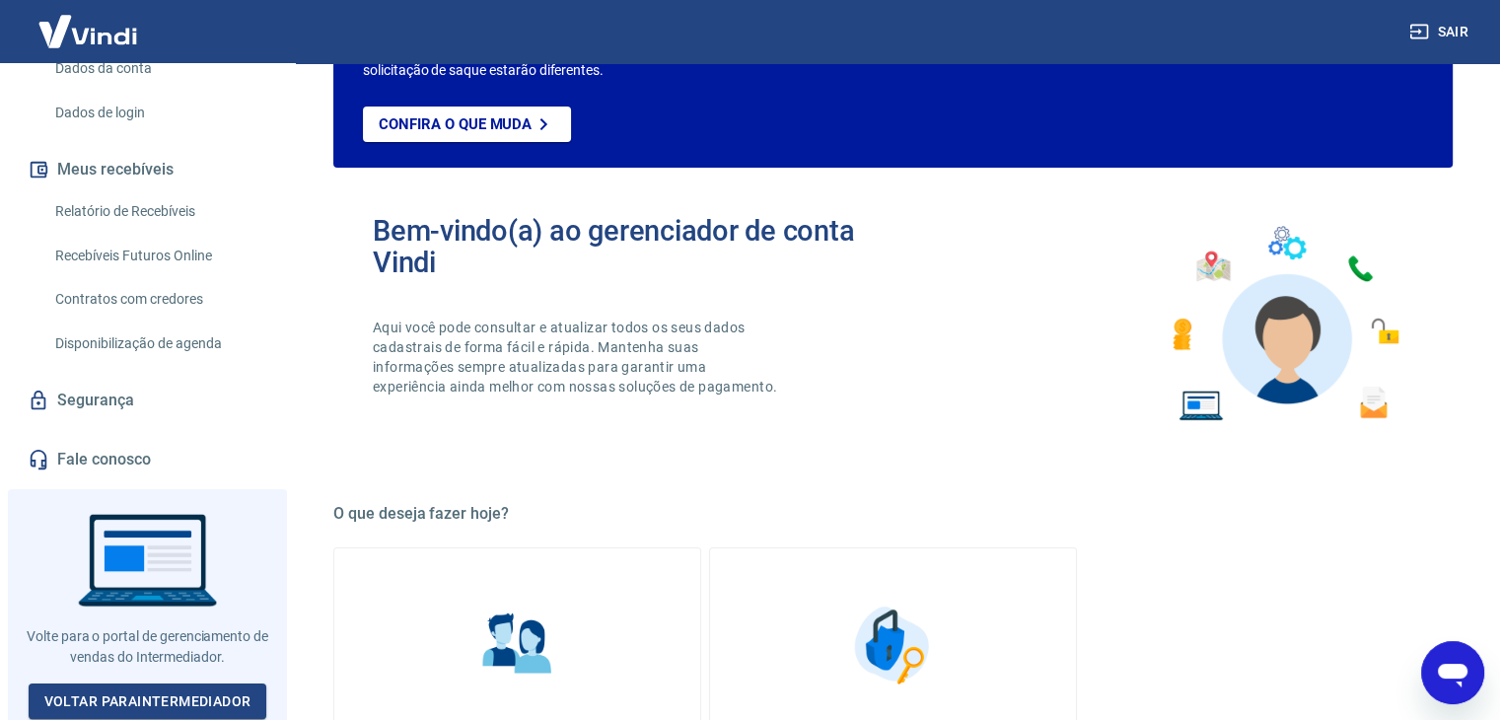
scroll to position [296, 0]
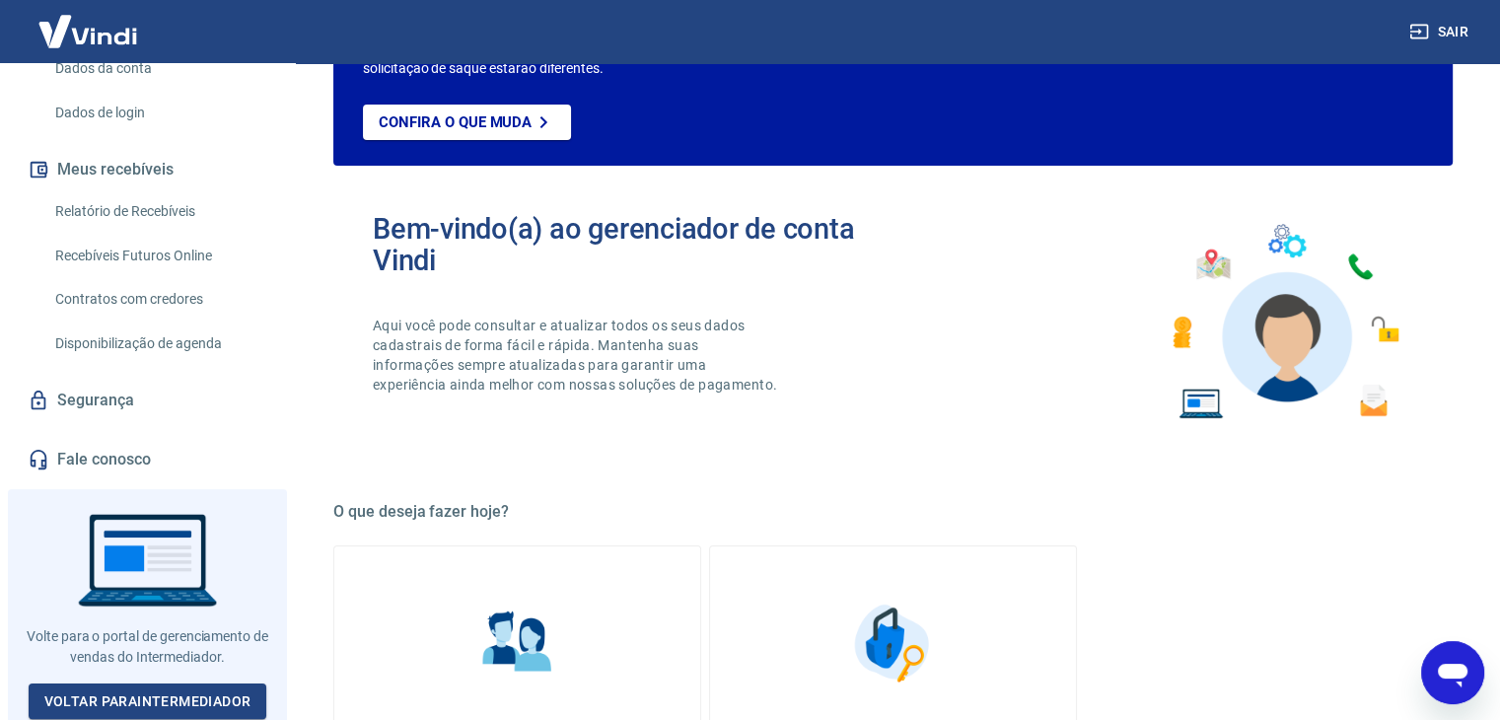
click at [1439, 676] on icon "Abrir janela de mensagens" at bounding box center [1453, 673] width 36 height 36
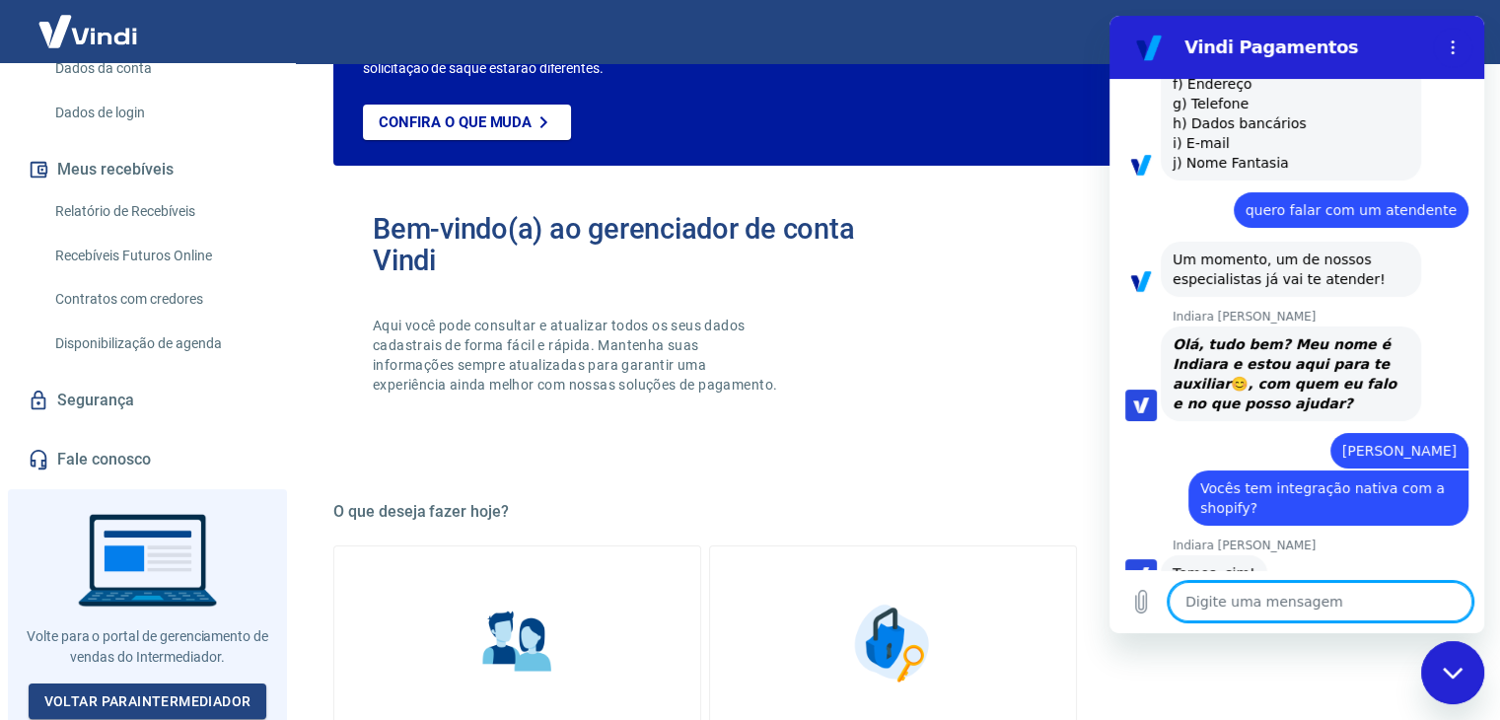
scroll to position [916, 0]
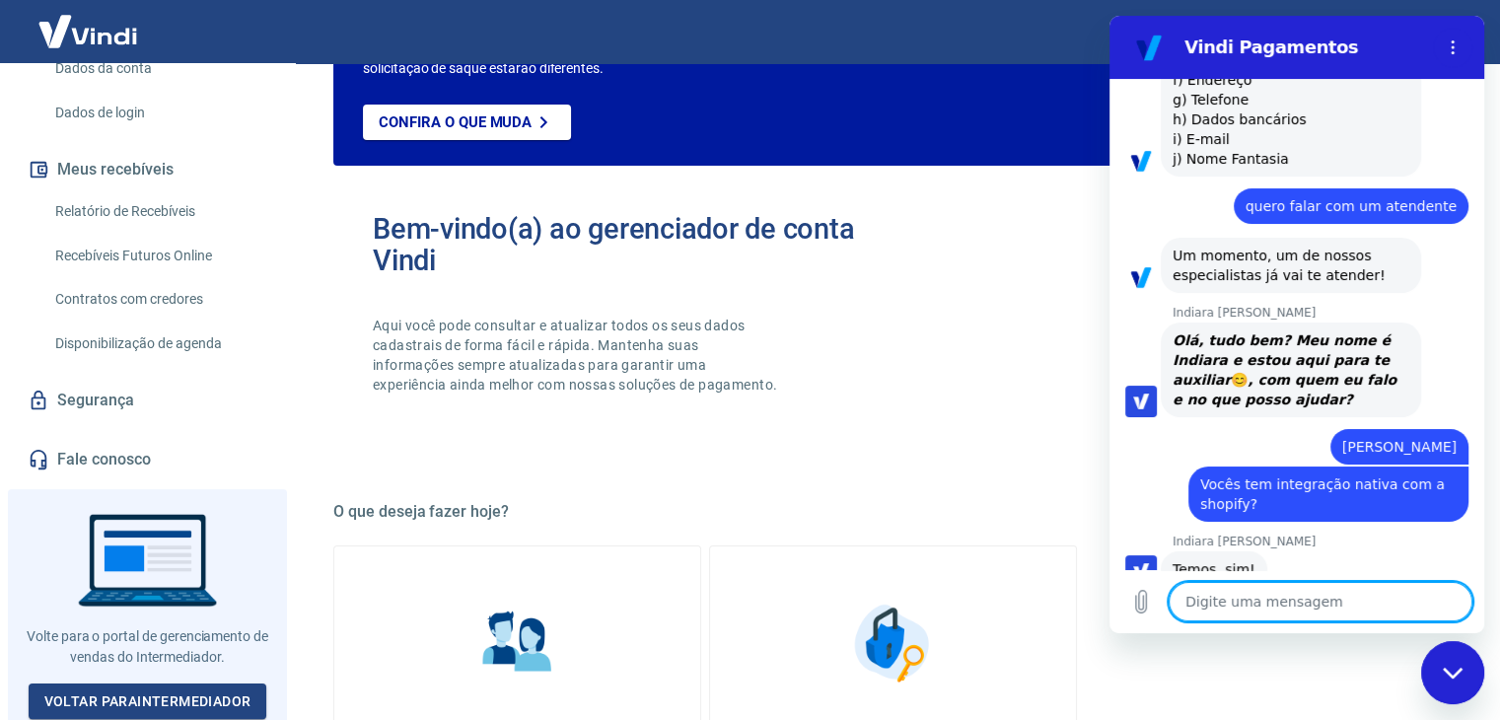
click at [1233, 592] on textarea at bounding box center [1321, 601] width 304 height 39
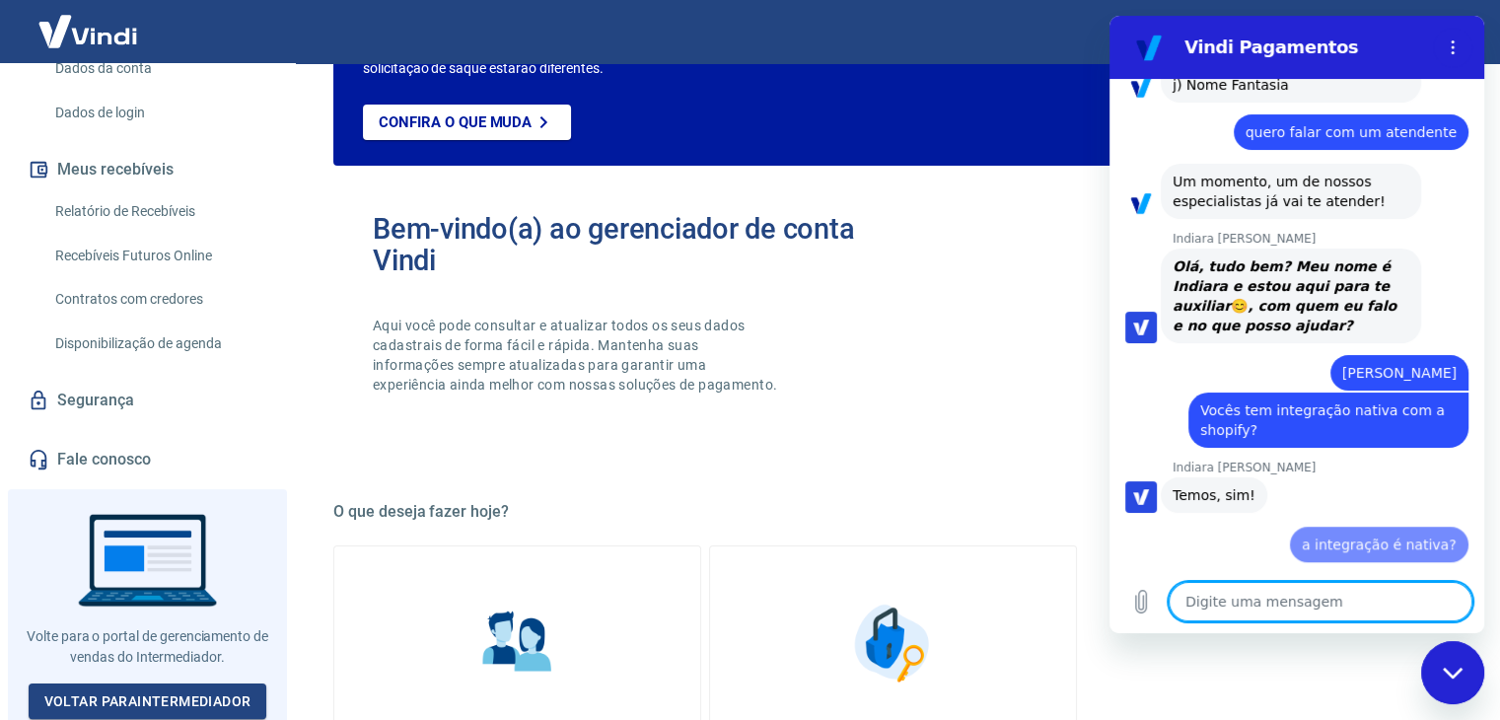
scroll to position [1001, 0]
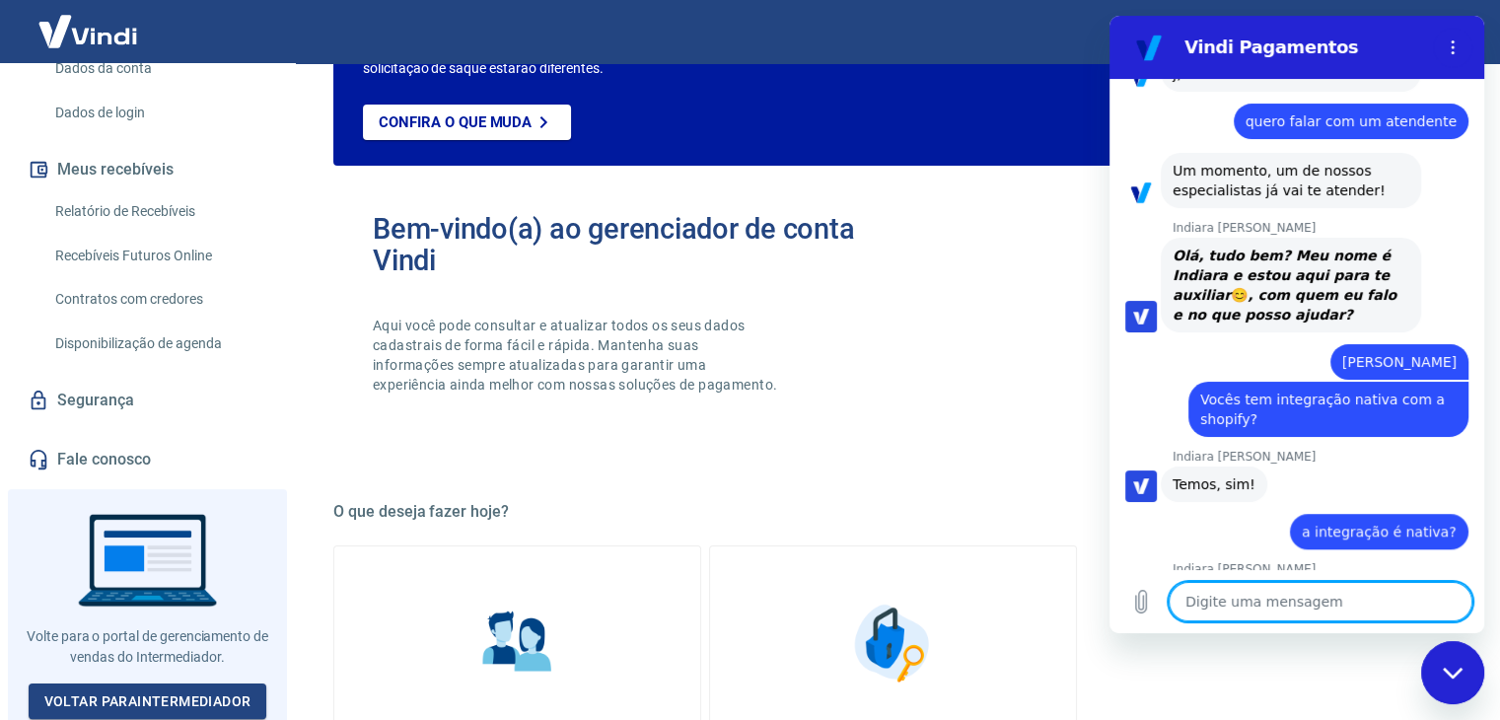
click at [1233, 592] on textarea at bounding box center [1321, 601] width 304 height 39
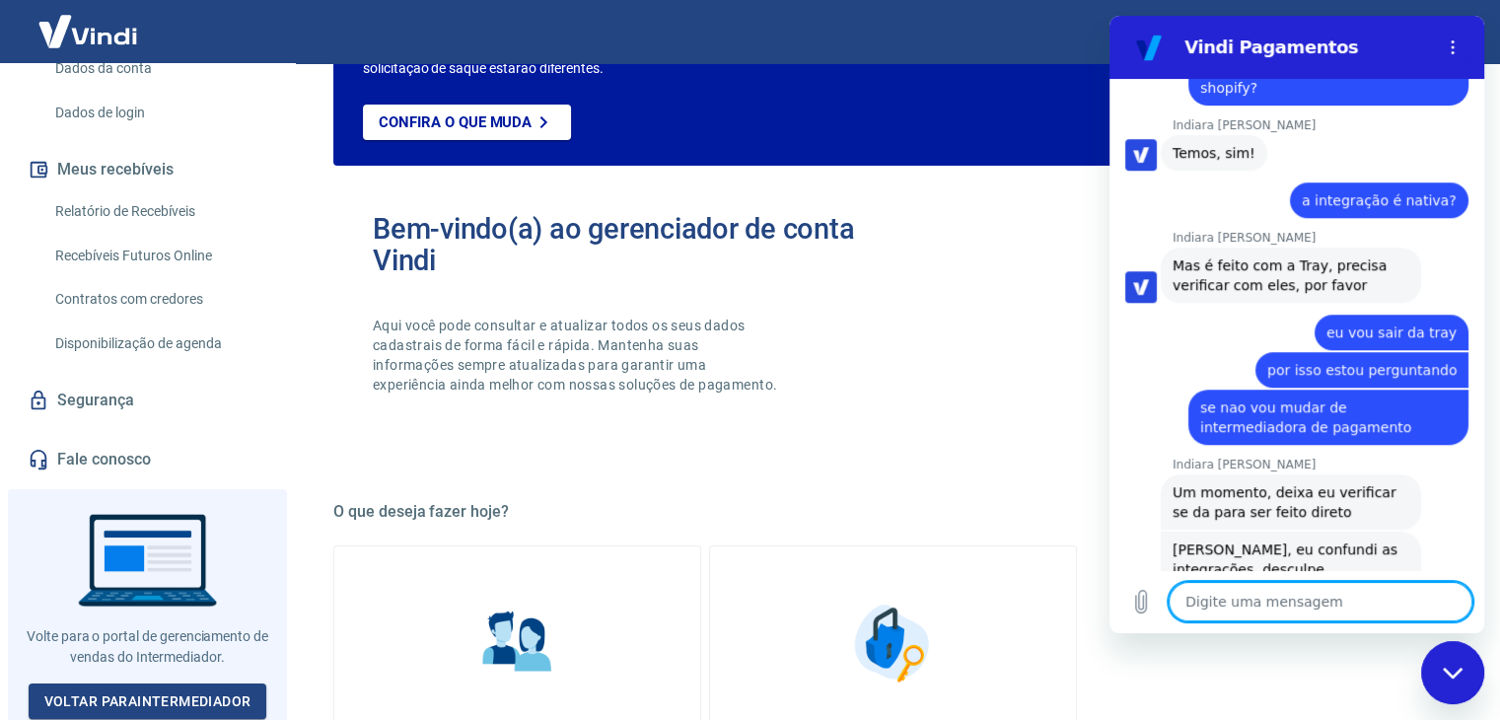
scroll to position [1410, 0]
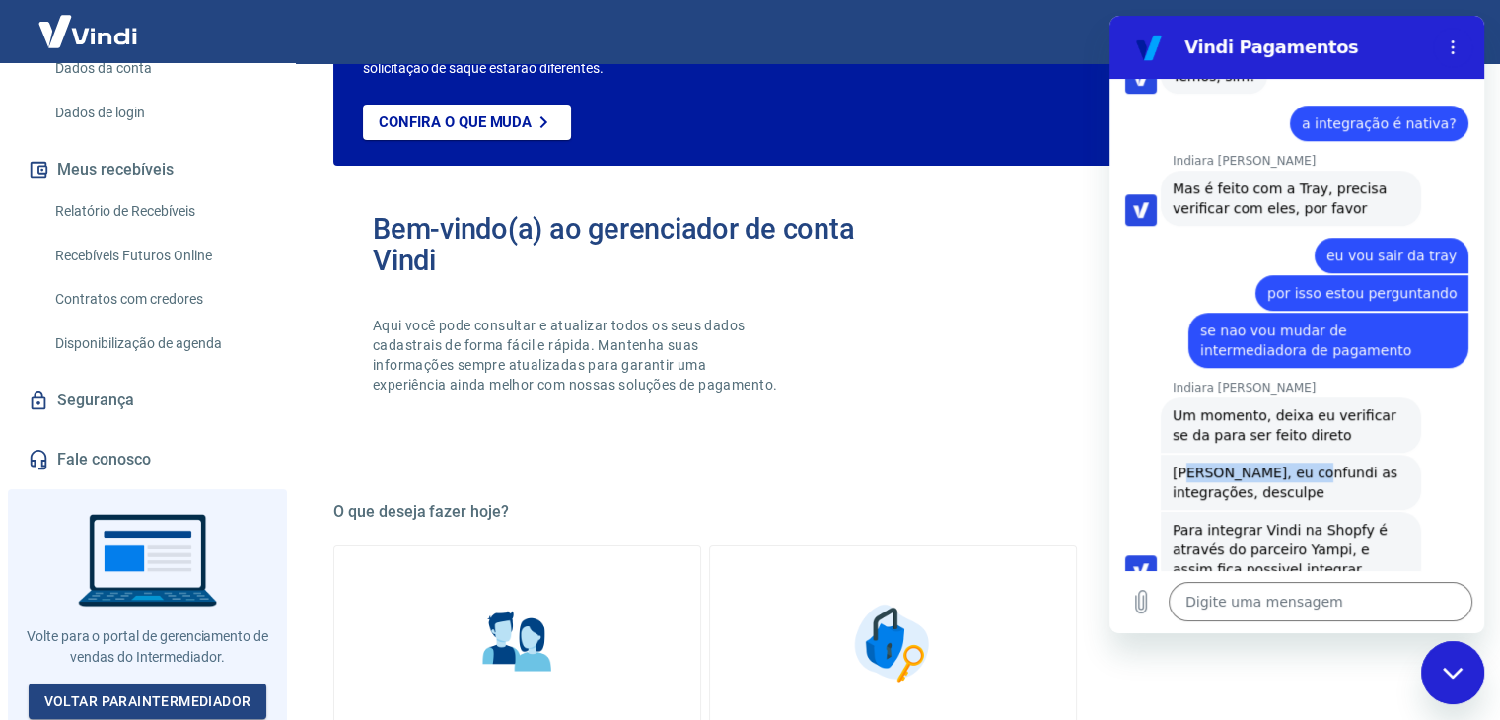
drag, startPoint x: 1262, startPoint y: 427, endPoint x: 1303, endPoint y: 437, distance: 42.6
click at [1303, 465] on span "[PERSON_NAME], eu confundi as integrações, desculpe" at bounding box center [1288, 483] width 230 height 36
click at [1266, 466] on div "Indiara [PERSON_NAME] diz: [PERSON_NAME], eu confundi as integrações, desculpe" at bounding box center [1291, 482] width 260 height 55
click at [1244, 522] on span "Para integrar Vindi na Shopfy é através do parceiro Yampi, e assim fica possive…" at bounding box center [1282, 549] width 219 height 55
click at [1259, 522] on span "Para integrar Vindi na Shopfy é através do parceiro Yampi, e assim fica possive…" at bounding box center [1282, 549] width 219 height 55
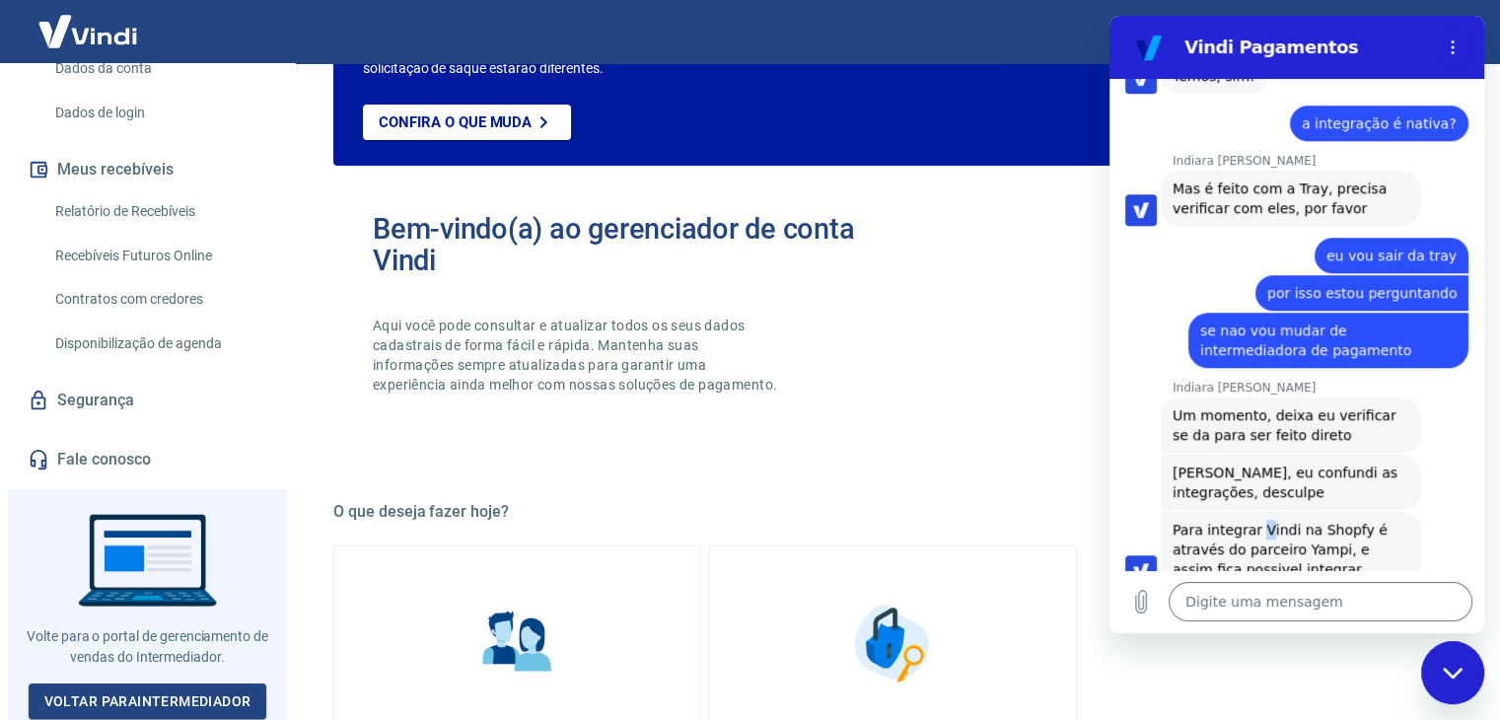
click at [1259, 522] on span "Para integrar Vindi na Shopfy é através do parceiro Yampi, e assim fica possive…" at bounding box center [1282, 549] width 219 height 55
click at [1223, 522] on span "Para integrar Vindi na Shopfy é através do parceiro Yampi, e assim fica possive…" at bounding box center [1282, 549] width 219 height 55
click at [1238, 522] on span "Para integrar Vindi na Shopfy é através do parceiro Yampi, e assim fica possive…" at bounding box center [1282, 549] width 219 height 55
click at [1295, 522] on span "Para integrar Vindi na Shopfy é através do parceiro Yampi, e assim fica possive…" at bounding box center [1282, 549] width 219 height 55
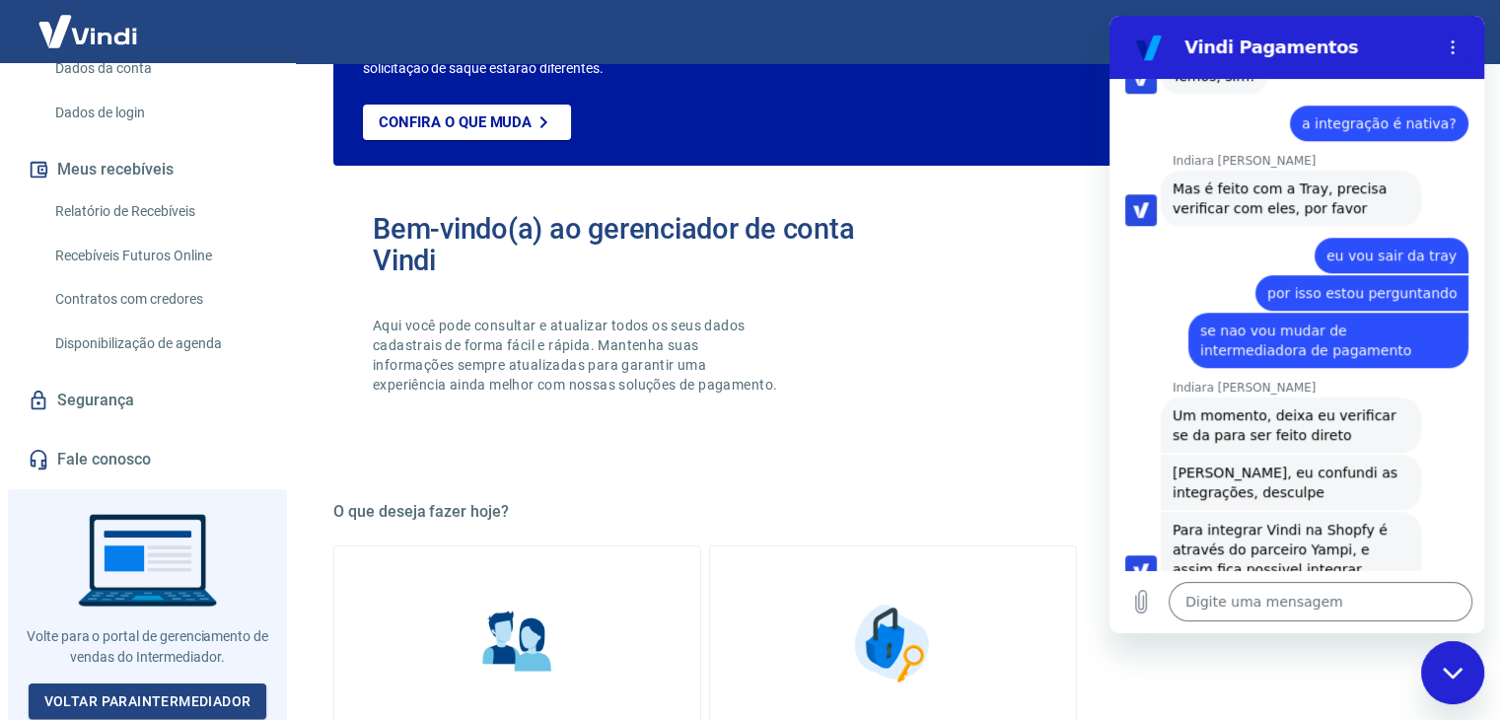
click at [1264, 532] on span "Para integrar Vindi na Shopfy é através do parceiro Yampi, e assim fica possive…" at bounding box center [1282, 549] width 219 height 55
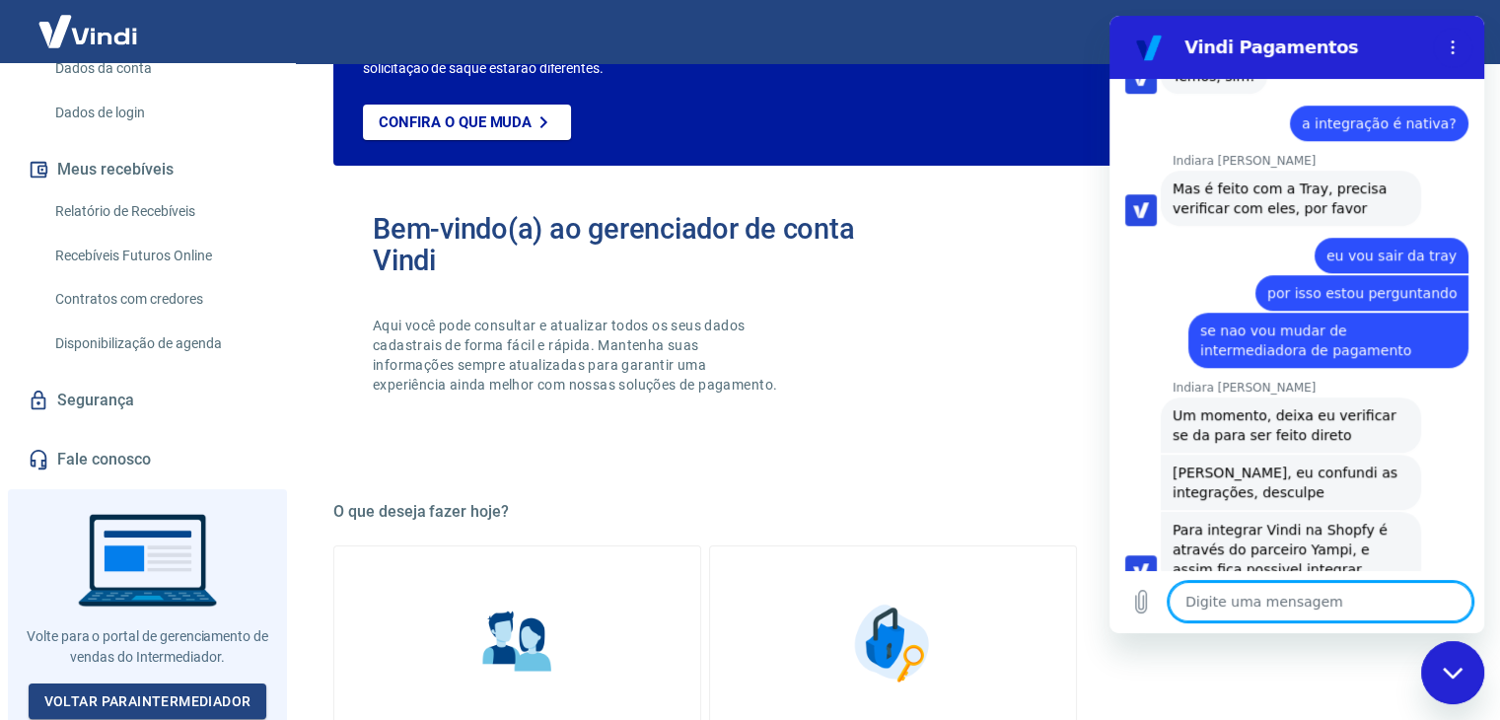
click at [1261, 605] on textarea at bounding box center [1321, 601] width 304 height 39
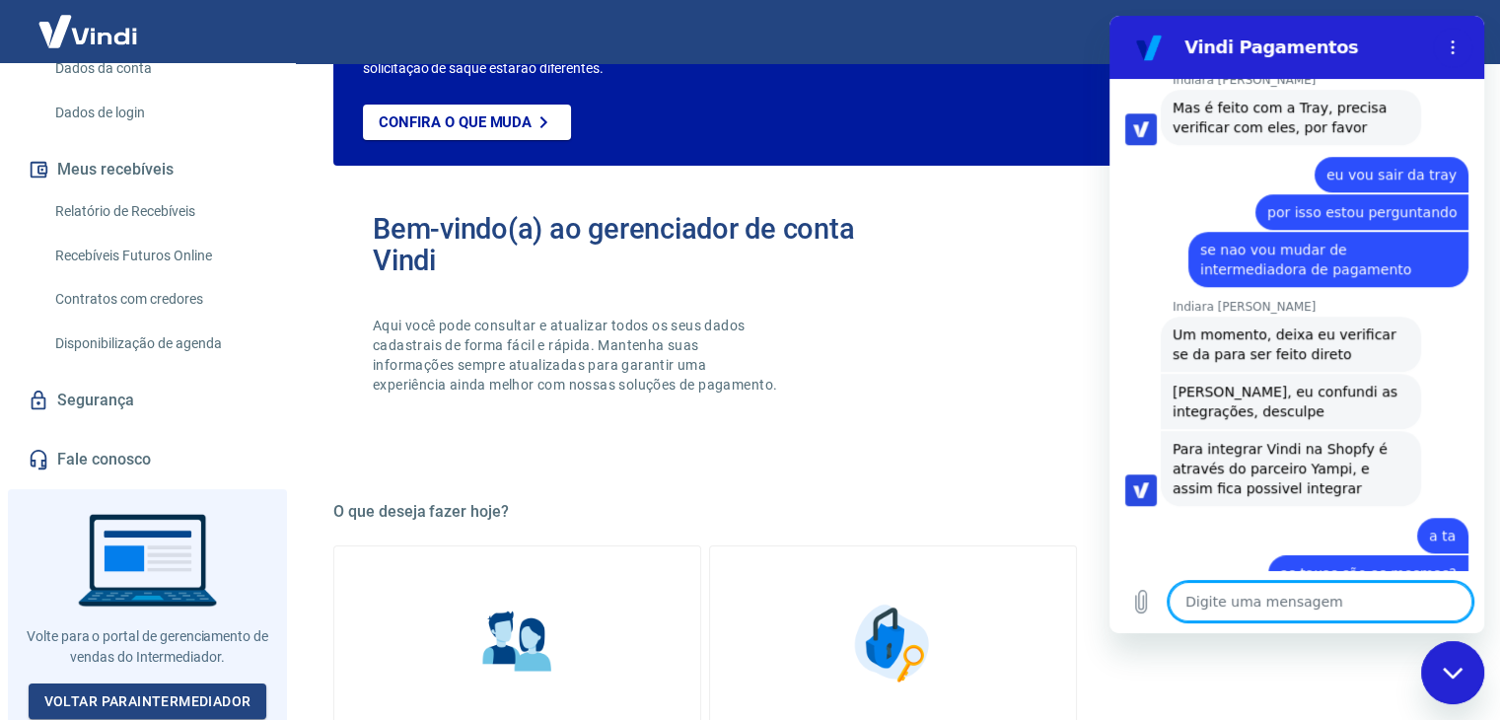
scroll to position [1494, 0]
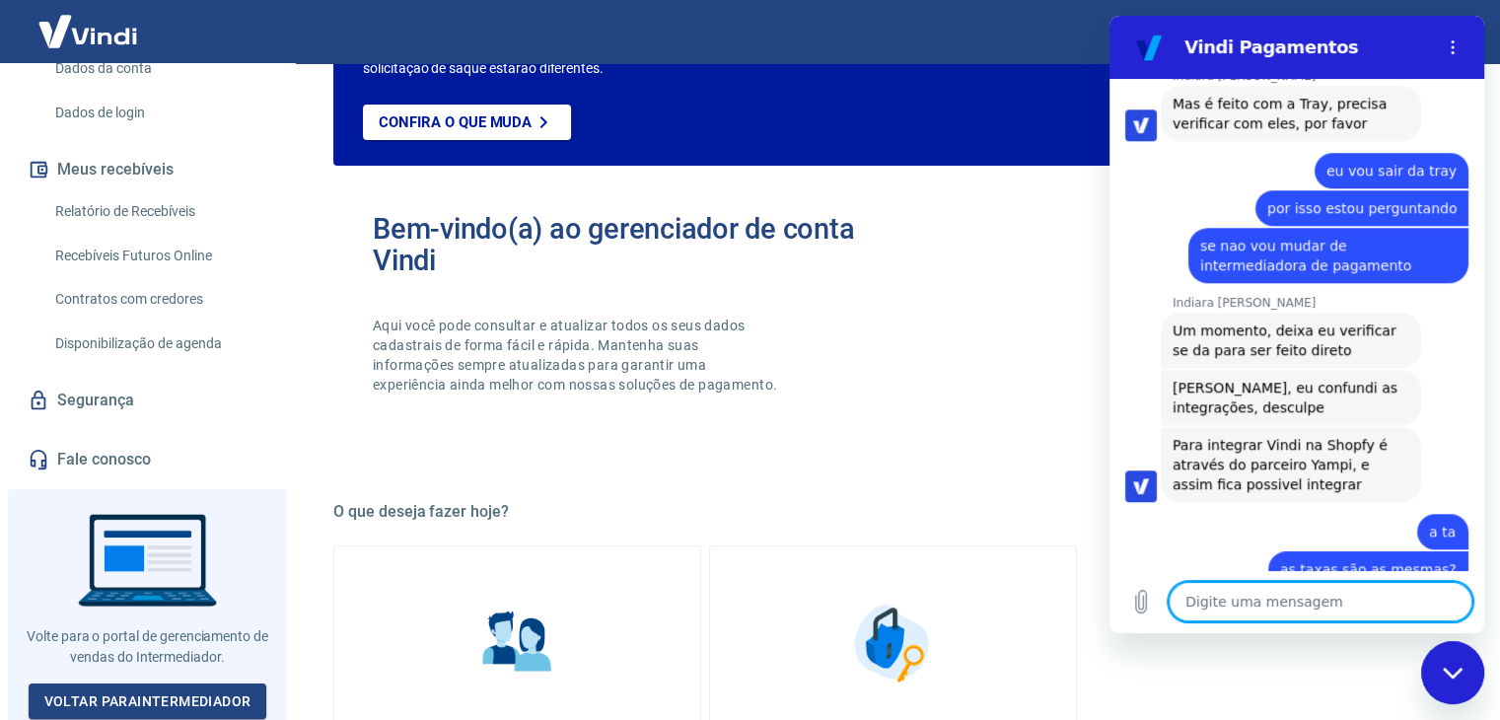
click at [1311, 437] on span "Para integrar Vindi na Shopfy é através do parceiro Yampi, e assim fica possive…" at bounding box center [1282, 464] width 219 height 55
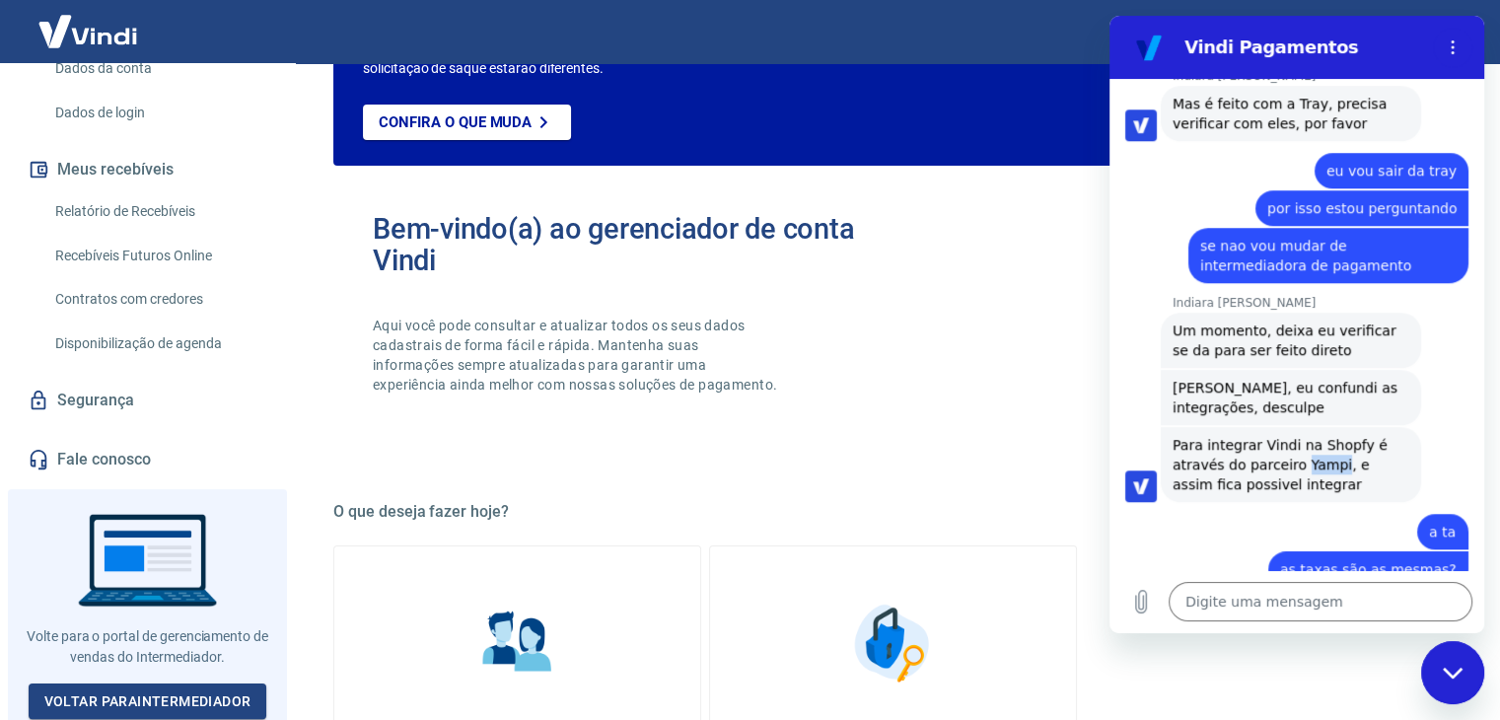
copy span "Yampi"
click at [1331, 451] on div "Indiara [PERSON_NAME] diz: Para integrar Vindi na Shopfy é através do parceiro …" at bounding box center [1291, 464] width 260 height 75
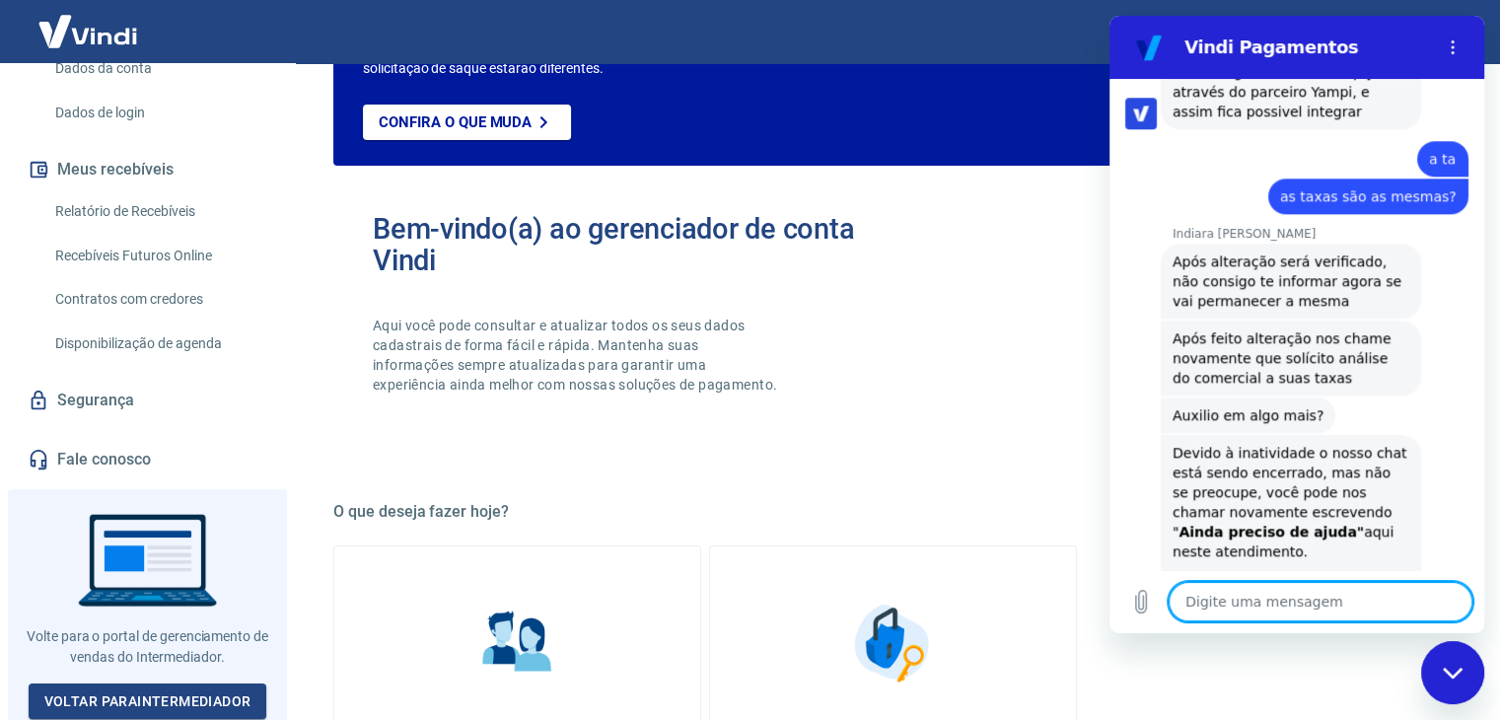
scroll to position [1999, 0]
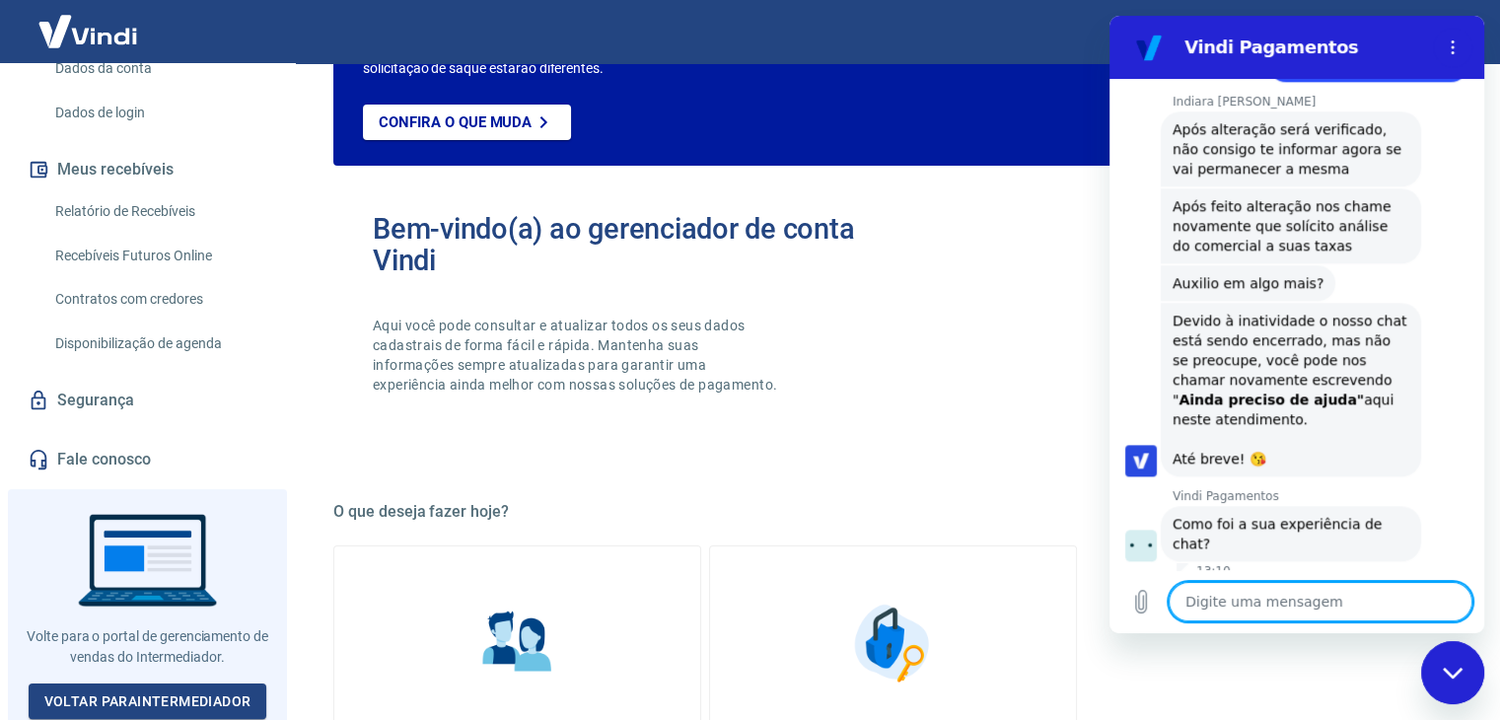
click at [1444, 675] on icon "Fechar janela de mensagens" at bounding box center [1453, 673] width 21 height 13
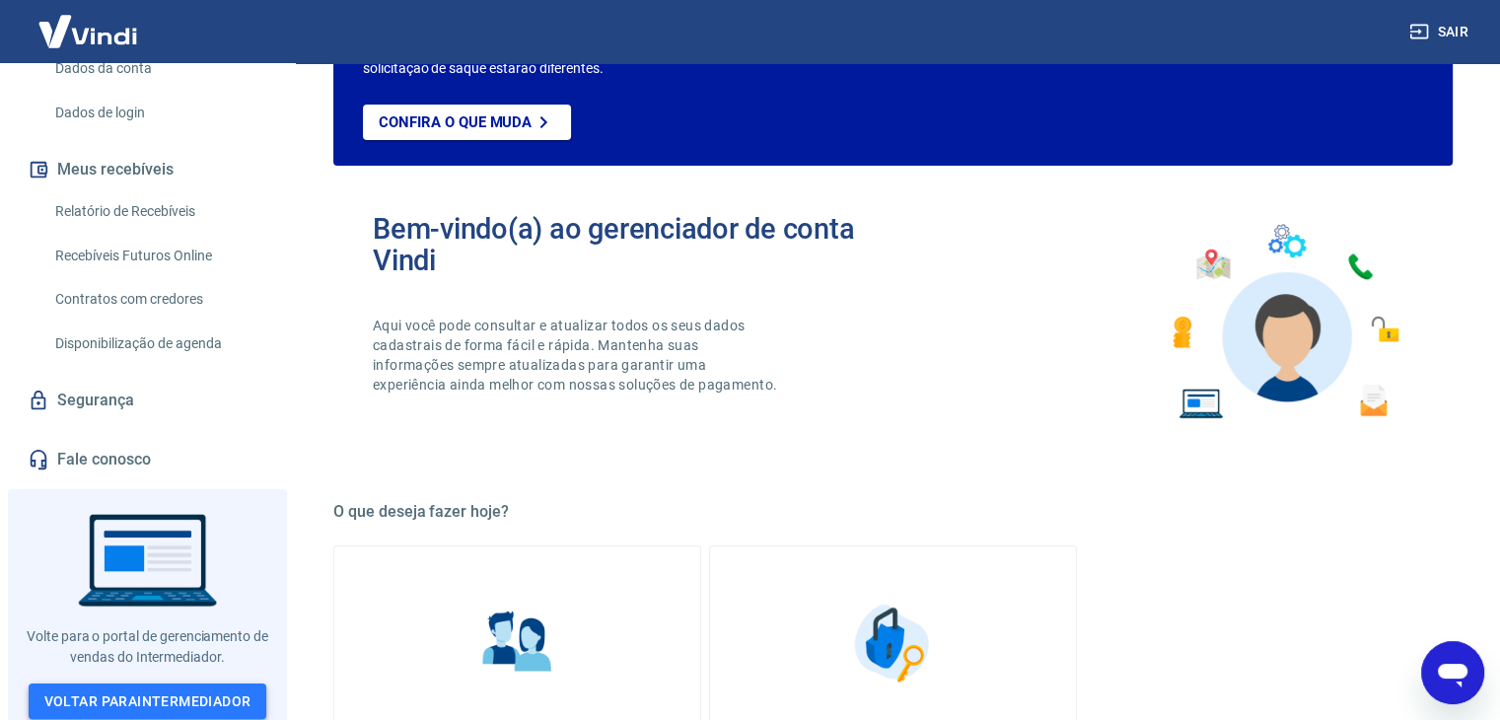
click at [193, 698] on link "Voltar para Intermediador" at bounding box center [148, 702] width 239 height 36
